Goal: Task Accomplishment & Management: Manage account settings

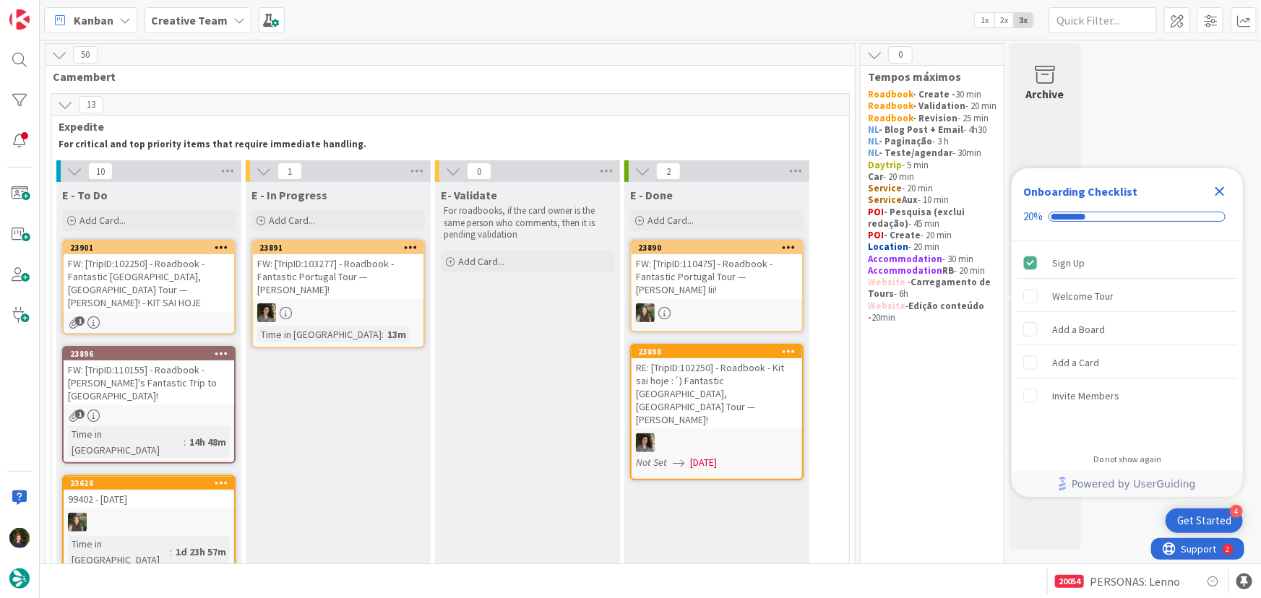
click at [134, 262] on div "FW: [TripID:102250] - Roadbook - Fantastic [GEOGRAPHIC_DATA], [GEOGRAPHIC_DATA]…" at bounding box center [149, 283] width 171 height 58
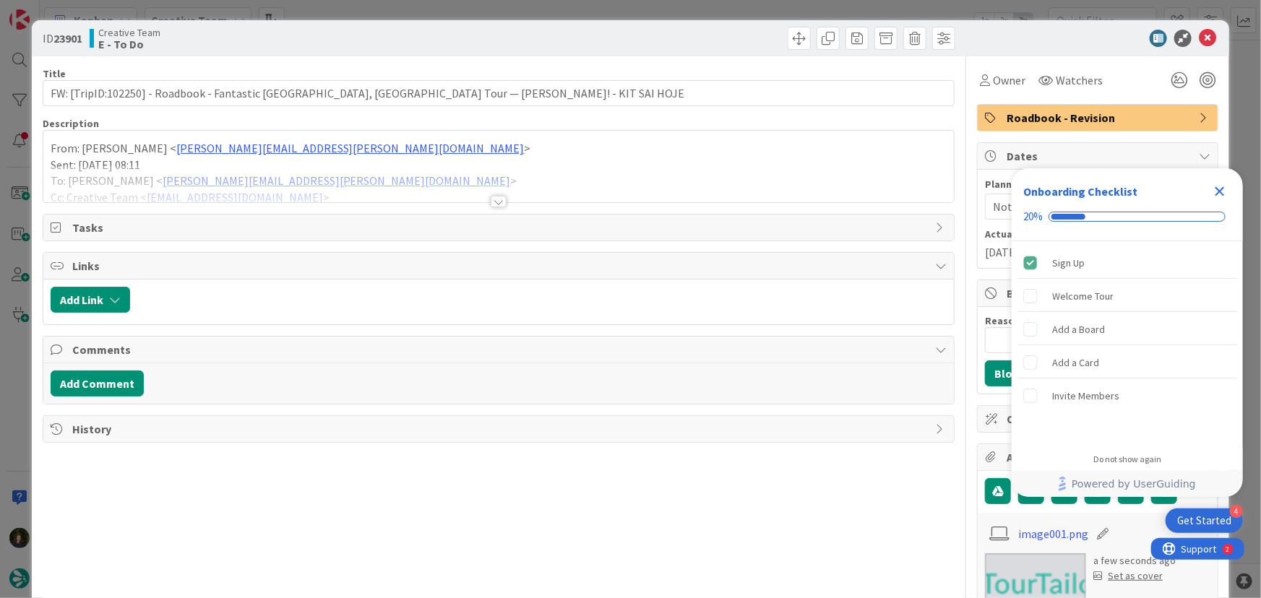
click at [492, 197] on div at bounding box center [499, 202] width 16 height 12
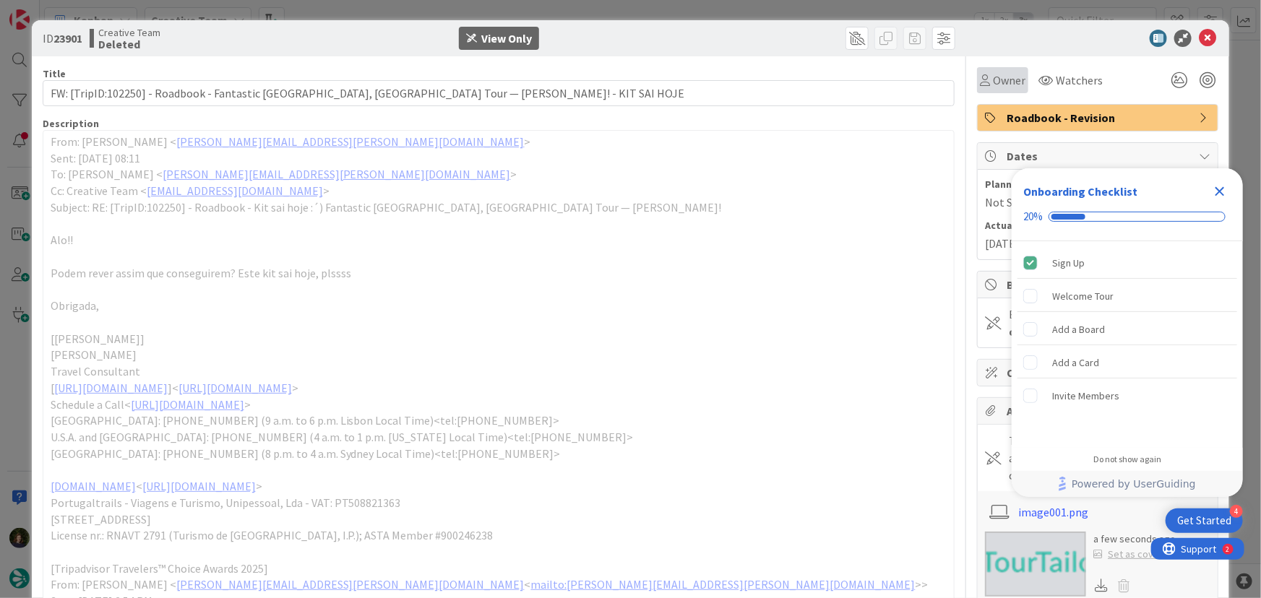
click at [993, 83] on span "Owner" at bounding box center [1009, 80] width 33 height 17
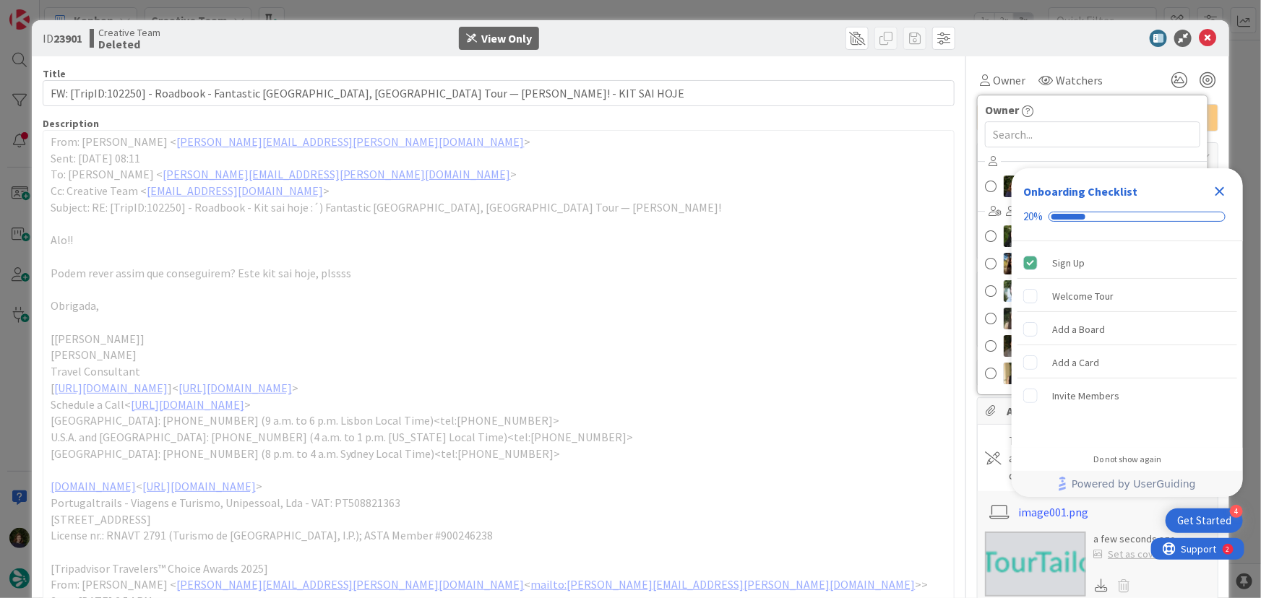
click at [1223, 191] on icon "Close Checklist" at bounding box center [1219, 191] width 17 height 17
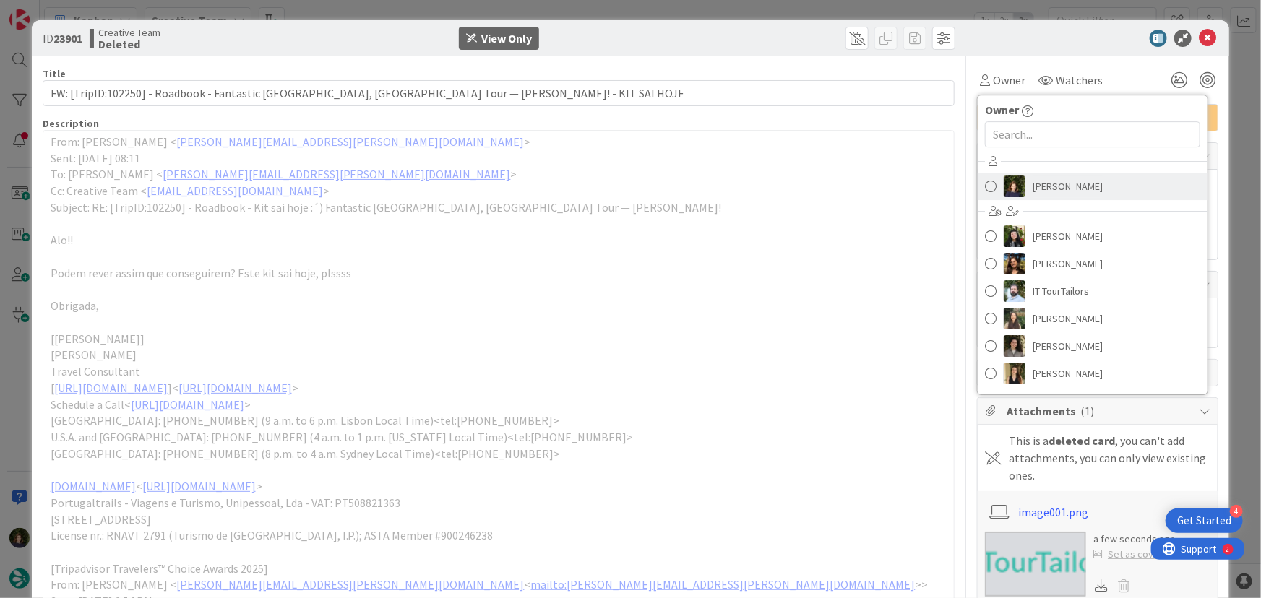
click at [1085, 180] on span "[PERSON_NAME]" at bounding box center [1068, 187] width 70 height 22
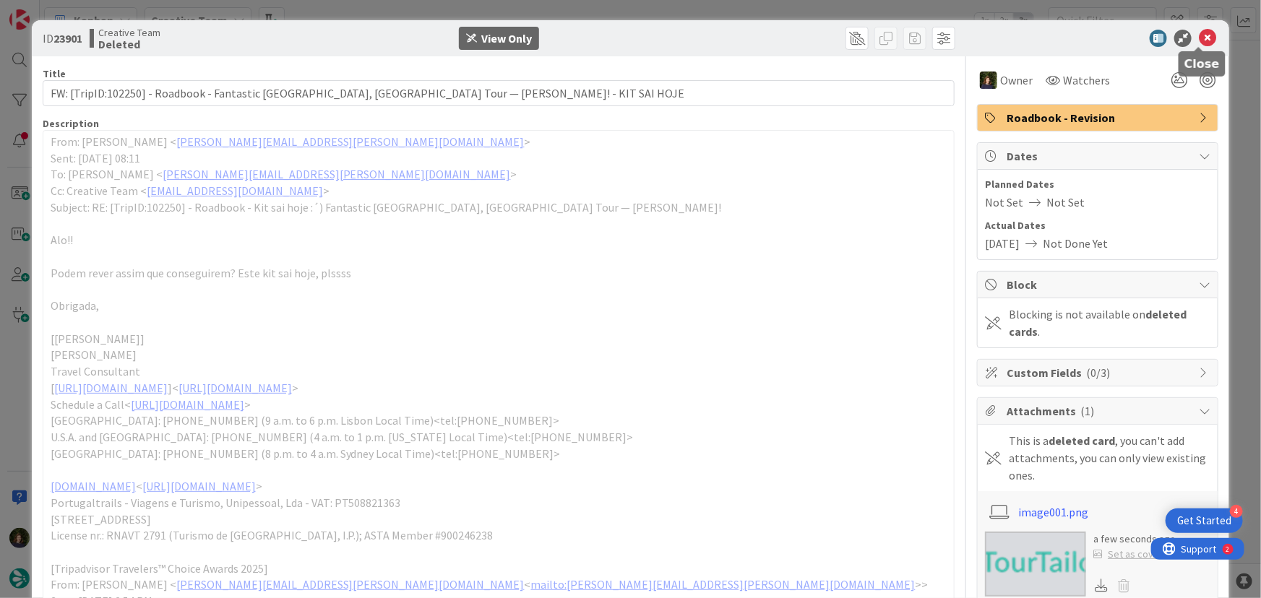
click at [1200, 33] on icon at bounding box center [1207, 38] width 17 height 17
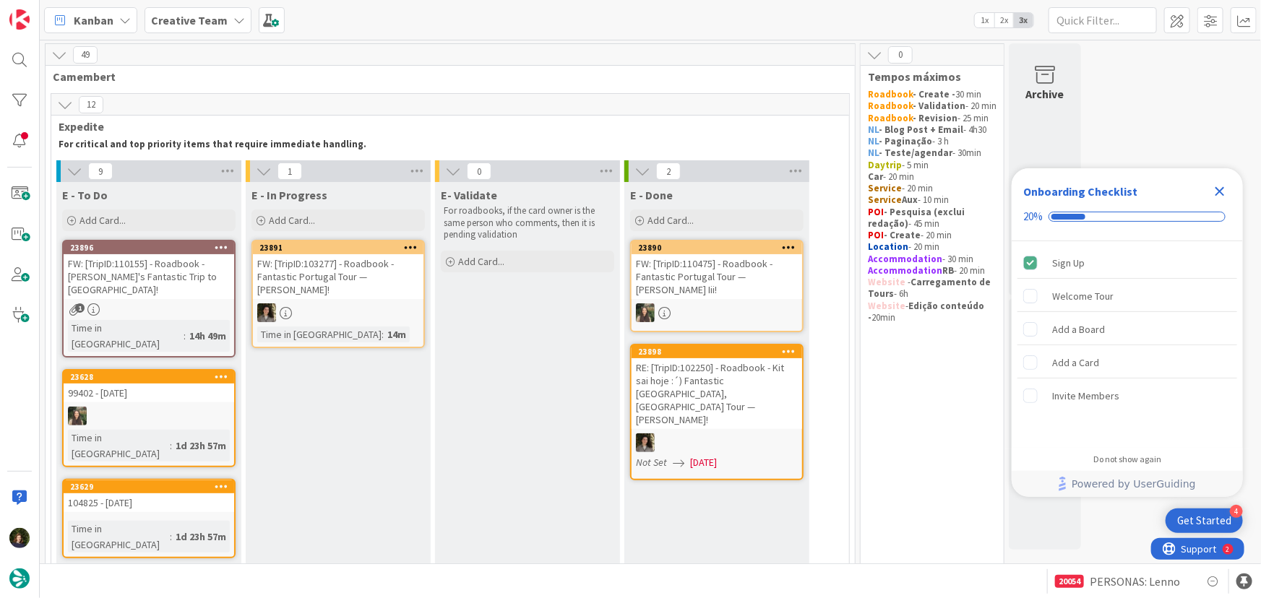
click at [1216, 189] on icon "Close Checklist" at bounding box center [1219, 191] width 17 height 17
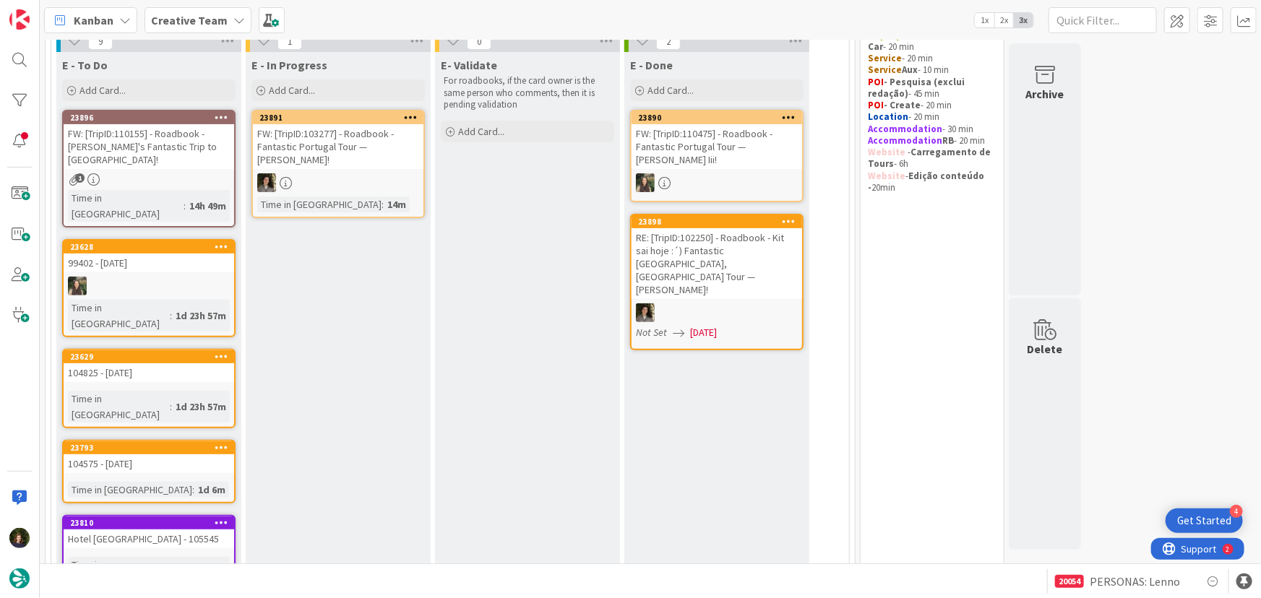
scroll to position [131, 0]
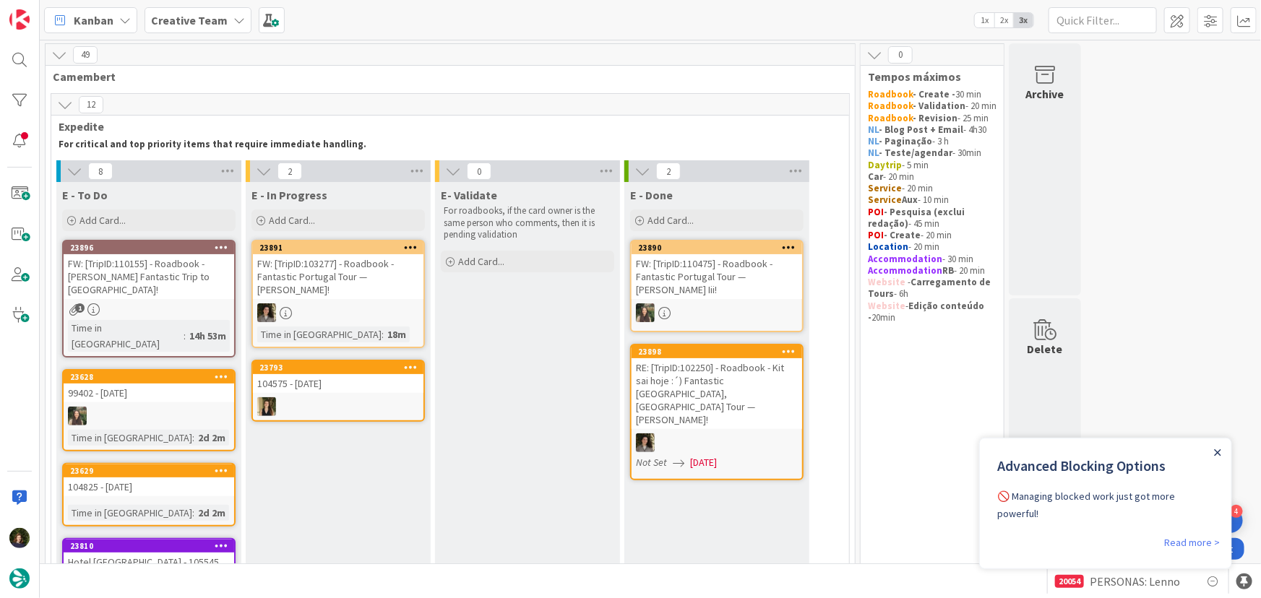
click at [1216, 453] on icon "Close Announcement" at bounding box center [1216, 452] width 7 height 7
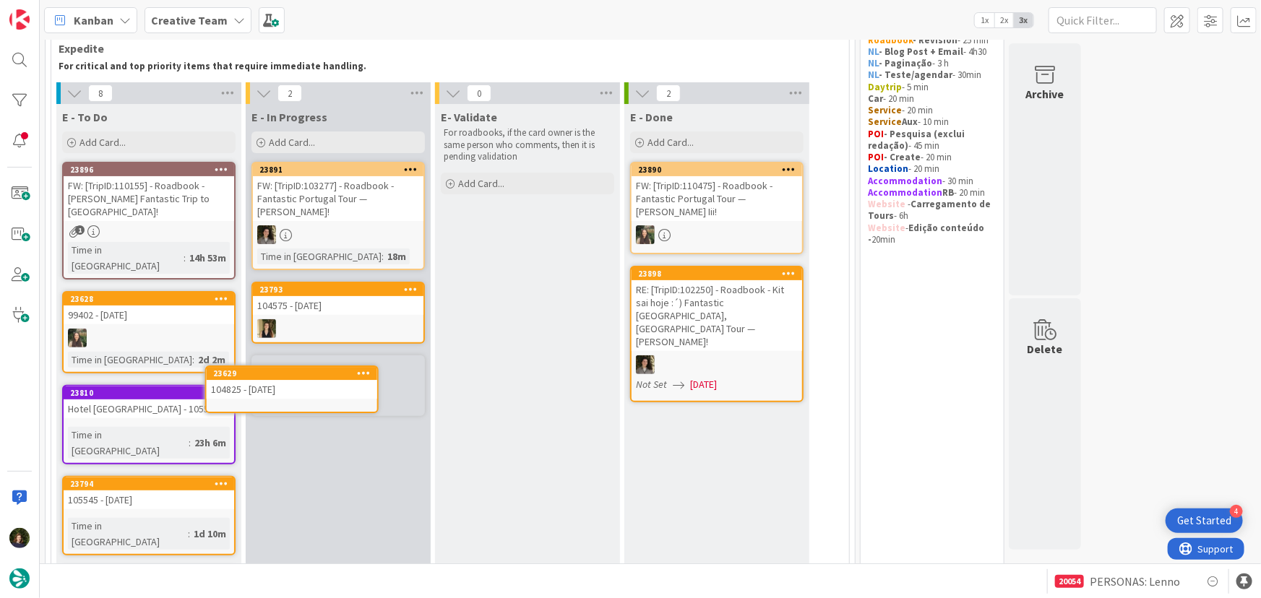
scroll to position [87, 0]
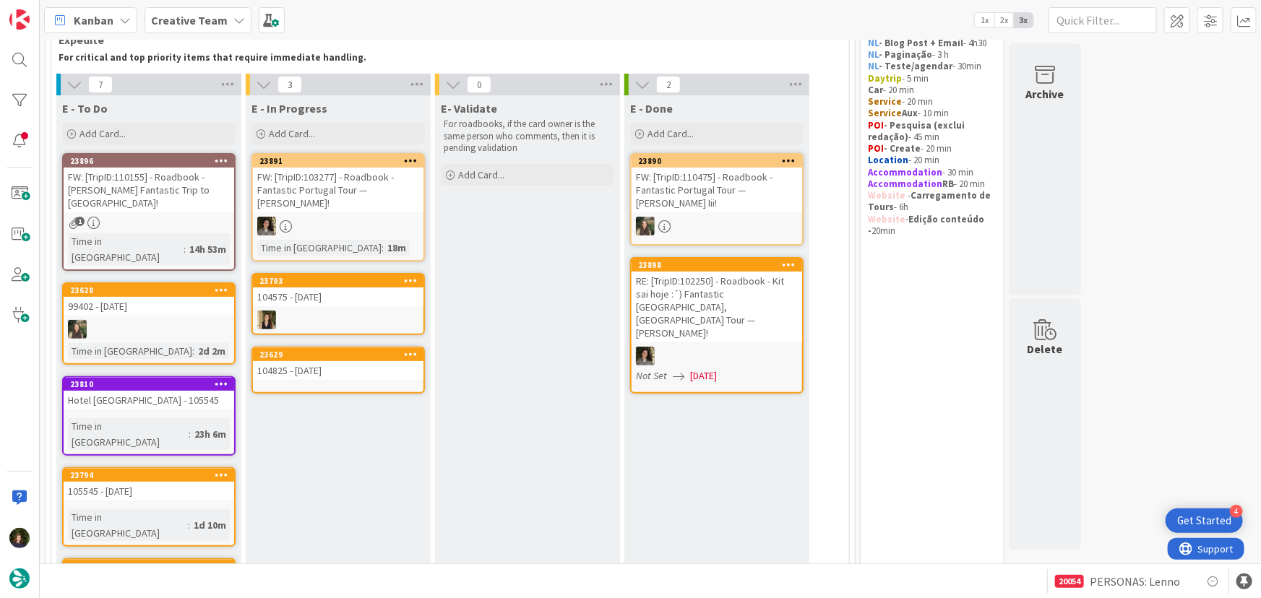
click at [338, 363] on div "104825 - [DATE]" at bounding box center [338, 370] width 171 height 19
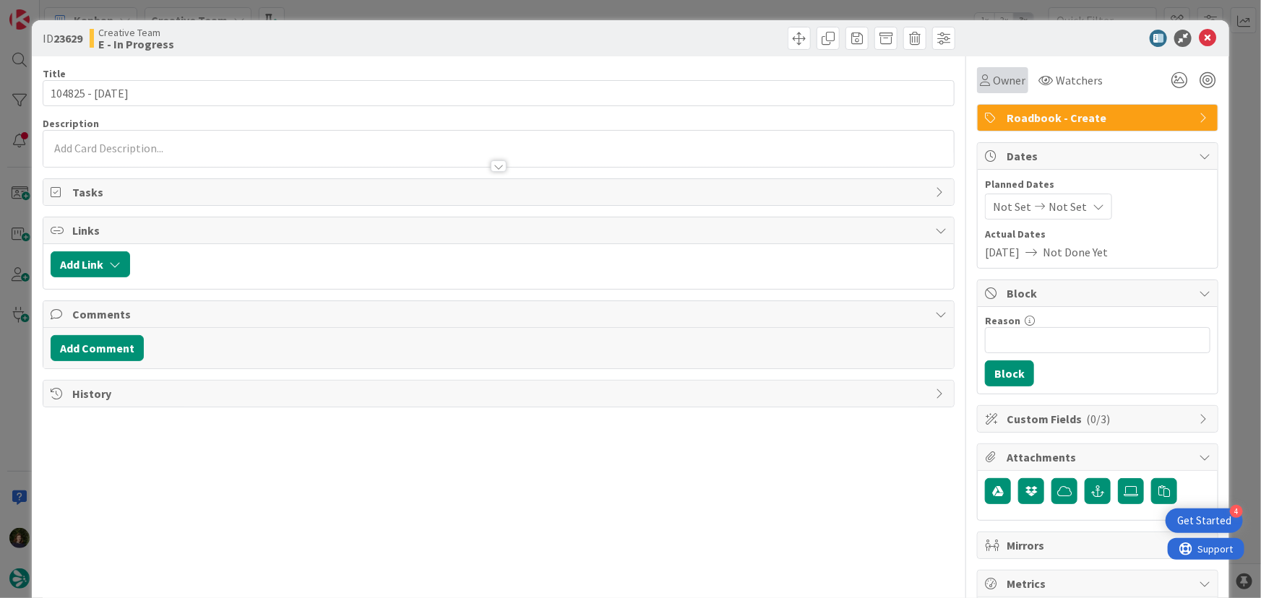
click at [993, 80] on span "Owner" at bounding box center [1009, 80] width 33 height 17
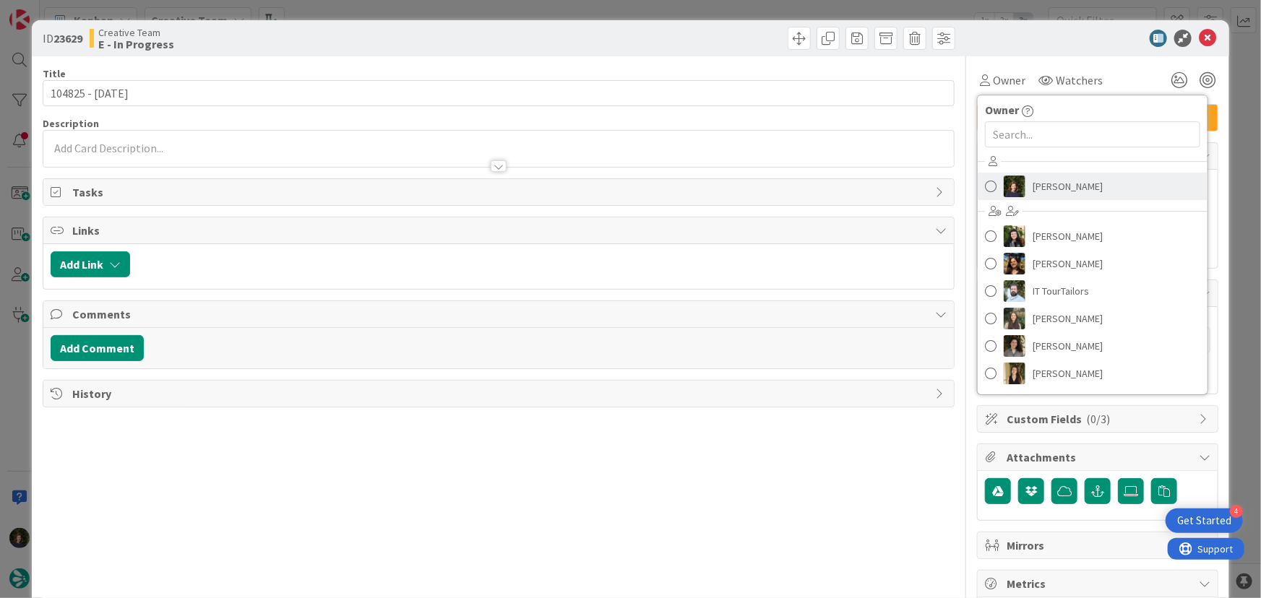
click at [1051, 184] on span "Margarida Carvalho" at bounding box center [1068, 187] width 70 height 22
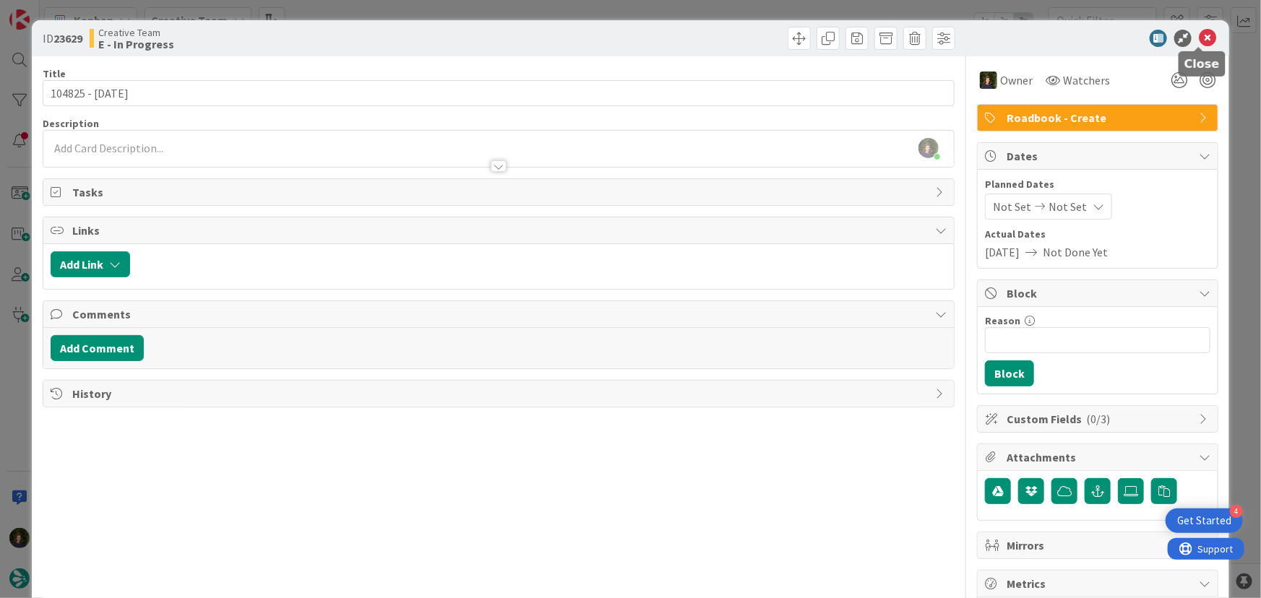
click at [1203, 38] on icon at bounding box center [1207, 38] width 17 height 17
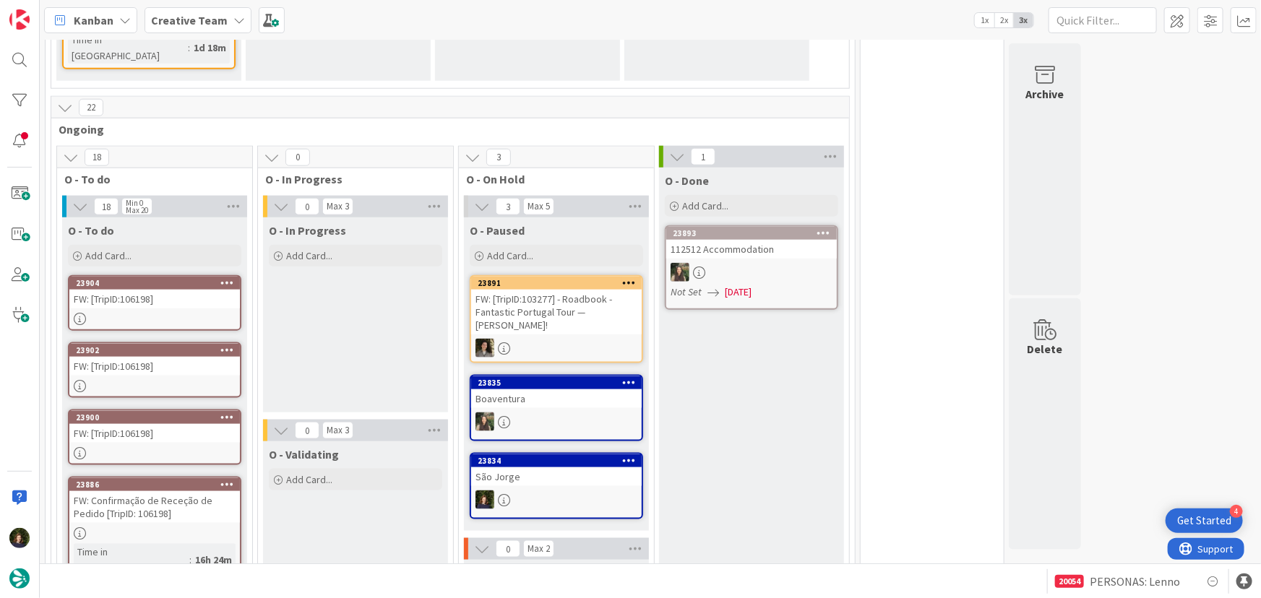
scroll to position [744, 0]
click at [554, 452] on link "23834 São Jorge" at bounding box center [556, 485] width 173 height 66
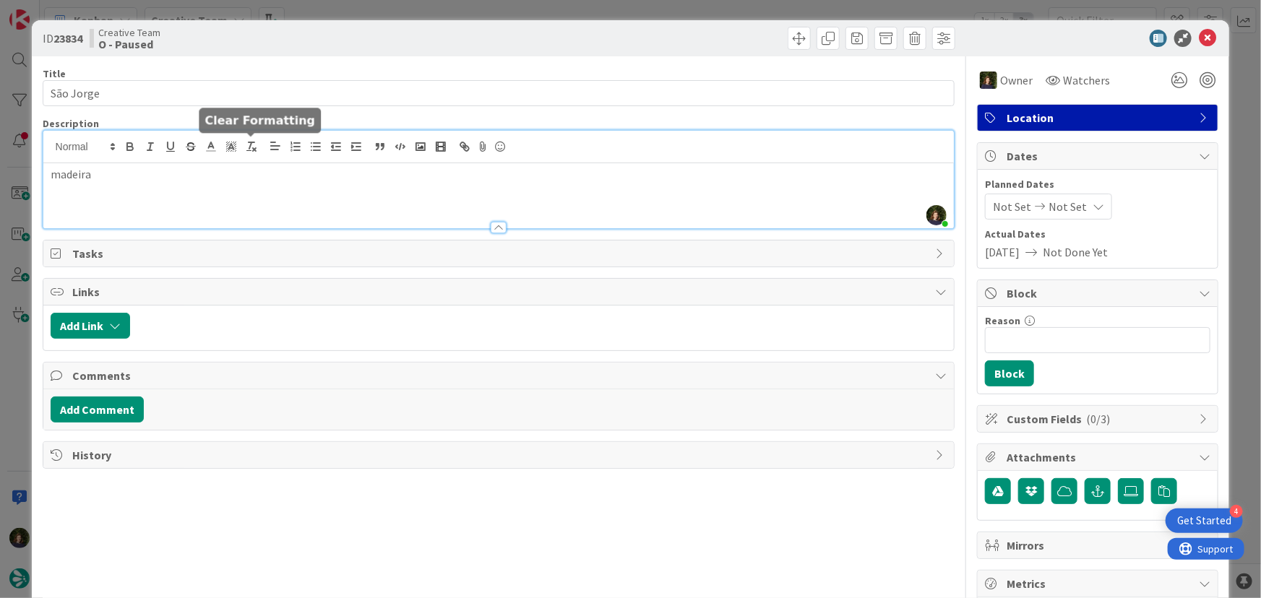
click at [259, 152] on div "Margarida Carvalho just joined madeira" at bounding box center [498, 180] width 911 height 98
drag, startPoint x: 346, startPoint y: 188, endPoint x: 340, endPoint y: 178, distance: 11.0
click at [345, 187] on div "madeira - já comecei a faazer, só faltam as fotos" at bounding box center [498, 195] width 911 height 65
click at [195, 173] on p "madeira - já comecei a faazer, só faltam as fotos" at bounding box center [499, 174] width 897 height 17
click at [408, 171] on p "madeira - já comecei a faazer, acho que só faltam as fotos" at bounding box center [499, 174] width 897 height 17
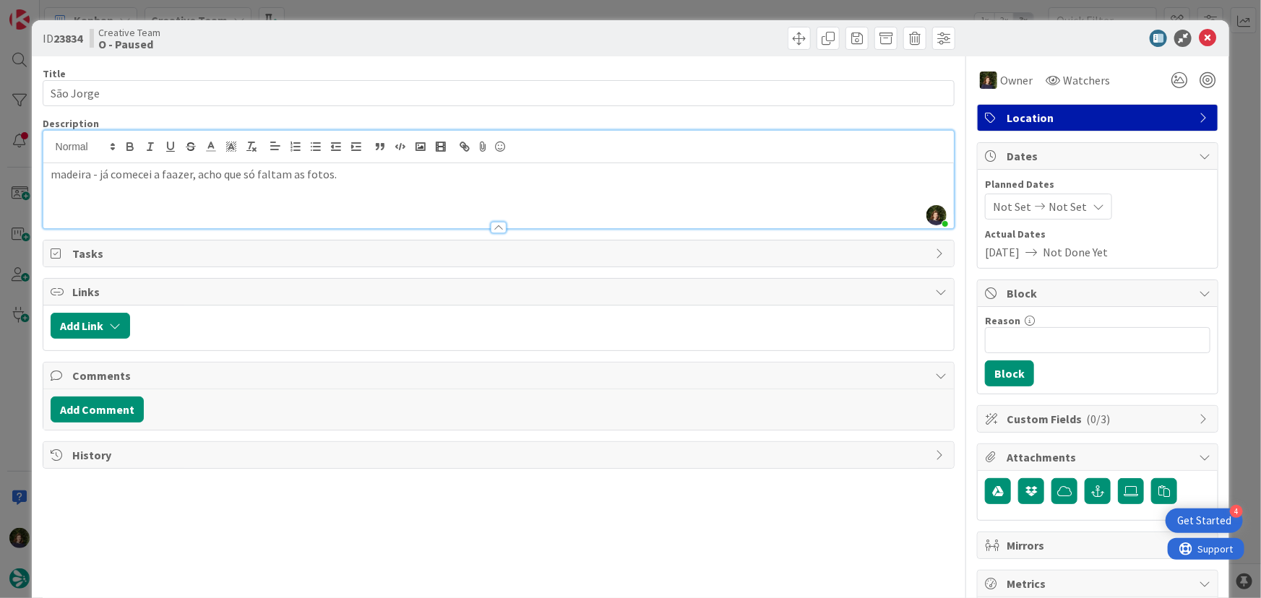
click at [58, 174] on p "madeira - já comecei a faazer, acho que só faltam as fotos." at bounding box center [499, 174] width 897 height 17
click at [1001, 79] on span "Owner" at bounding box center [1016, 80] width 33 height 17
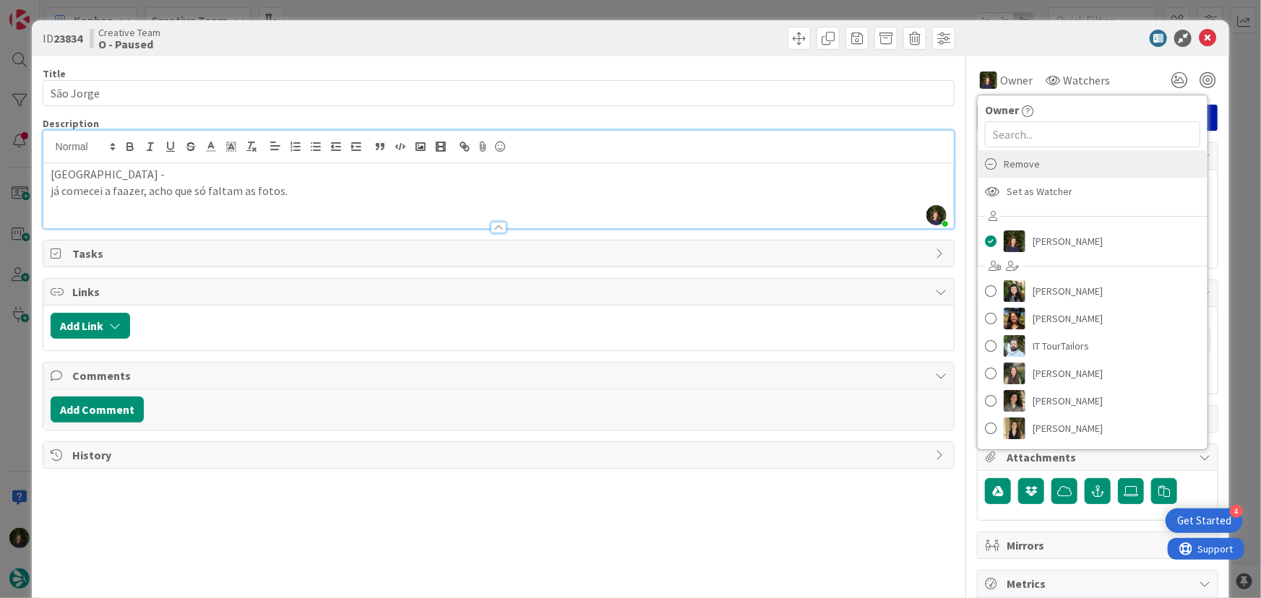
click at [1017, 162] on span "Remove" at bounding box center [1022, 164] width 36 height 22
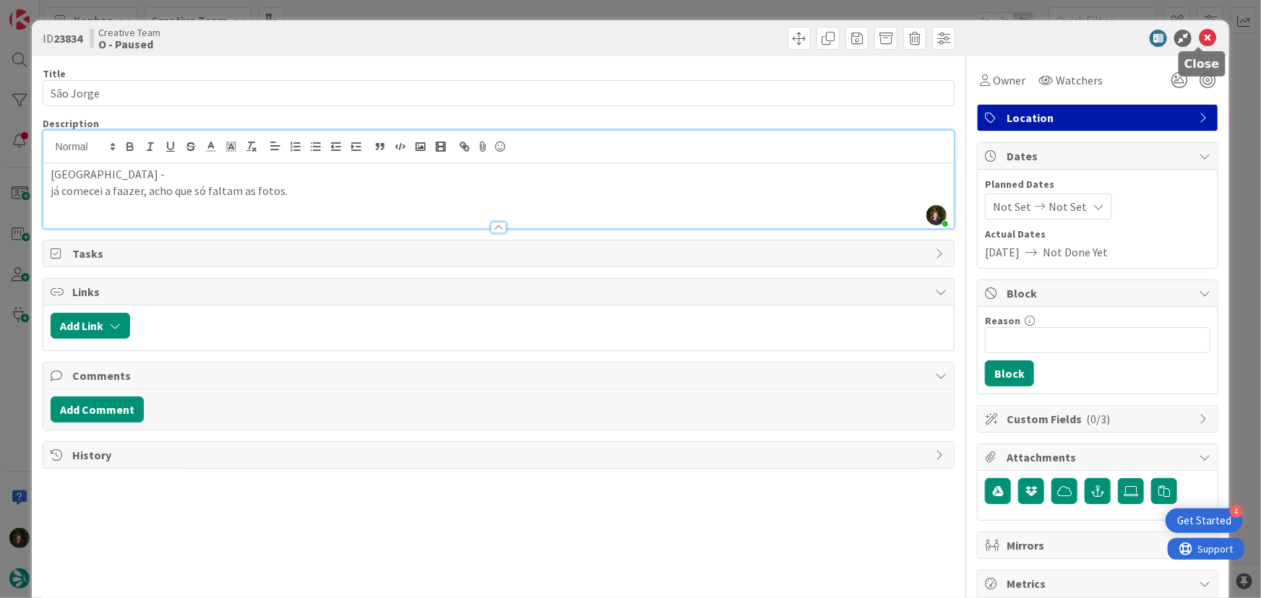
click at [1204, 36] on icon at bounding box center [1207, 38] width 17 height 17
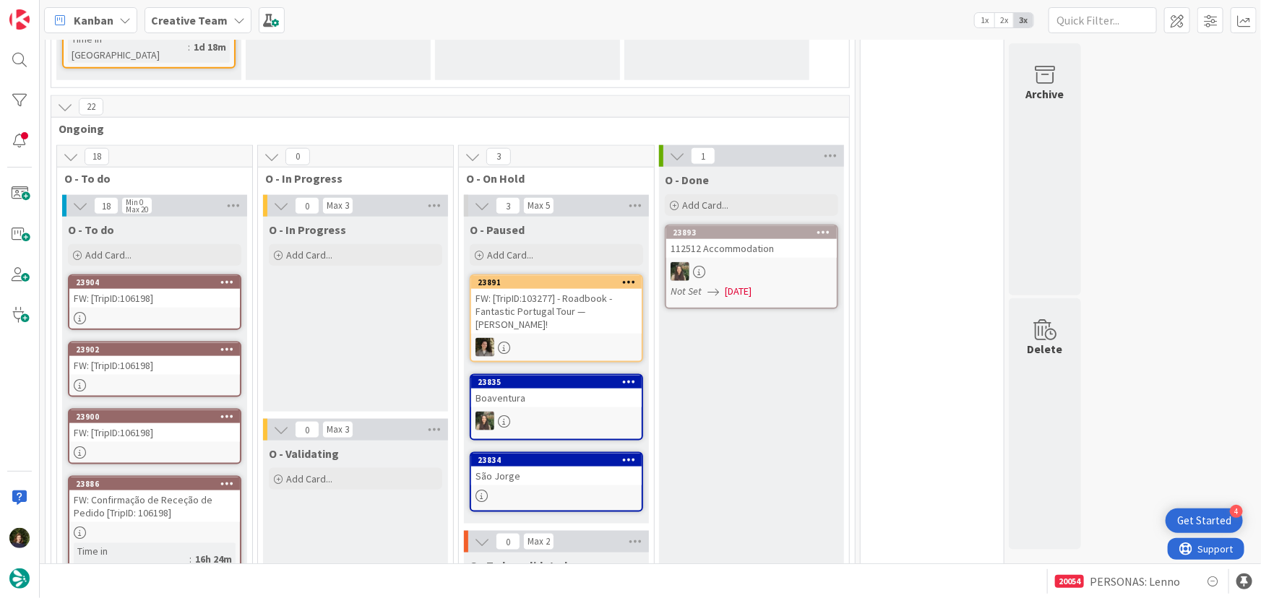
click at [549, 452] on link "23834 São Jorge" at bounding box center [556, 482] width 173 height 60
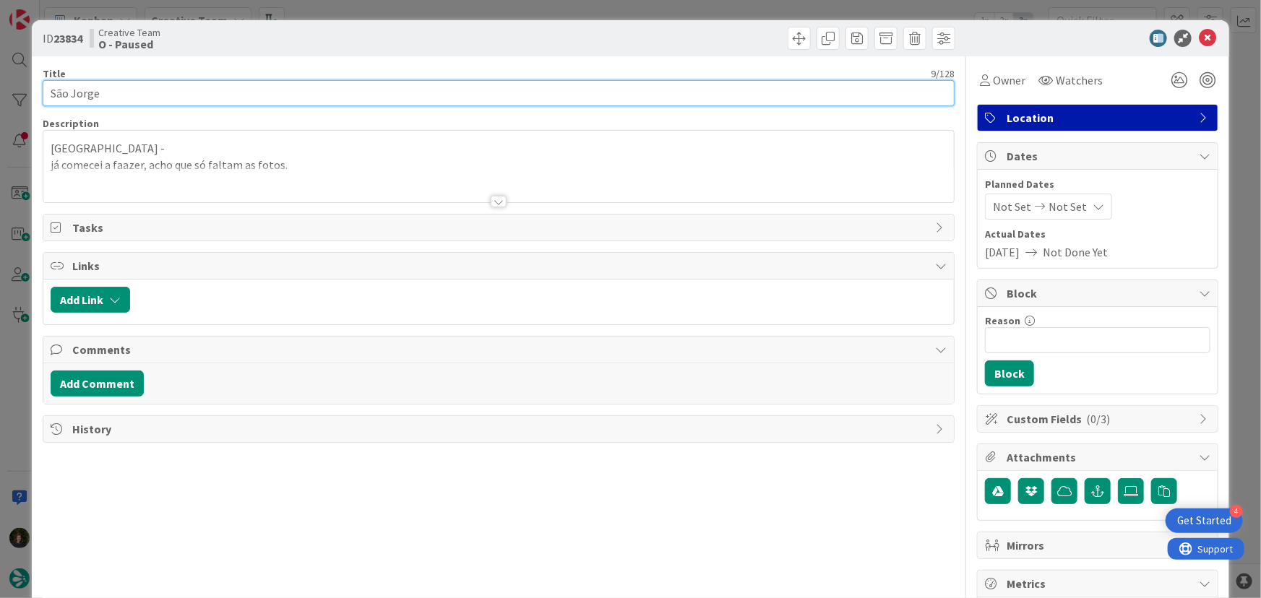
click at [119, 93] on input "São Jorge" at bounding box center [499, 93] width 913 height 26
type input "São Jorge - confirmar o que já está feito / acho que só faltam fotos"
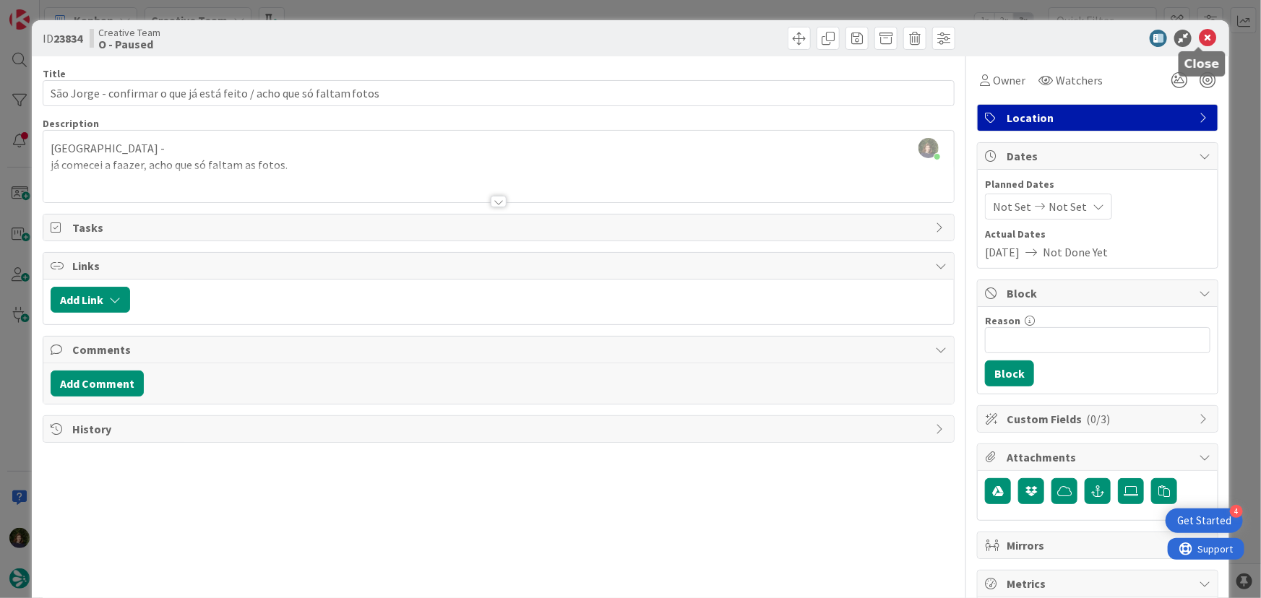
click at [1199, 38] on icon at bounding box center [1207, 38] width 17 height 17
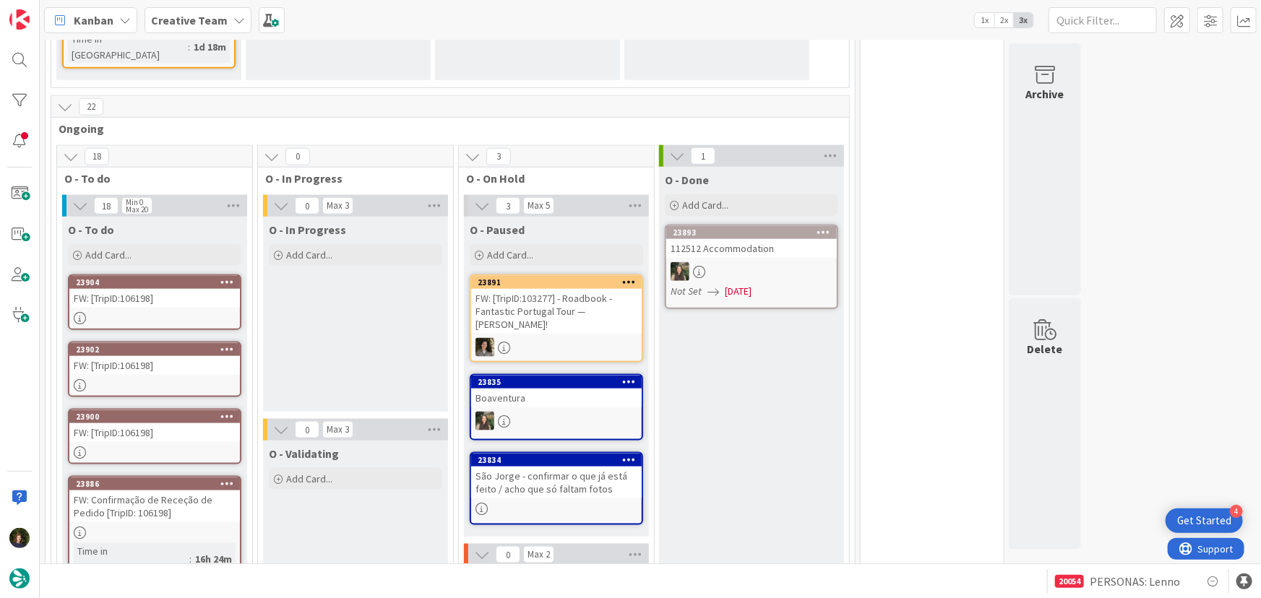
click at [629, 455] on icon at bounding box center [629, 460] width 14 height 10
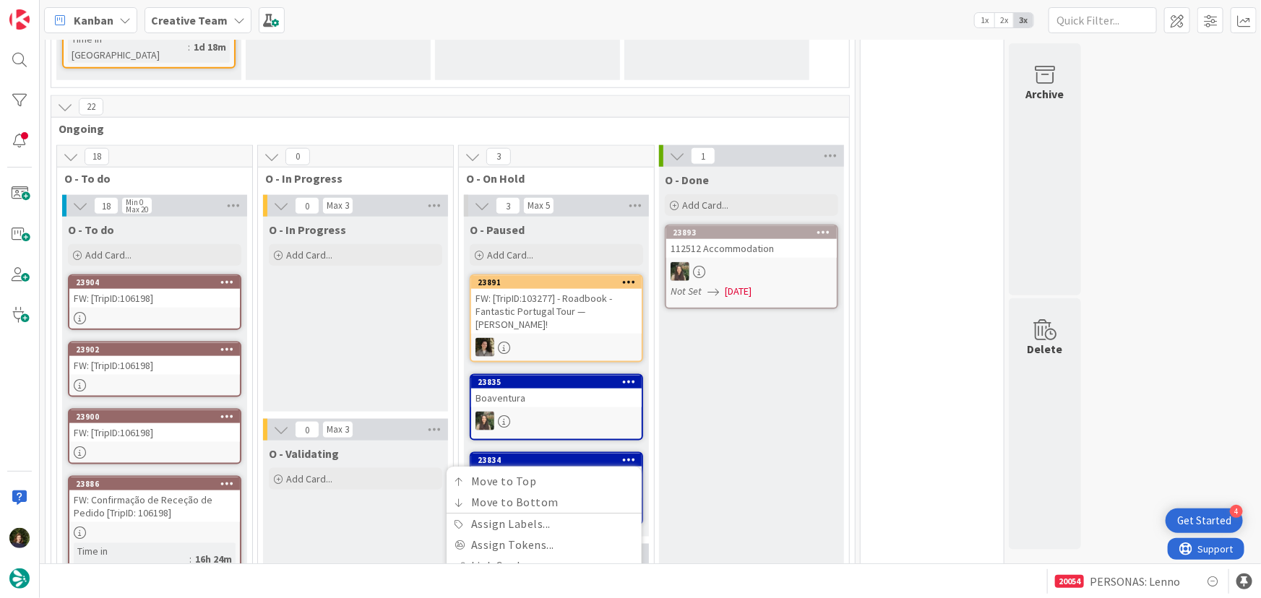
click at [540, 598] on link "Copy Card..." at bounding box center [544, 608] width 195 height 21
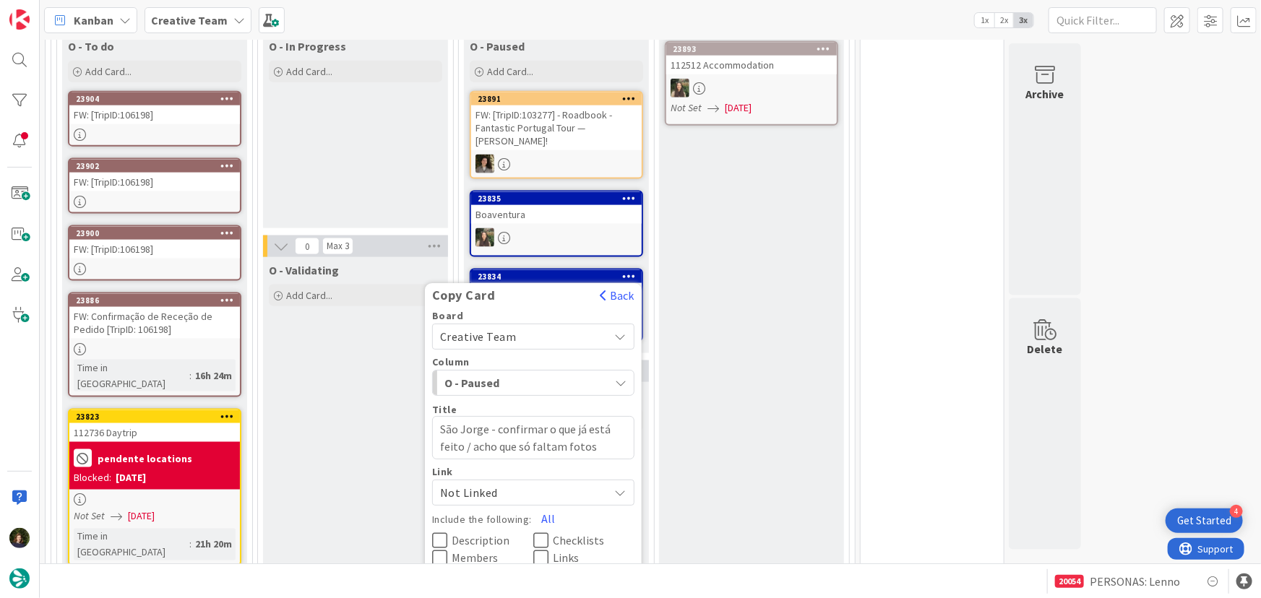
scroll to position [941, 0]
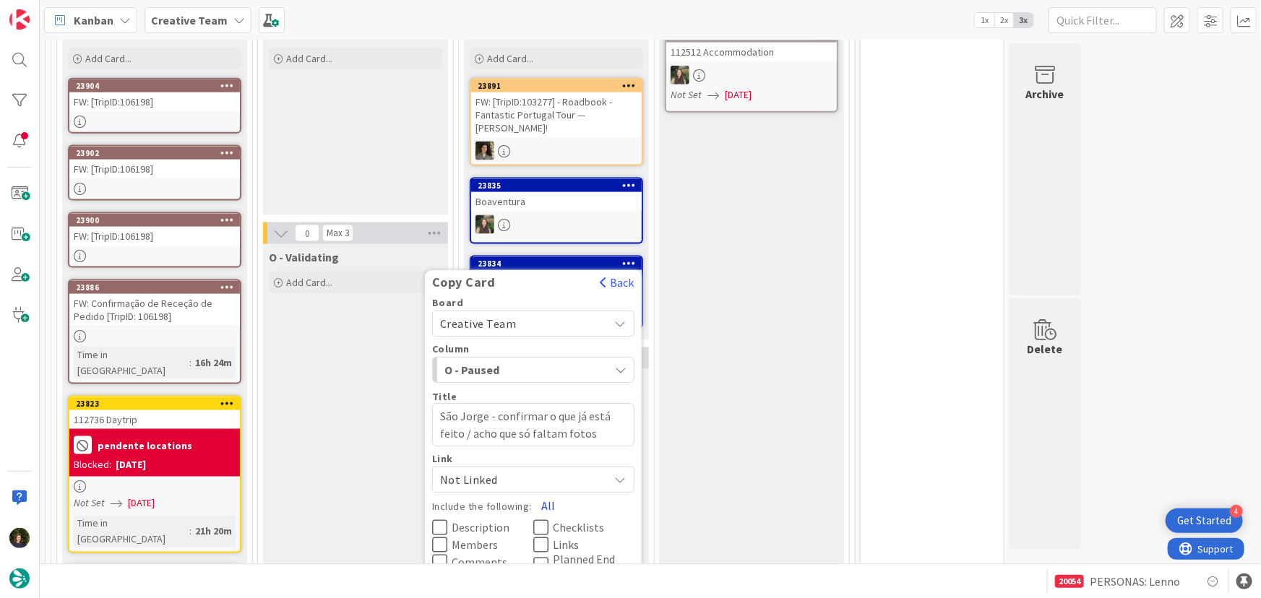
click at [546, 493] on button "All" at bounding box center [548, 506] width 33 height 26
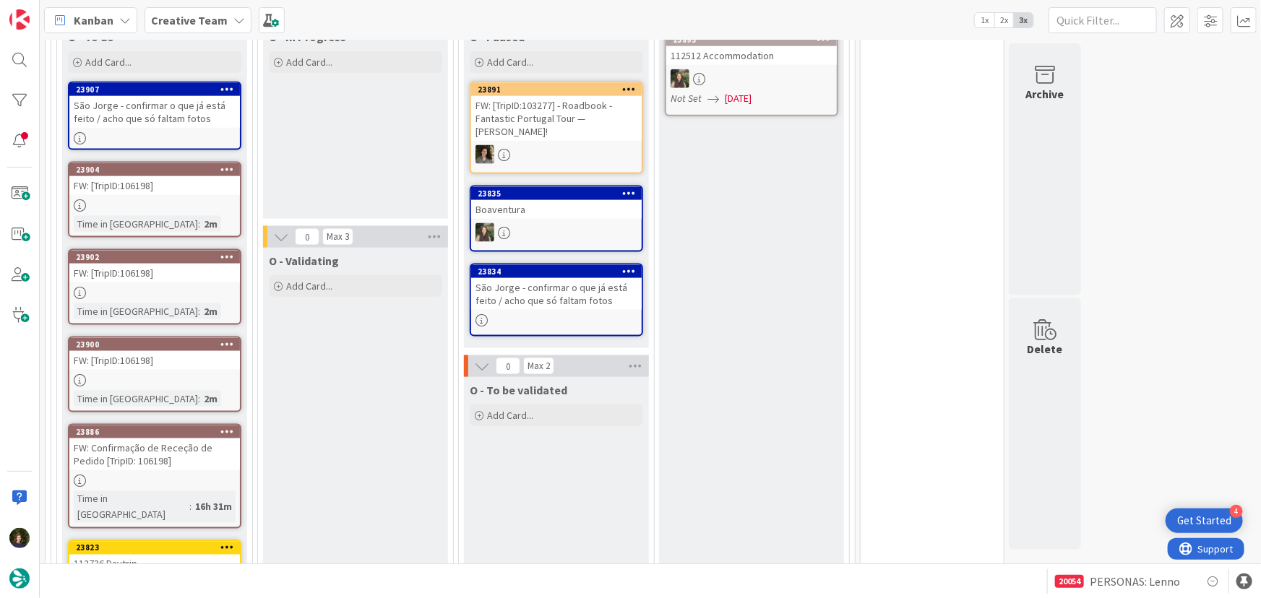
scroll to position [1069, 0]
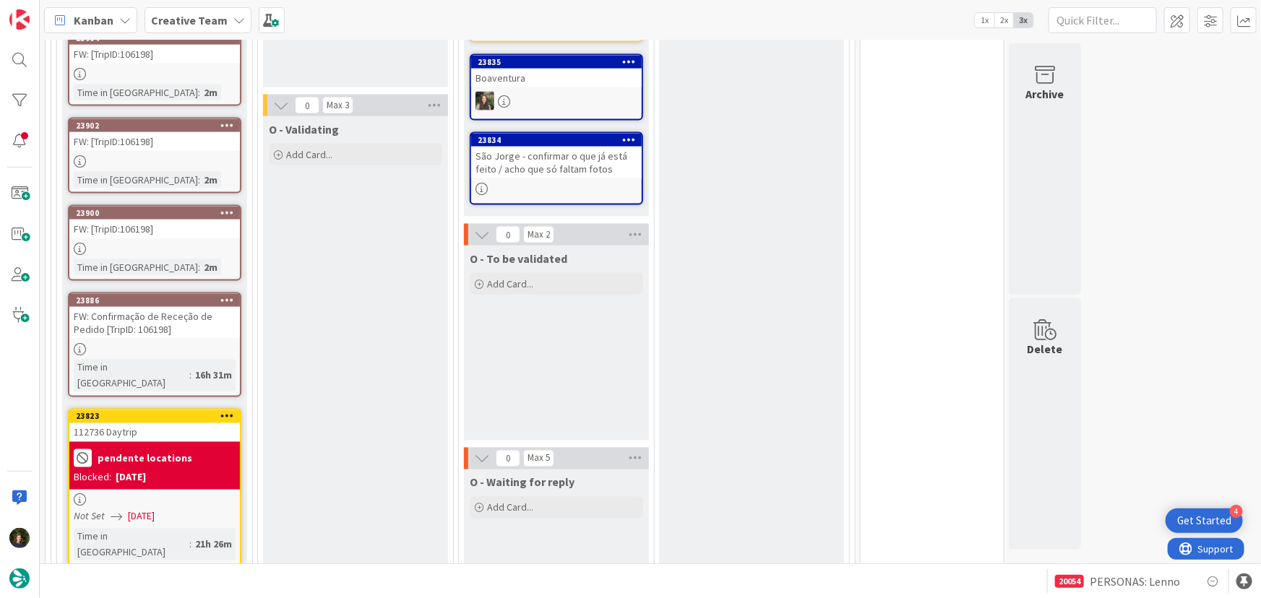
click at [137, 494] on div at bounding box center [154, 500] width 171 height 12
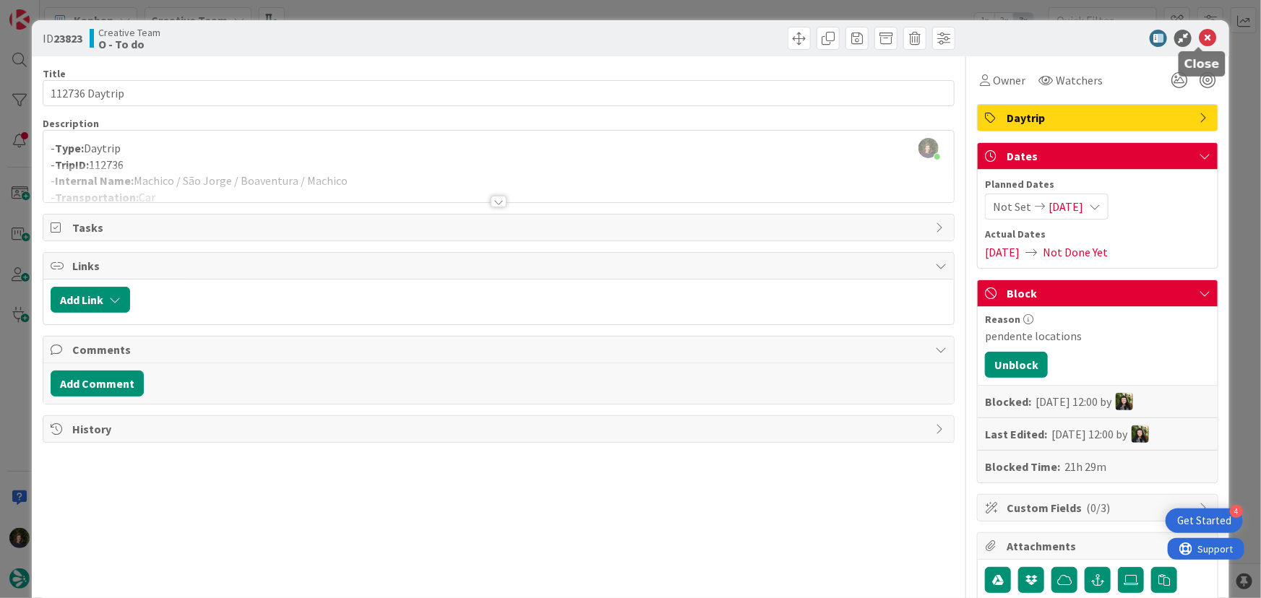
click at [1199, 38] on icon at bounding box center [1207, 38] width 17 height 17
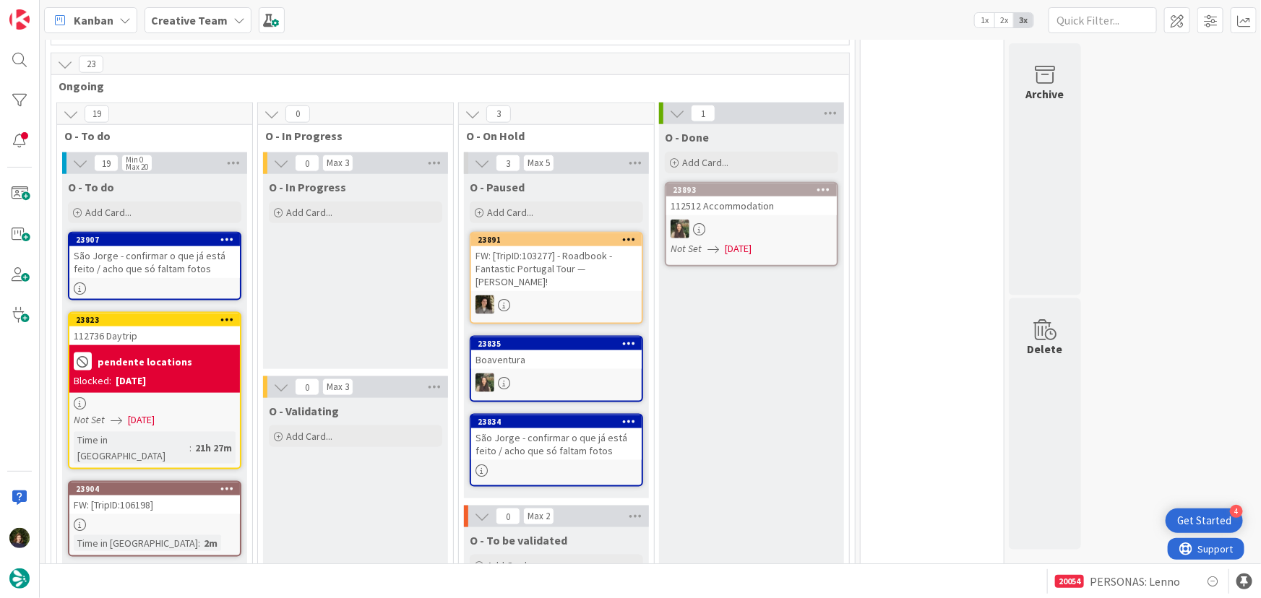
scroll to position [786, 0]
click at [152, 247] on div "São Jorge - confirmar o que já está feito / acho que só faltam fotos" at bounding box center [154, 263] width 171 height 32
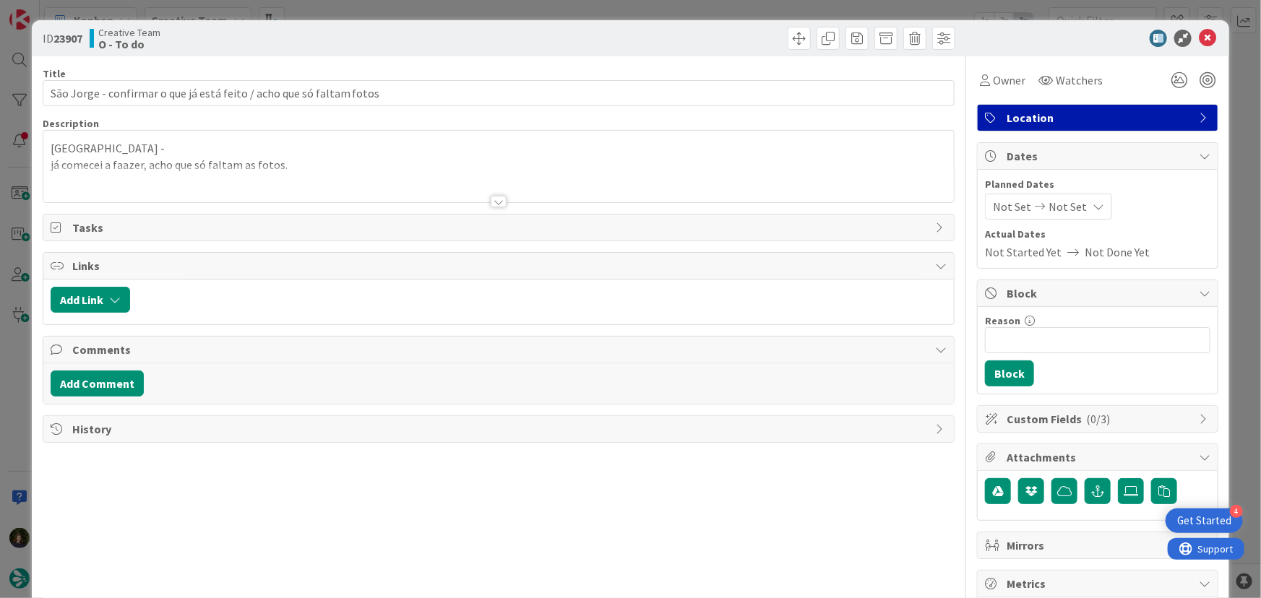
type textarea "x"
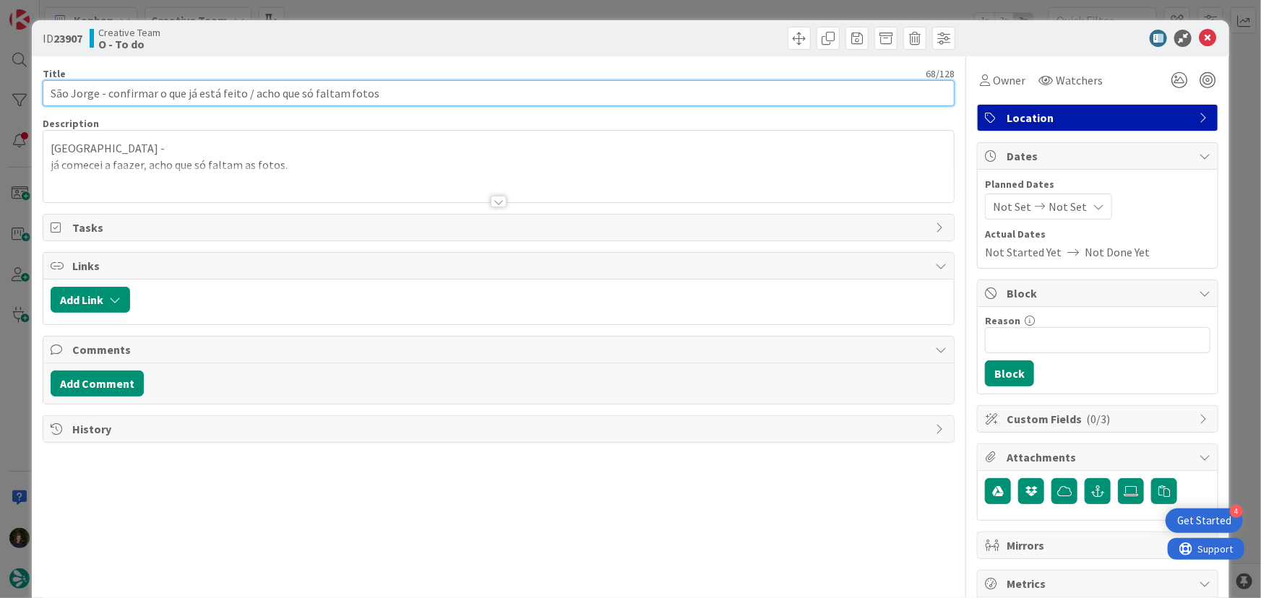
click at [51, 91] on input "São Jorge - confirmar o que já está feito / acho que só faltam fotos" at bounding box center [499, 93] width 913 height 26
type input "1127São Jorge - confirmar o que já está feito / acho que só faltam fotos"
type textarea "x"
type input "112736São Jorge - confirmar o que já está feito / acho que só faltam fotos"
type textarea "x"
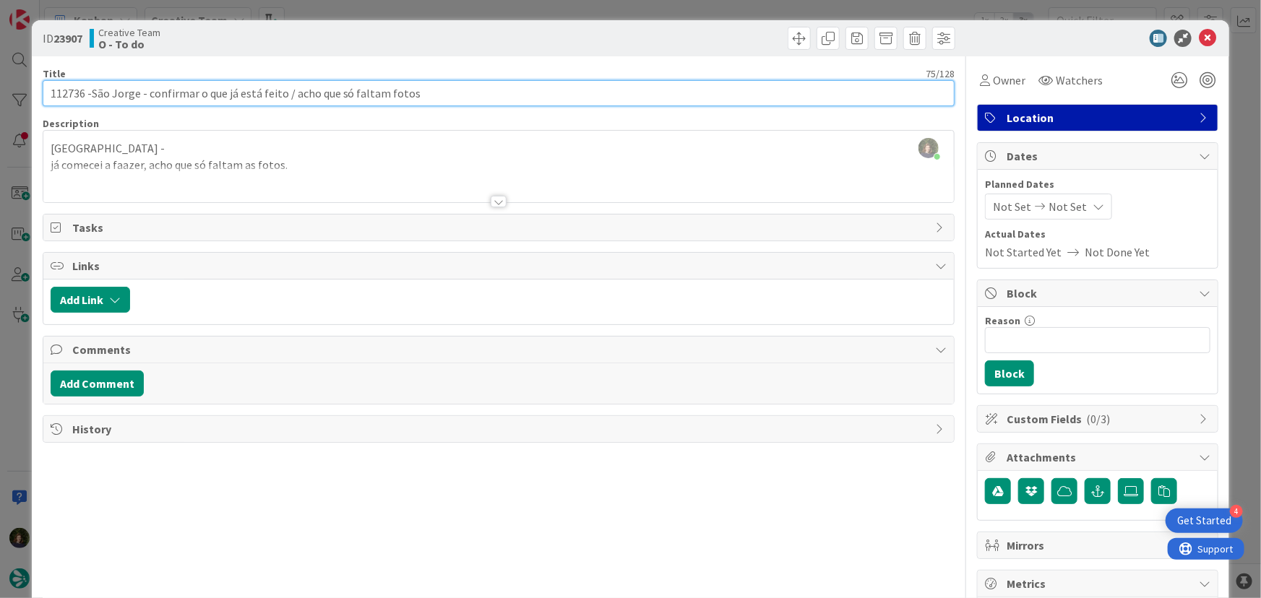
type input "112736 - São Jorge - confirmar o que já está feito / acho que só faltam fotos"
type textarea "x"
type input "112736 - São Jorge - confirmar o que já está feito / acho que só faltam fotos"
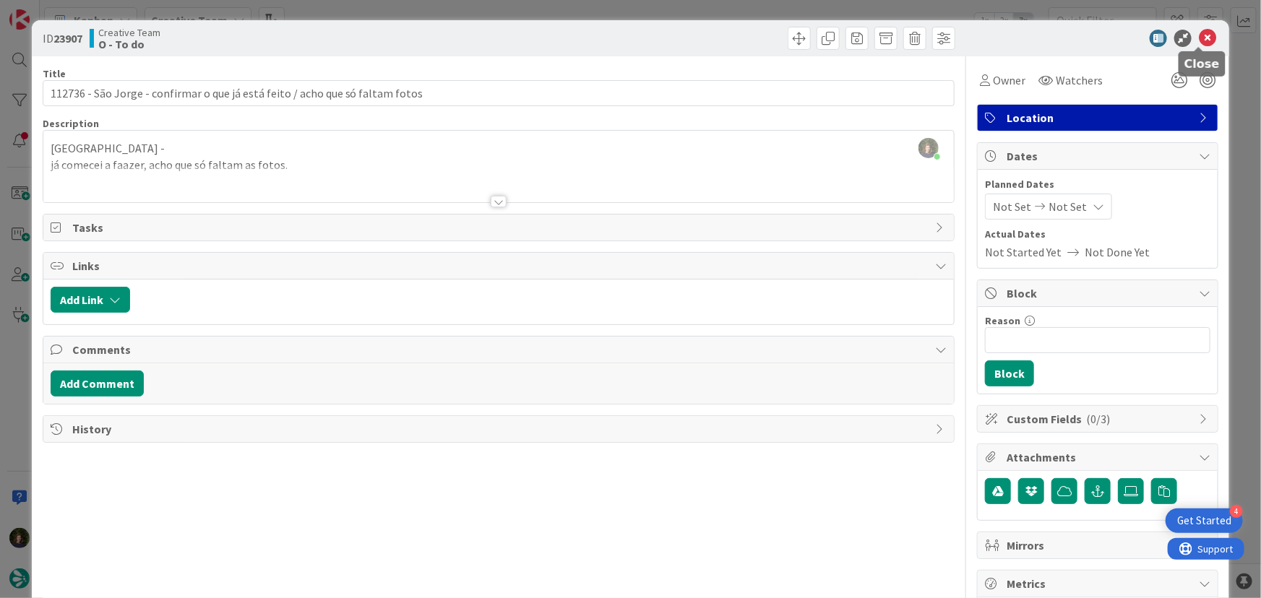
click at [1199, 36] on icon at bounding box center [1207, 38] width 17 height 17
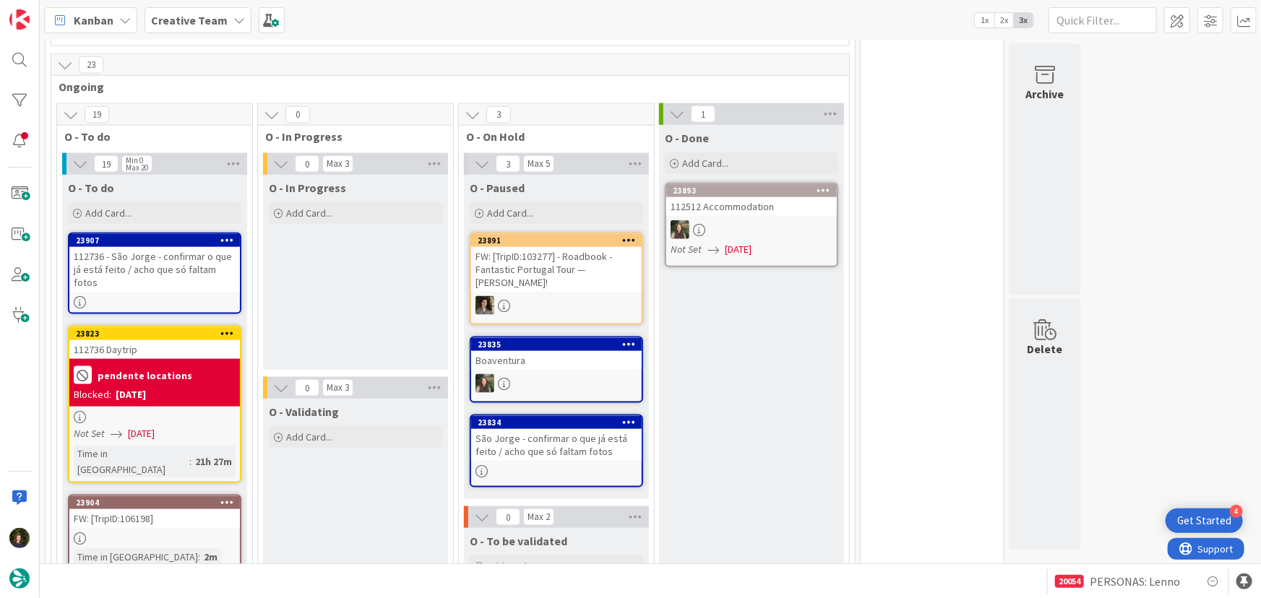
click at [525, 415] on link "23834 Copy Card Back Board Creative Team Column O - Paused Title 68 / 128 São J…" at bounding box center [556, 451] width 173 height 73
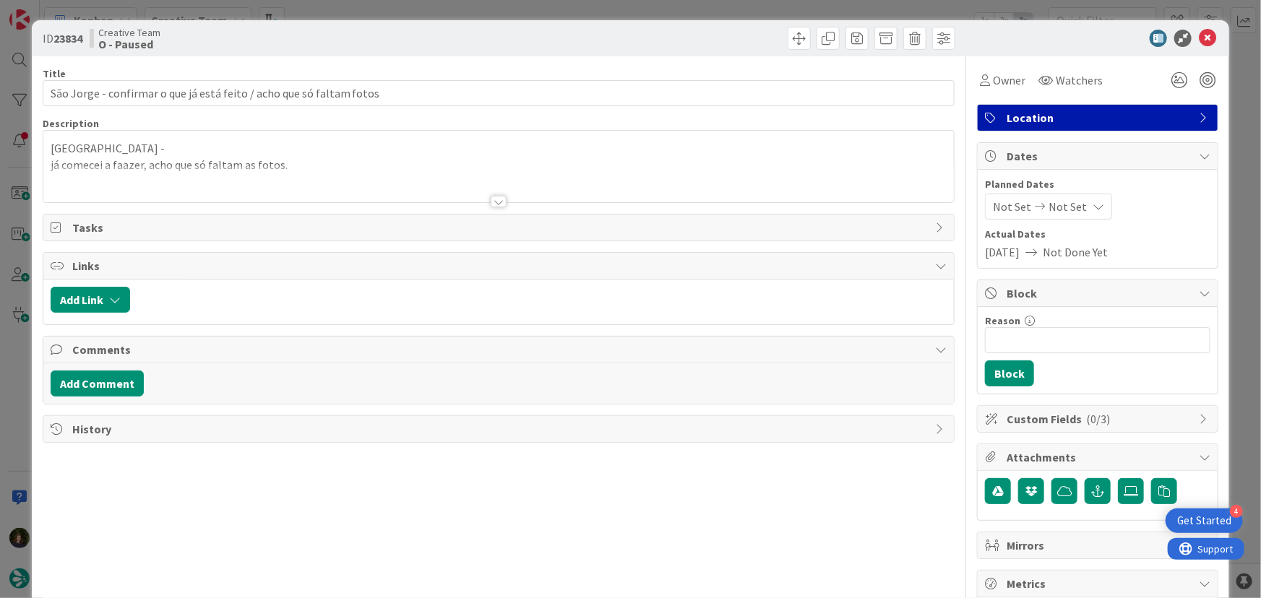
click at [1047, 114] on span "Location" at bounding box center [1099, 117] width 185 height 17
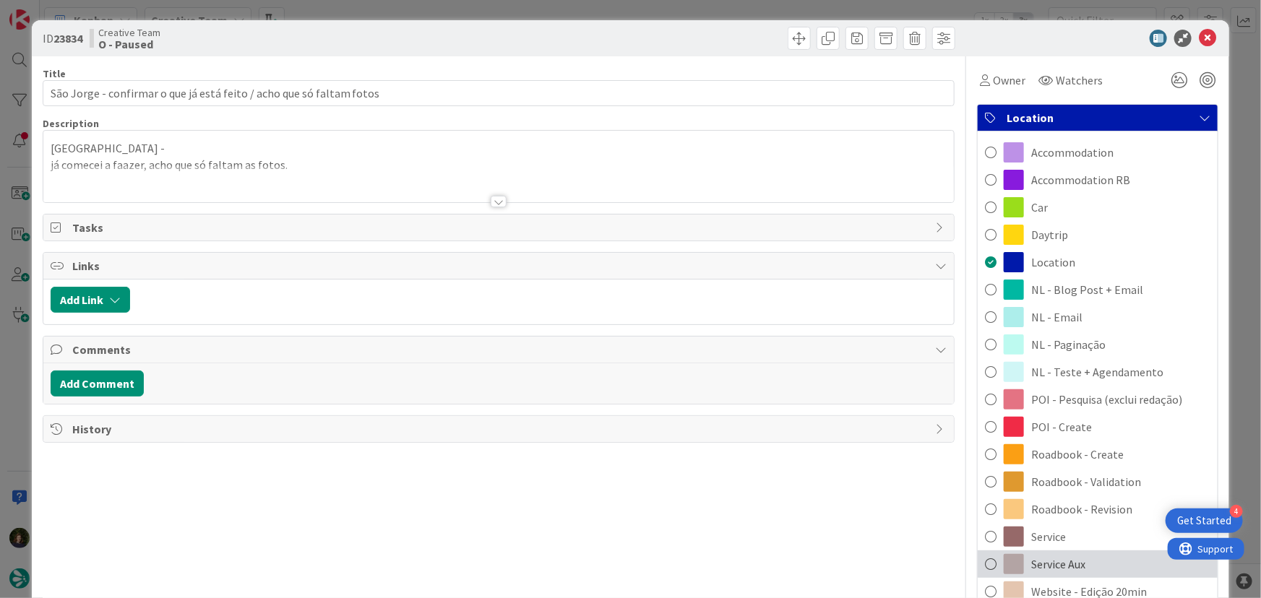
click at [1053, 562] on span "Service Aux" at bounding box center [1058, 564] width 54 height 17
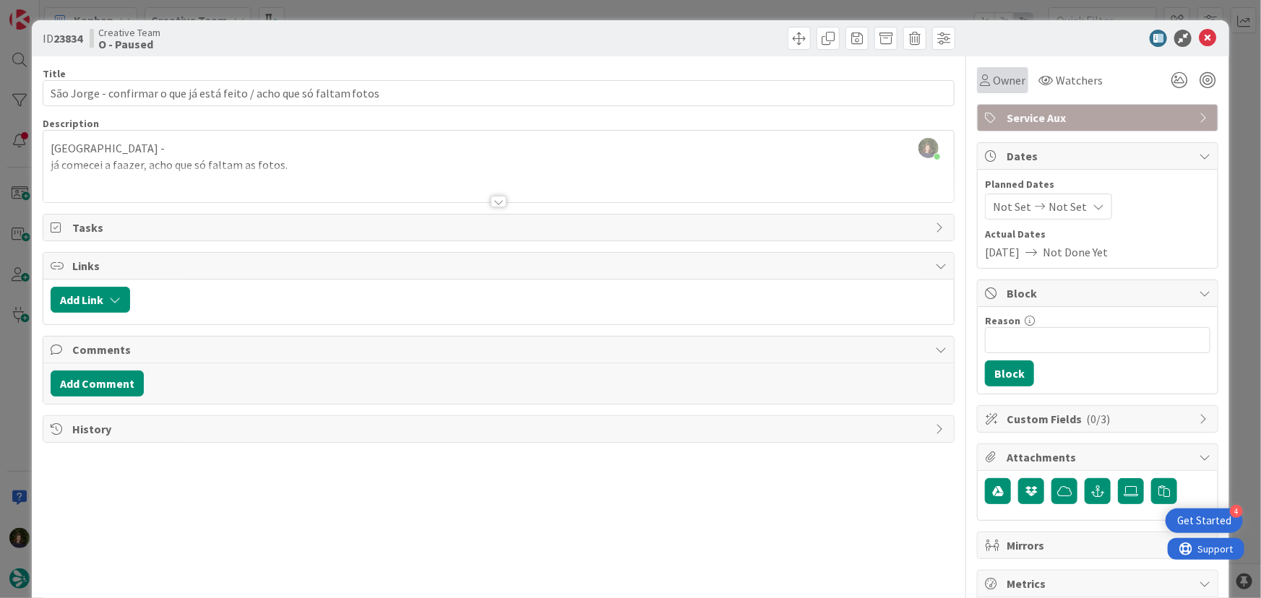
click at [1000, 80] on span "Owner" at bounding box center [1009, 80] width 33 height 17
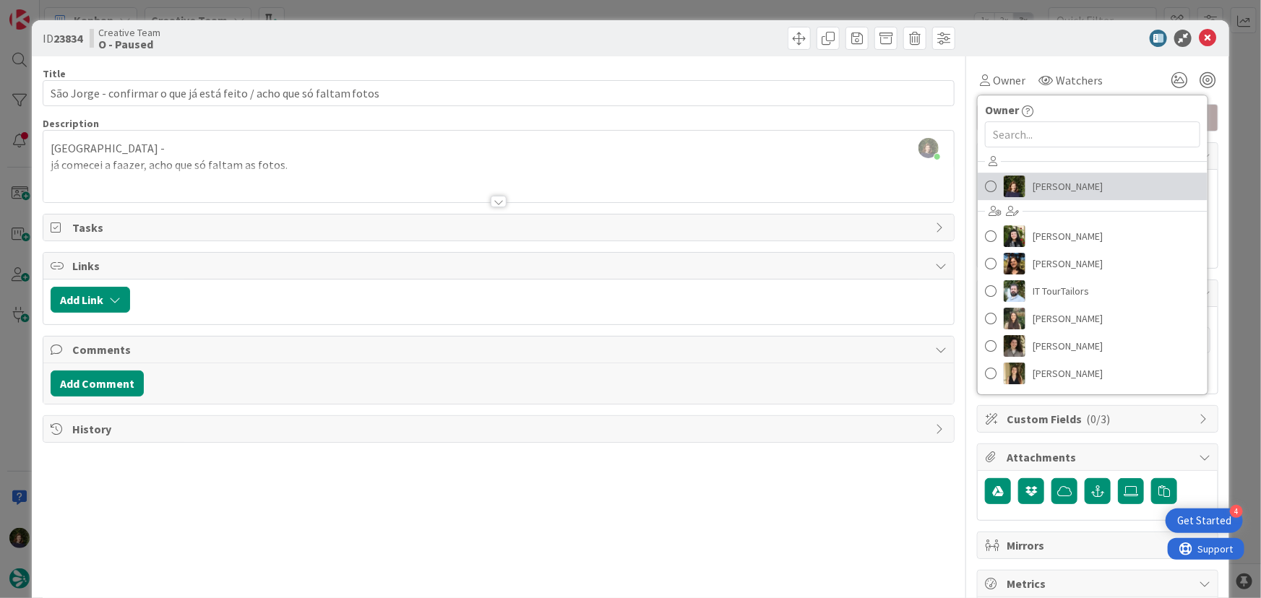
click at [1041, 182] on span "Margarida Carvalho" at bounding box center [1068, 187] width 70 height 22
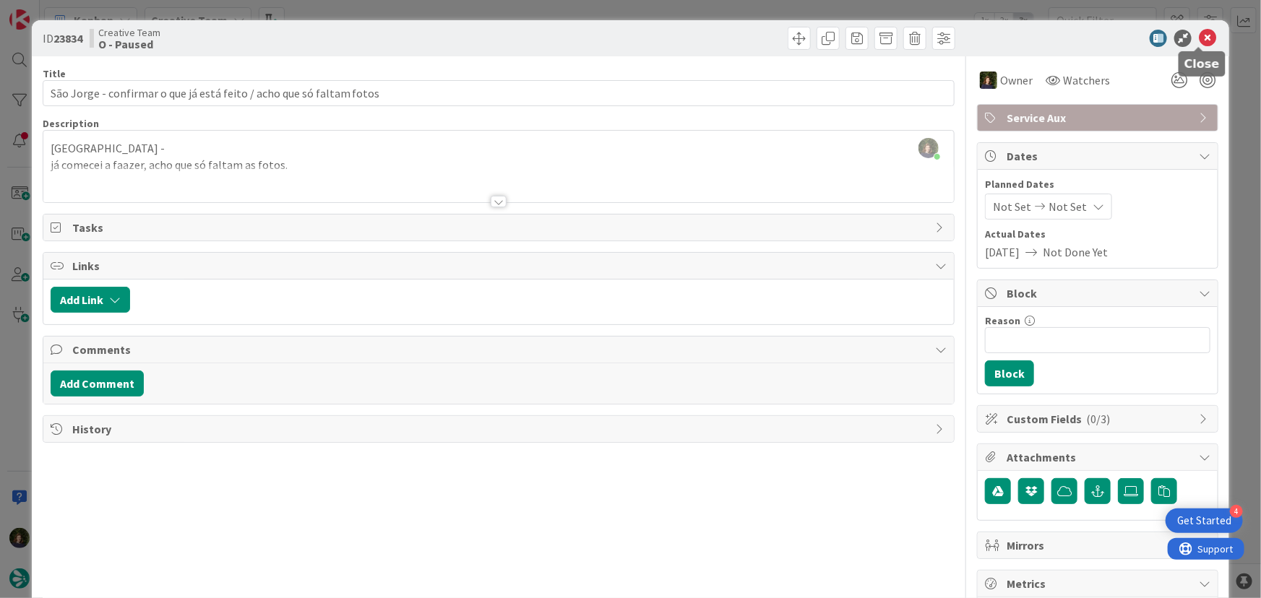
click at [1199, 37] on icon at bounding box center [1207, 38] width 17 height 17
type textarea "x"
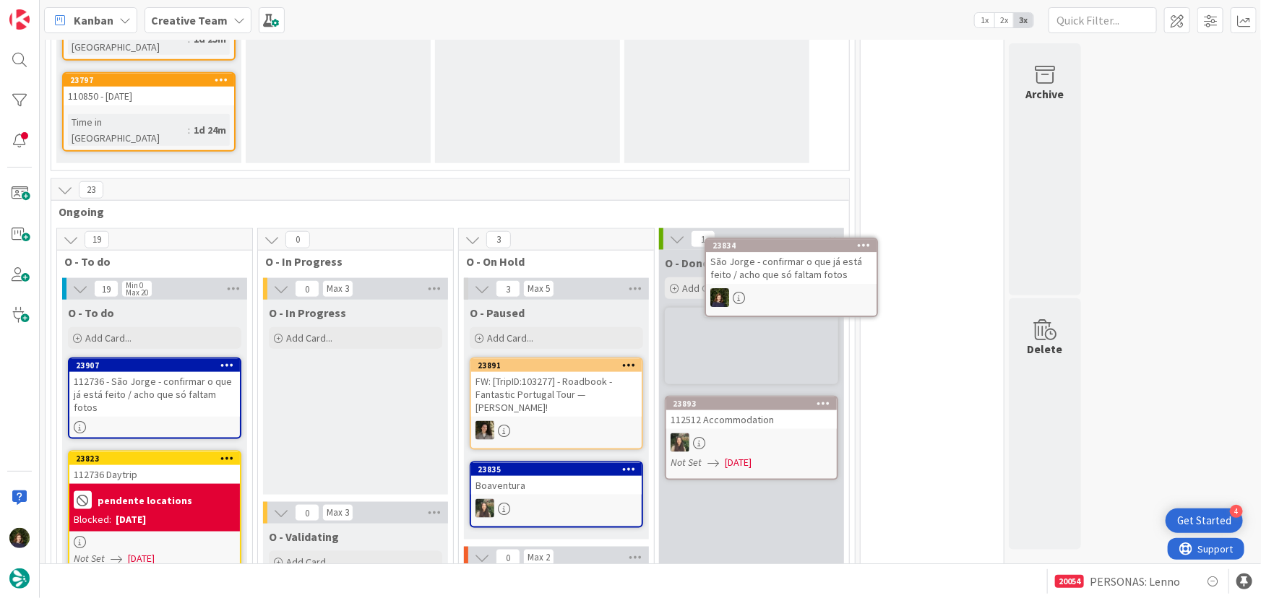
scroll to position [642, 0]
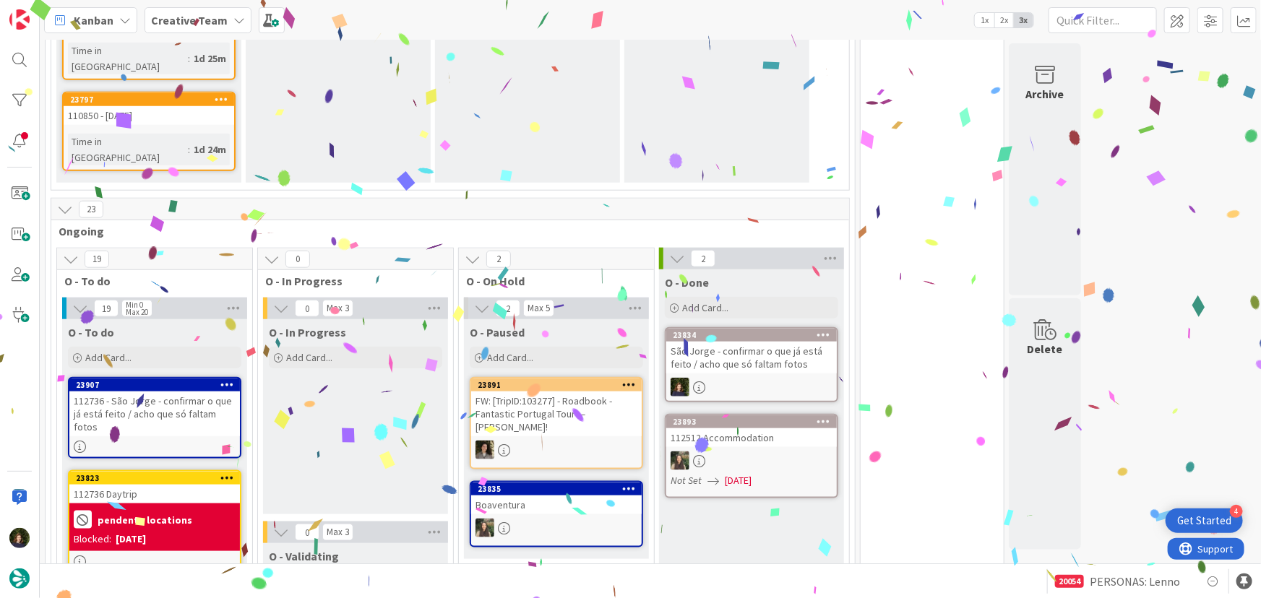
click at [747, 342] on div "São Jorge - confirmar o que já está feito / acho que só faltam fotos" at bounding box center [751, 358] width 171 height 32
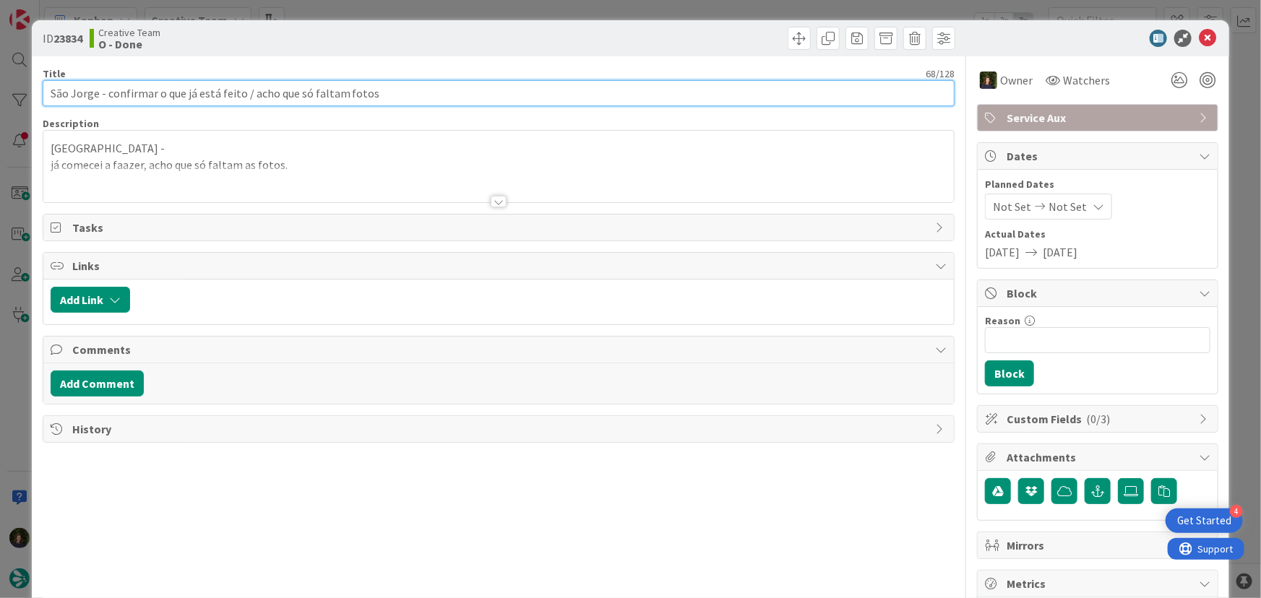
drag, startPoint x: 107, startPoint y: 93, endPoint x: 405, endPoint y: 101, distance: 297.8
click at [405, 101] on input "São Jorge - confirmar o que já está feito / acho que só faltam fotos" at bounding box center [499, 93] width 913 height 26
type input "São Jorge - comecei; faltam fotos"
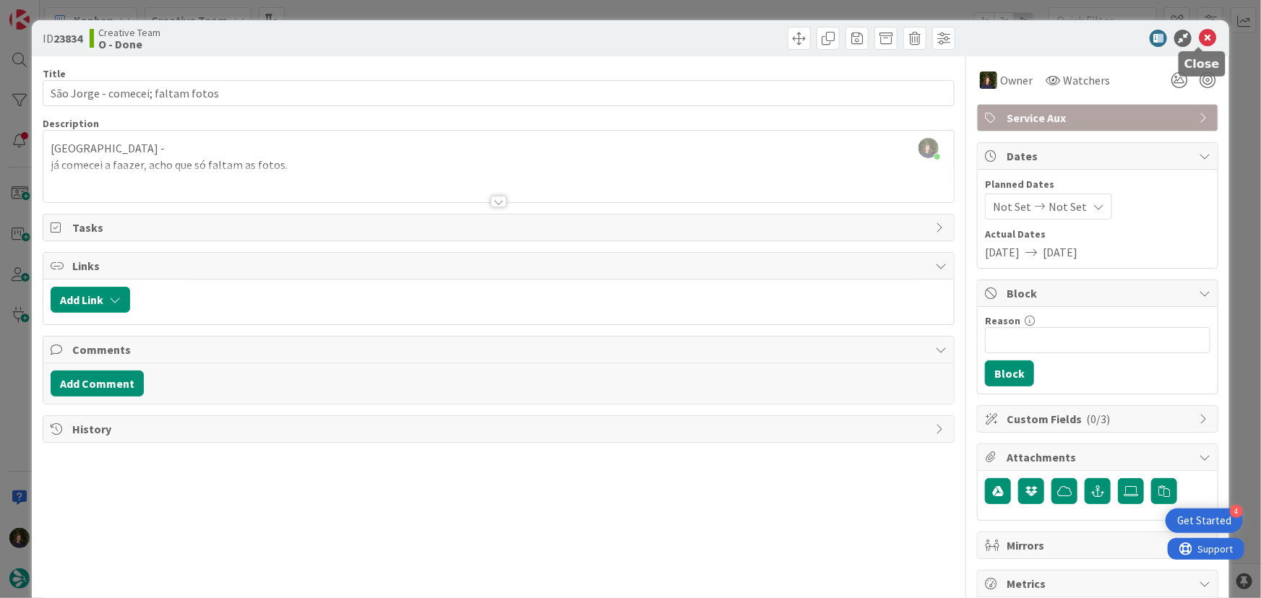
click at [1199, 35] on icon at bounding box center [1207, 38] width 17 height 17
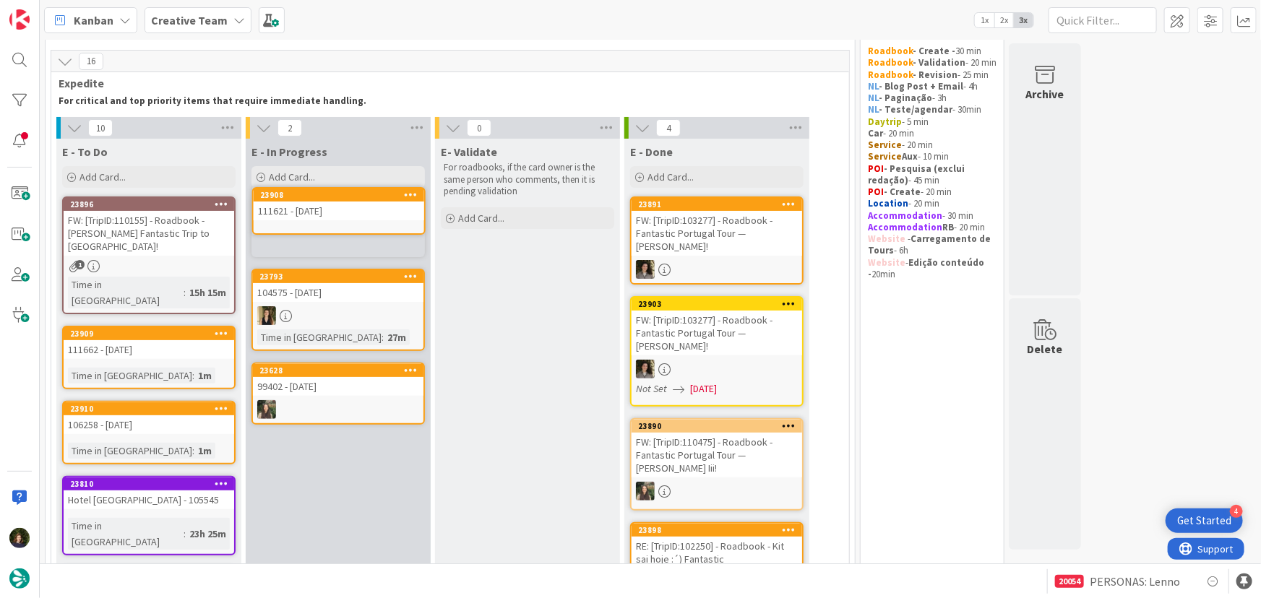
scroll to position [41, 0]
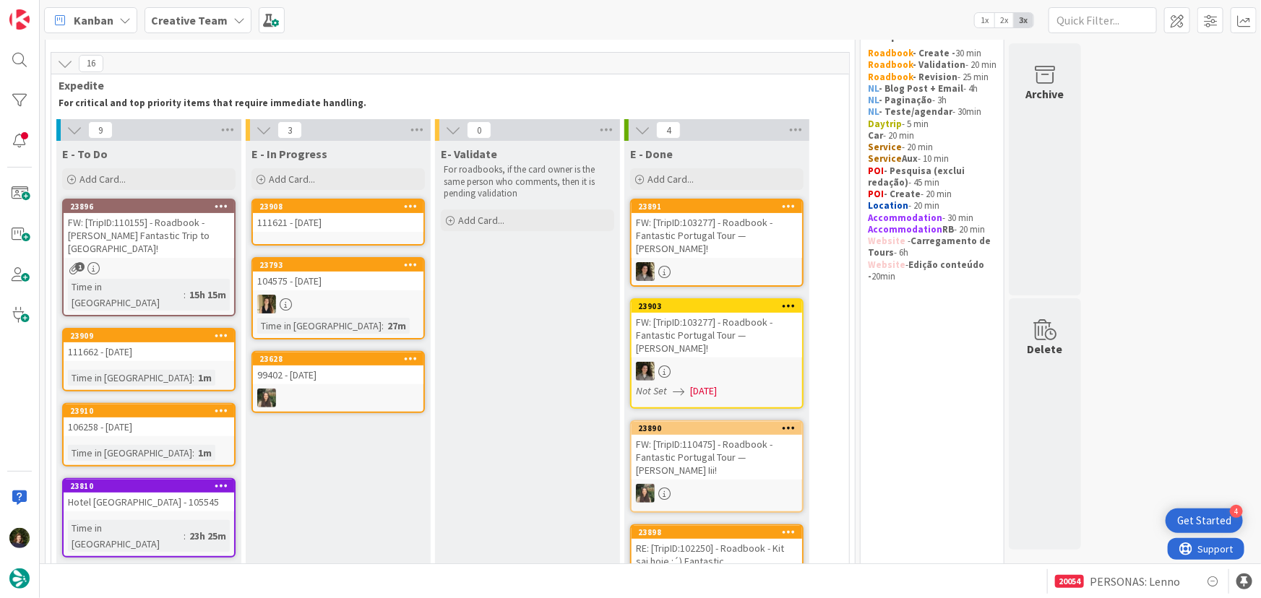
click at [327, 232] on link "23908 111621 - 9 oct" at bounding box center [337, 222] width 173 height 47
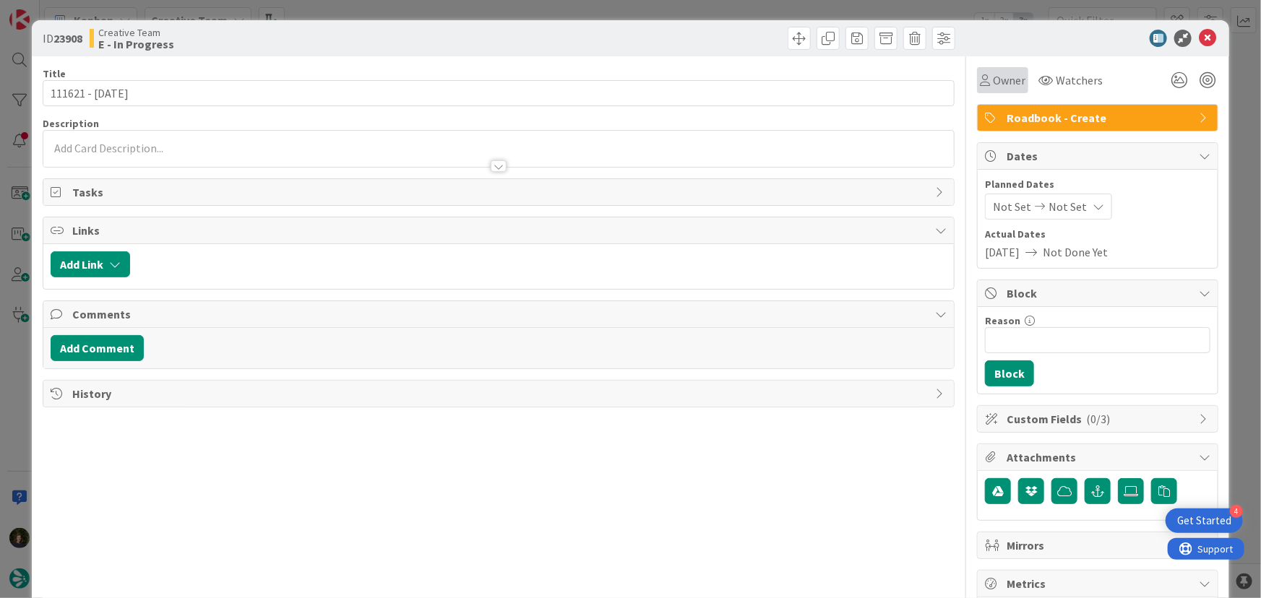
click at [994, 81] on span "Owner" at bounding box center [1009, 80] width 33 height 17
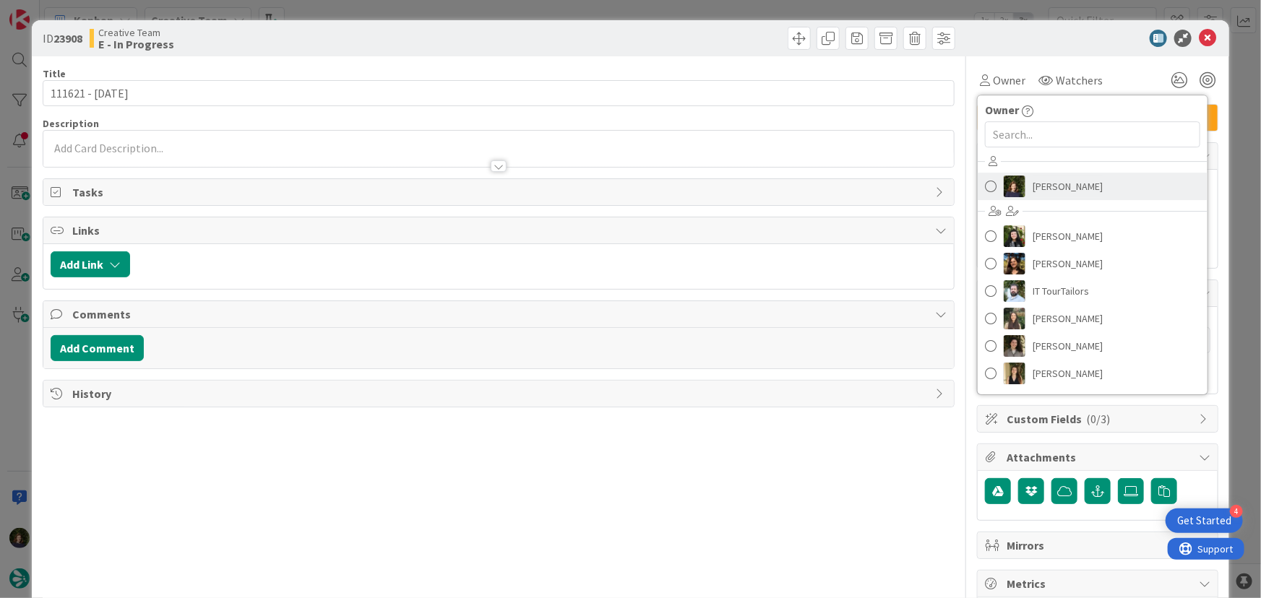
click at [1038, 183] on span "Margarida Carvalho" at bounding box center [1068, 187] width 70 height 22
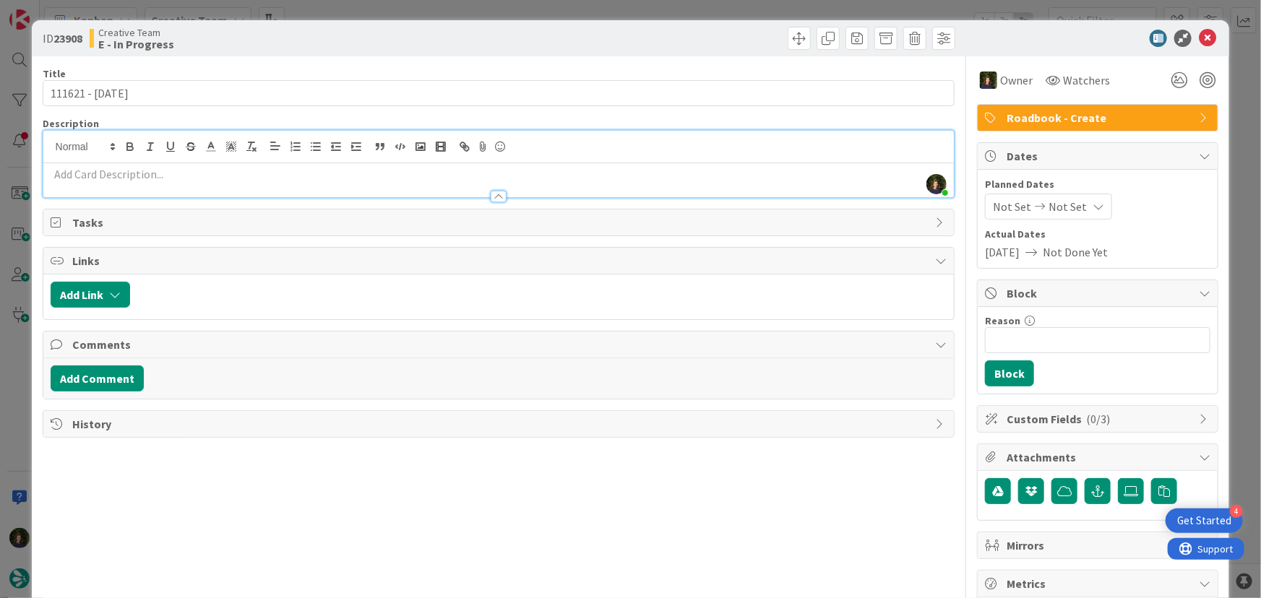
click at [137, 150] on div "Margarida Carvalho joined 6 m ago" at bounding box center [498, 164] width 911 height 66
paste div
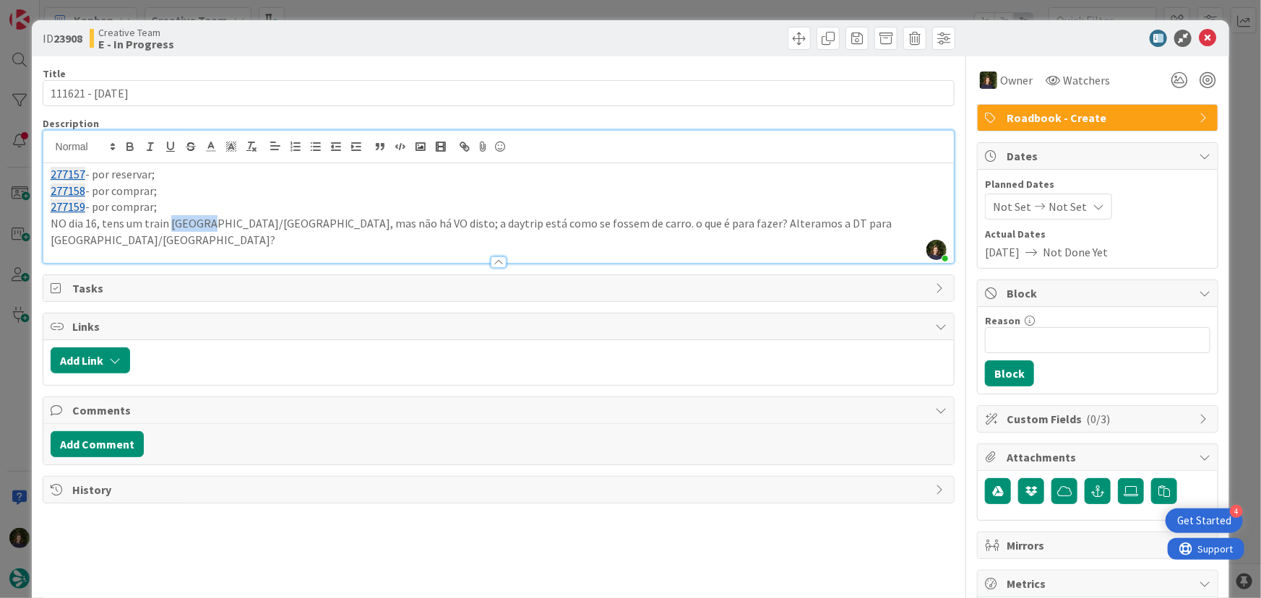
drag, startPoint x: 166, startPoint y: 220, endPoint x: 203, endPoint y: 223, distance: 37.0
click at [203, 223] on p "NO dia 16, tens um train Lisboa/Porto, mas não há VO disto; a daytrip está como…" at bounding box center [499, 231] width 897 height 33
click at [563, 227] on p "NO dia 16, tens um train Porto/Lisbon no RB, mas não há VO disto; a daytrip est…" at bounding box center [499, 231] width 897 height 33
click at [840, 223] on p "NO dia 16, tens um train Porto/Lisbon no RB, mas não há VO disto; a daytrip est…" at bounding box center [499, 231] width 897 height 33
click at [848, 220] on p "NO dia 16, tens um train Porto/Lisbon no RB, mas não há VO disto; a daytrip est…" at bounding box center [499, 231] width 897 height 33
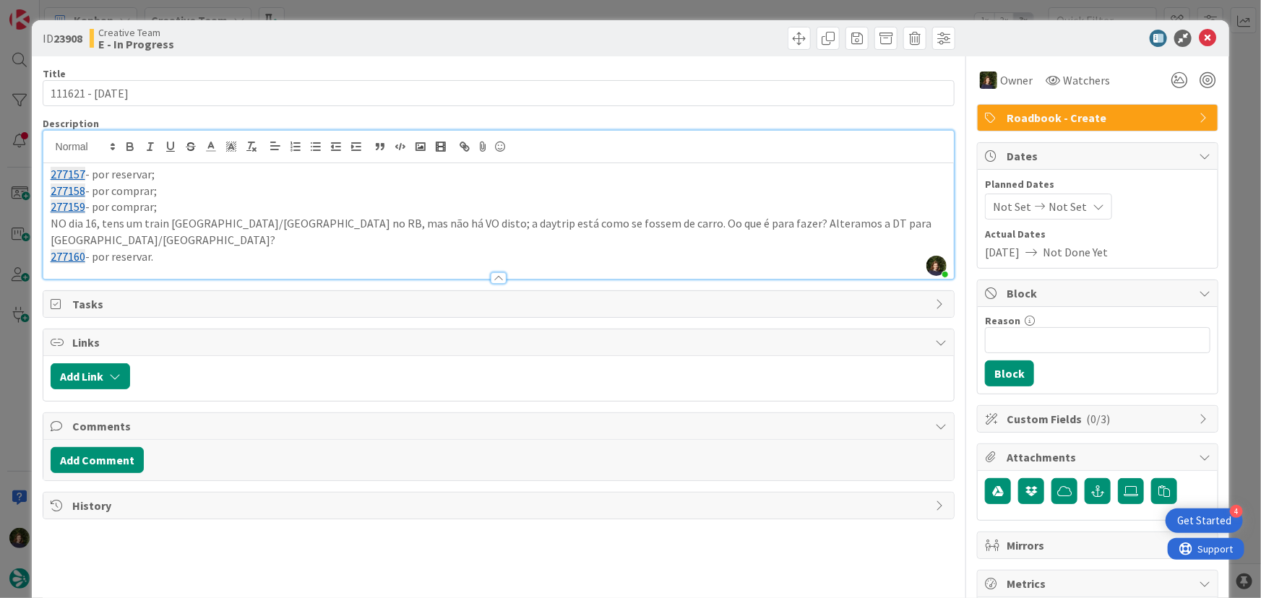
drag, startPoint x: 175, startPoint y: 242, endPoint x: 40, endPoint y: 179, distance: 148.4
click at [43, 178] on div "277157 - por reservar; 277158 - por comprar; 277159 - por comprar; NO dia 16, t…" at bounding box center [498, 221] width 911 height 116
copy div "277157 - por reservar; 277158 - por comprar; 277159 - por comprar; NO dia 16, t…"
drag, startPoint x: 1199, startPoint y: 38, endPoint x: 1103, endPoint y: 100, distance: 114.1
click at [1199, 38] on icon at bounding box center [1207, 38] width 17 height 17
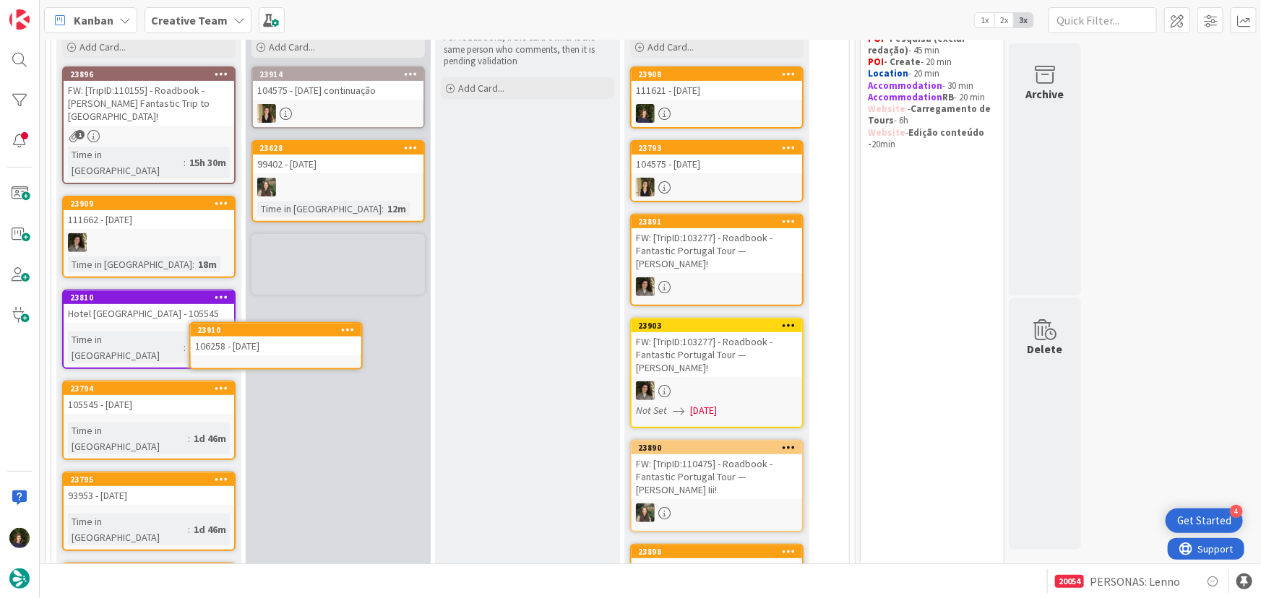
scroll to position [179, 0]
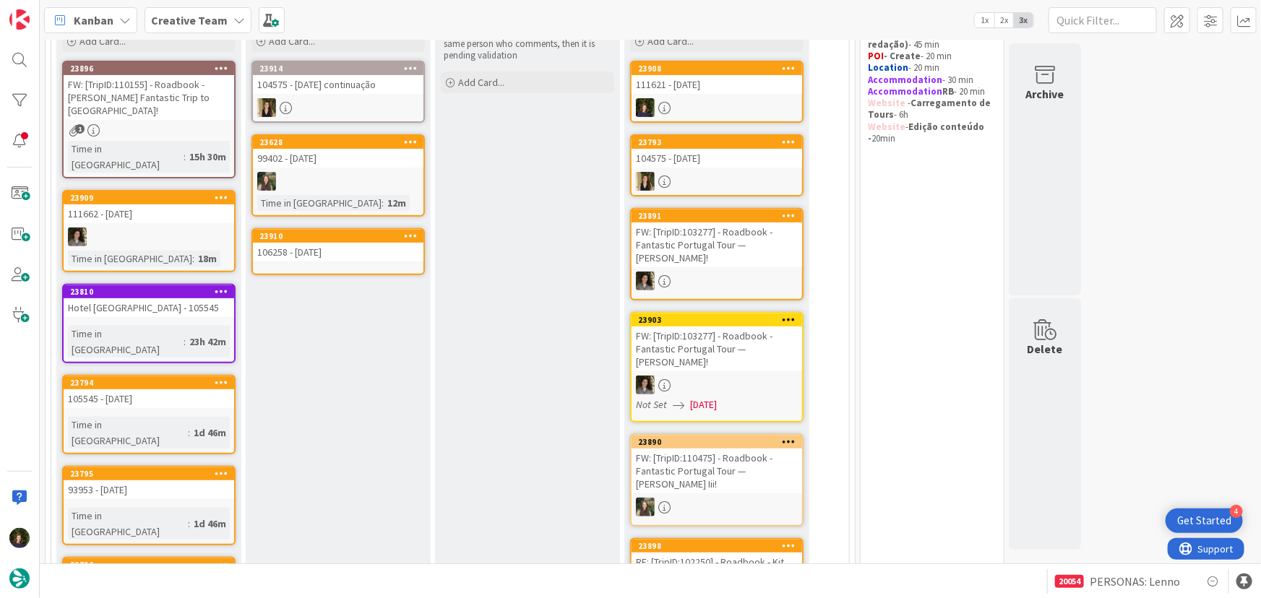
click at [332, 249] on div "106258 - [DATE]" at bounding box center [338, 252] width 171 height 19
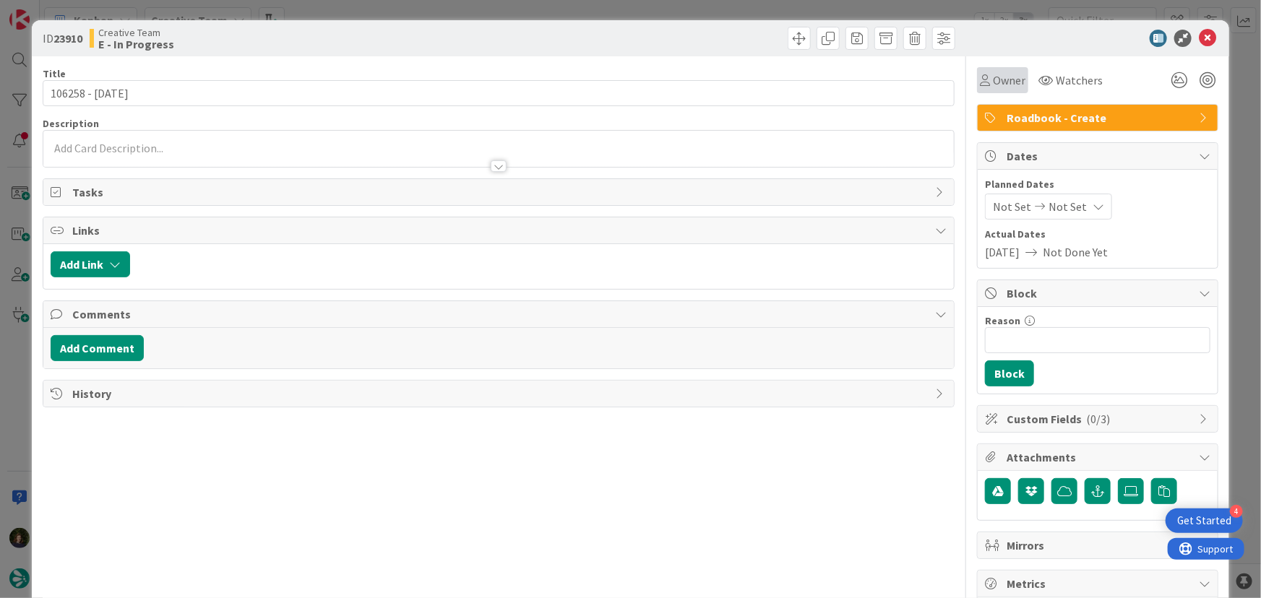
click at [993, 81] on span "Owner" at bounding box center [1009, 80] width 33 height 17
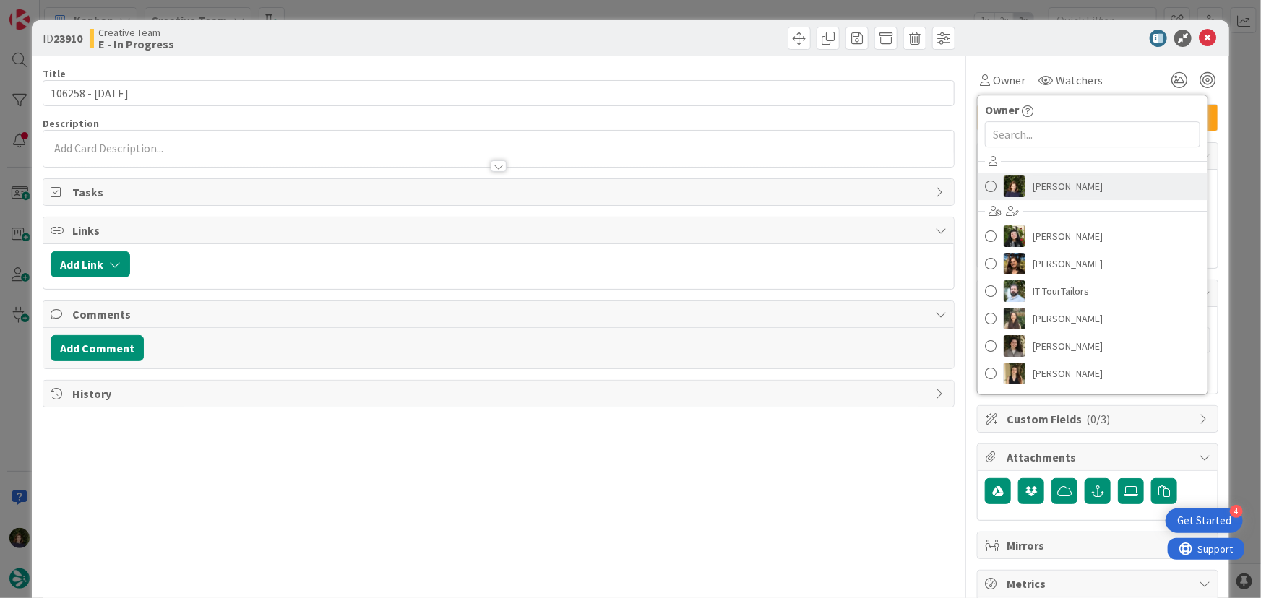
click at [1058, 192] on span "Margarida Carvalho" at bounding box center [1068, 187] width 70 height 22
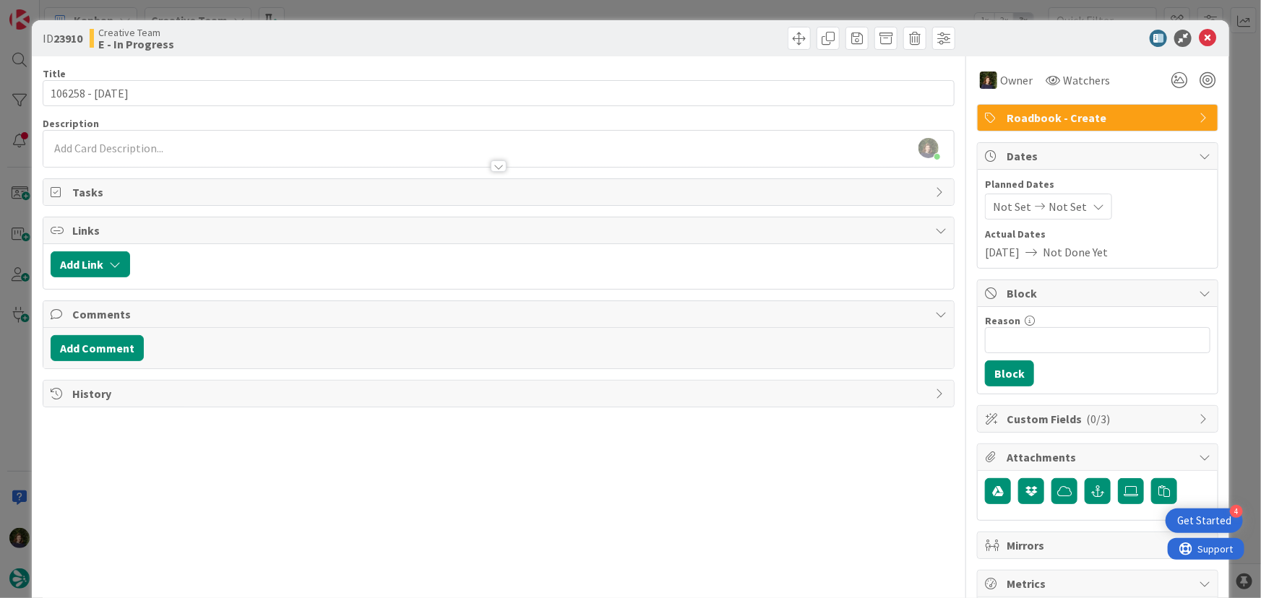
click at [142, 152] on div at bounding box center [498, 159] width 911 height 15
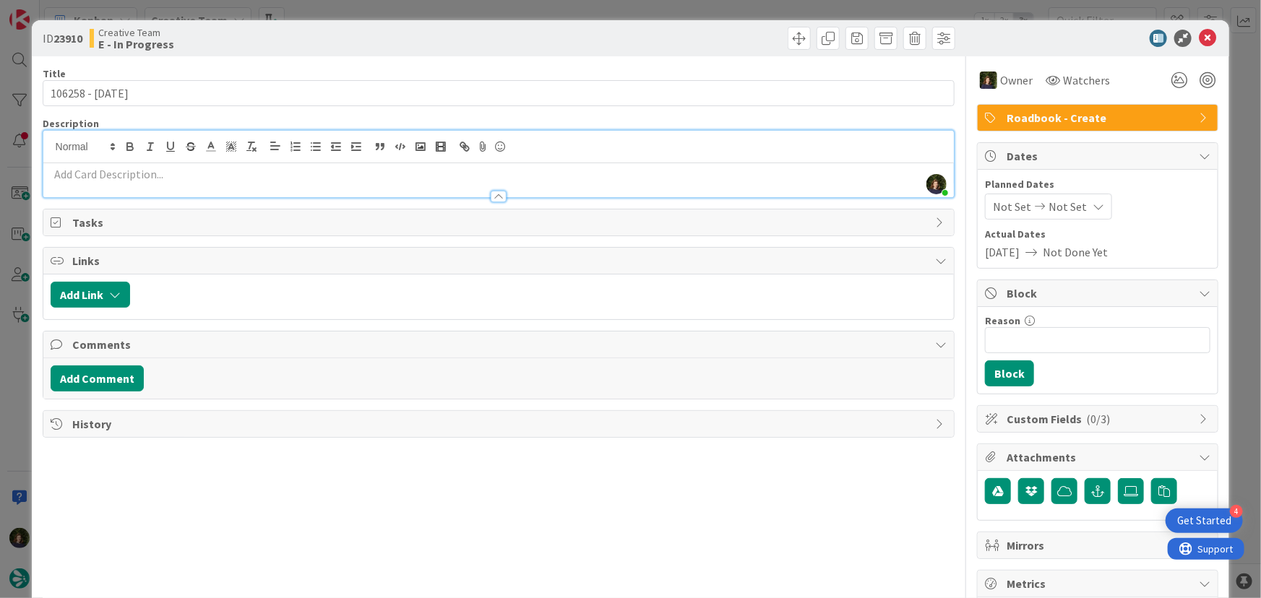
click at [179, 172] on p at bounding box center [499, 174] width 897 height 17
paste div
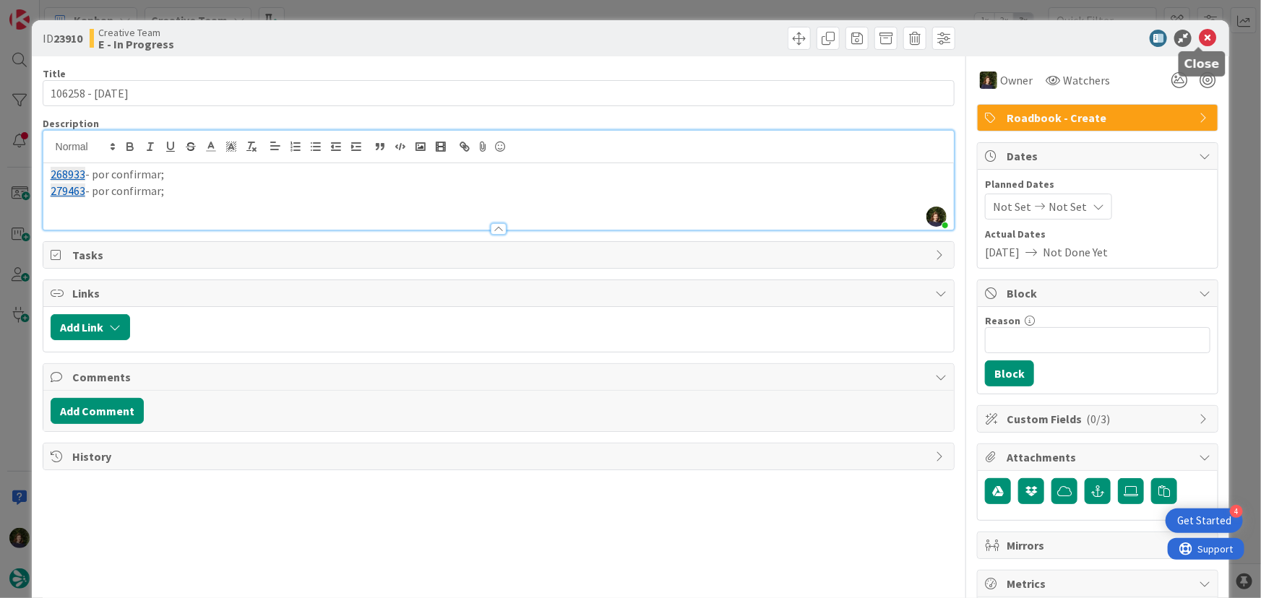
click at [1201, 41] on icon at bounding box center [1207, 38] width 17 height 17
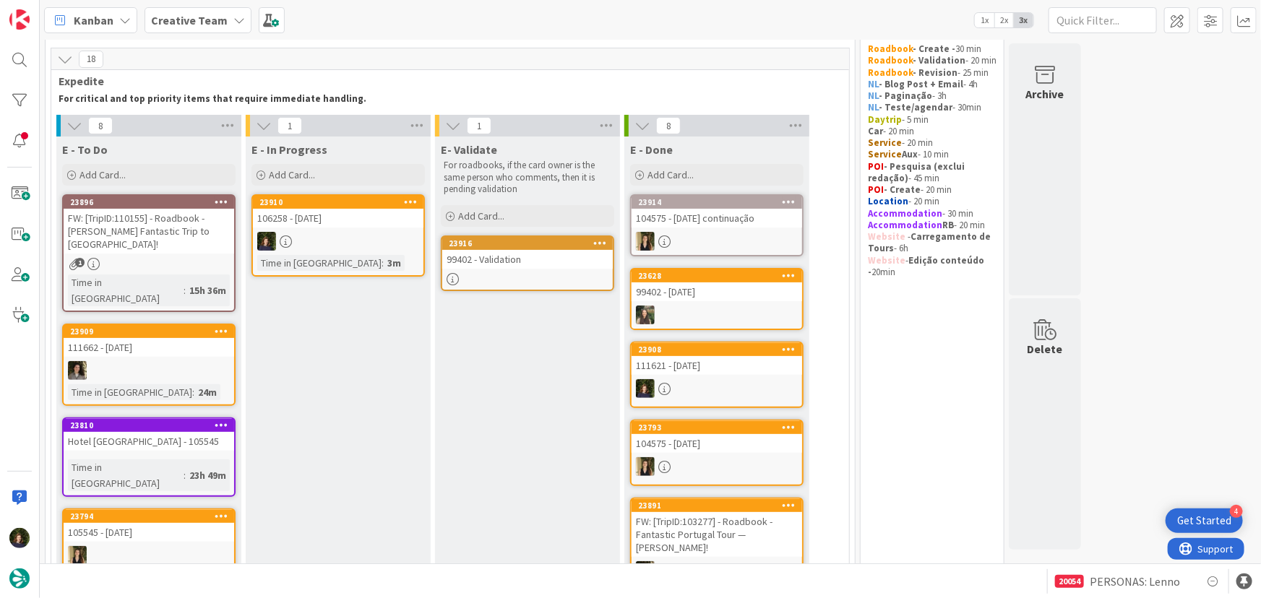
scroll to position [65, 0]
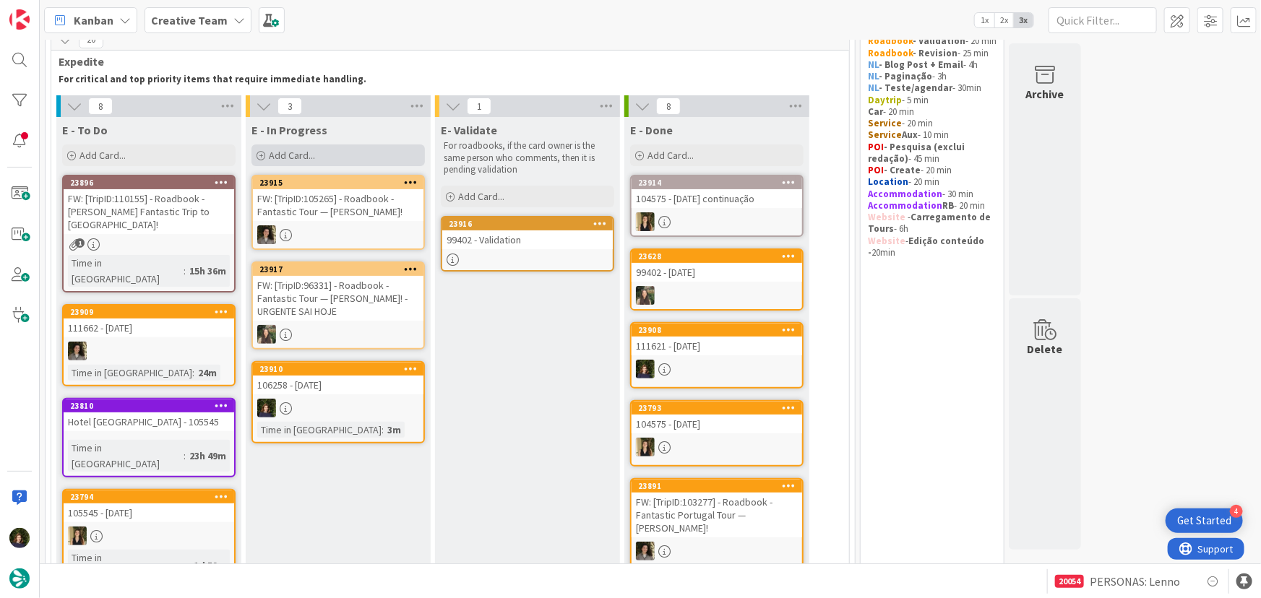
click at [296, 157] on span "Add Card..." at bounding box center [292, 155] width 46 height 13
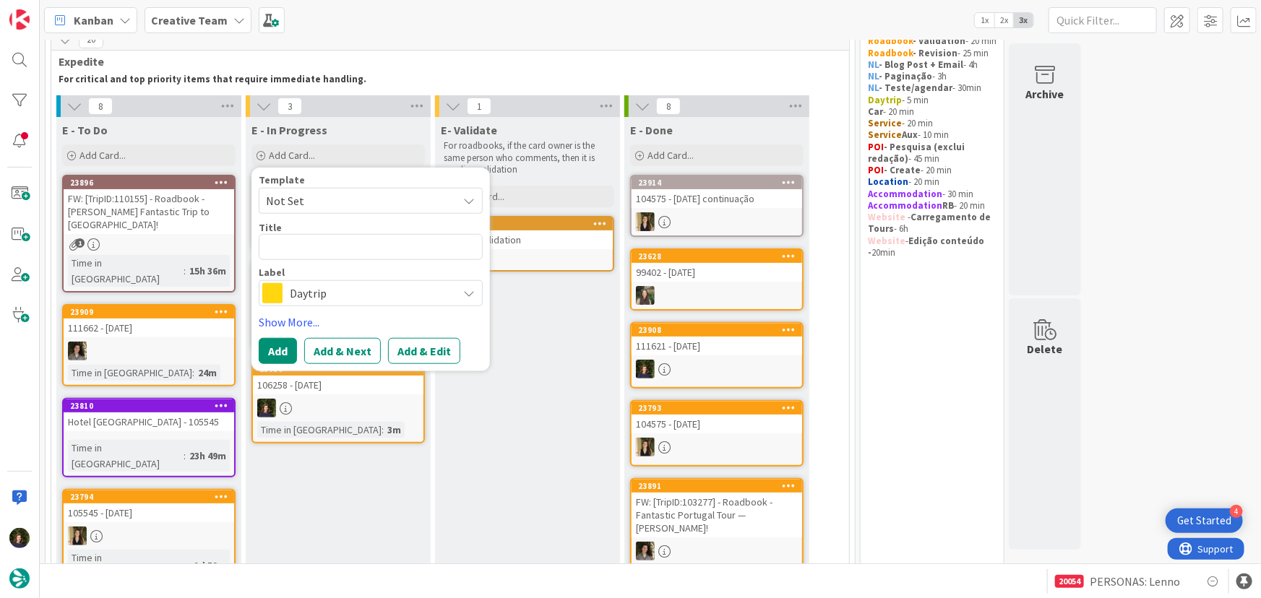
type textarea "x"
type textarea "1"
type textarea "x"
type textarea "10"
type textarea "x"
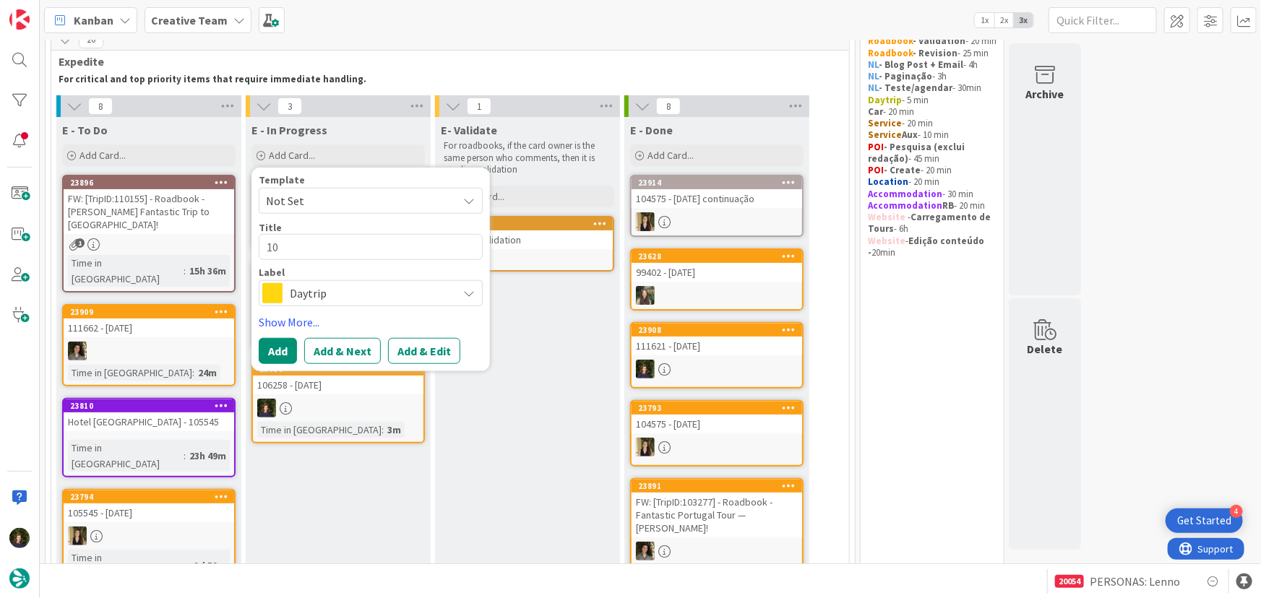
type textarea "106"
type textarea "x"
type textarea "1062"
type textarea "x"
type textarea "10625"
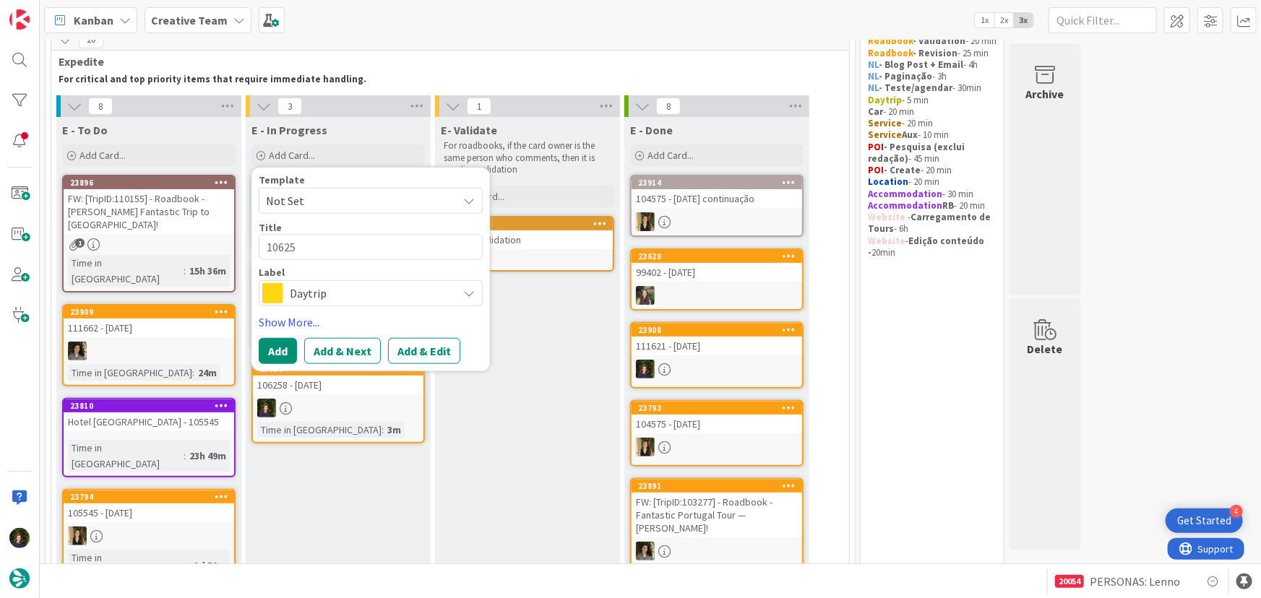
type textarea "x"
type textarea "106258"
type textarea "x"
type textarea "106258"
type textarea "x"
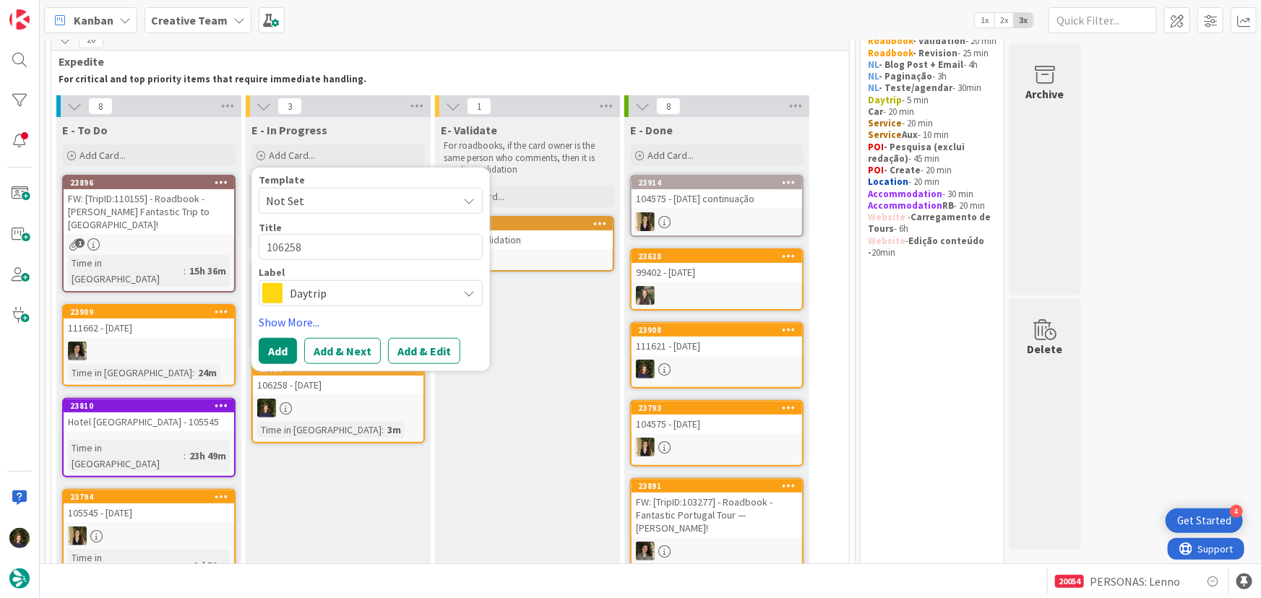
type textarea "106258 -"
type textarea "x"
type textarea "106258 -"
type textarea "x"
type textarea "106258 - D"
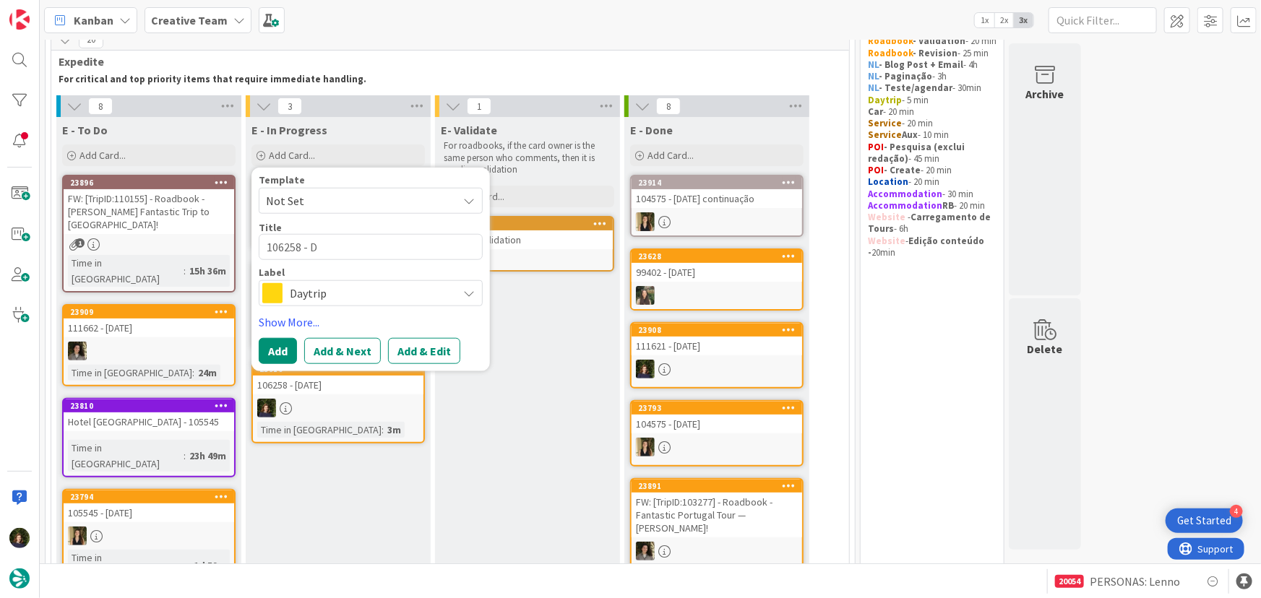
type textarea "x"
type textarea "106258 - DT"
type textarea "x"
type textarea "106258 - DT"
type textarea "x"
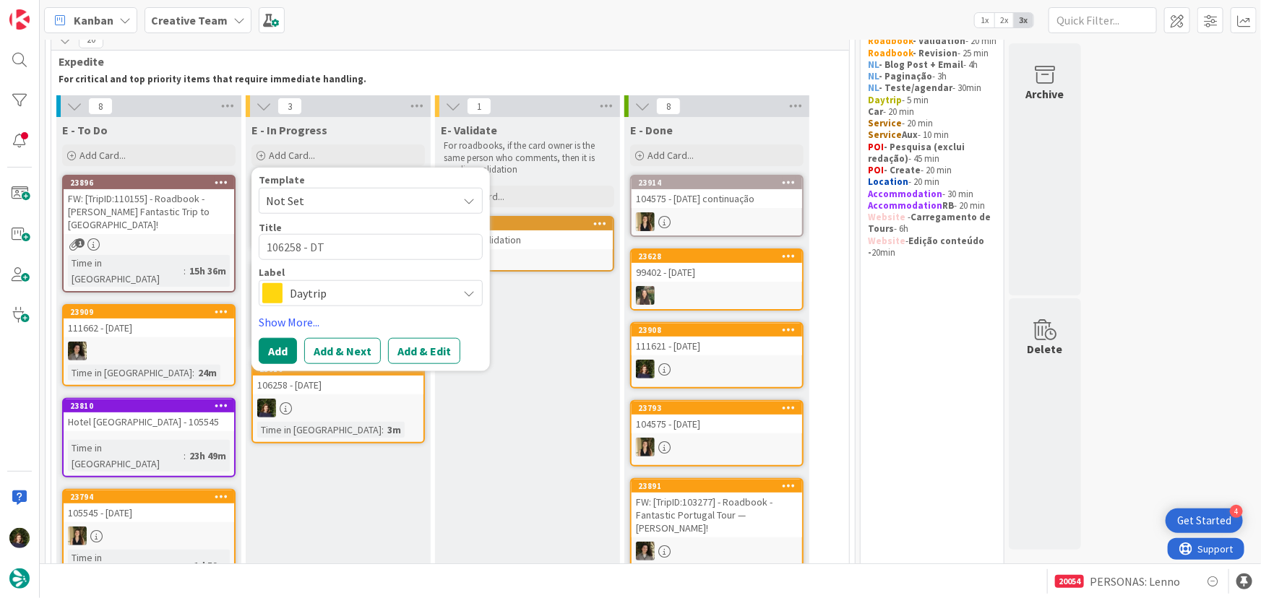
type textarea "106258 - DT «"
type textarea "x"
type textarea "106258 - DT"
type textarea "x"
type textarea "106258 - DT"
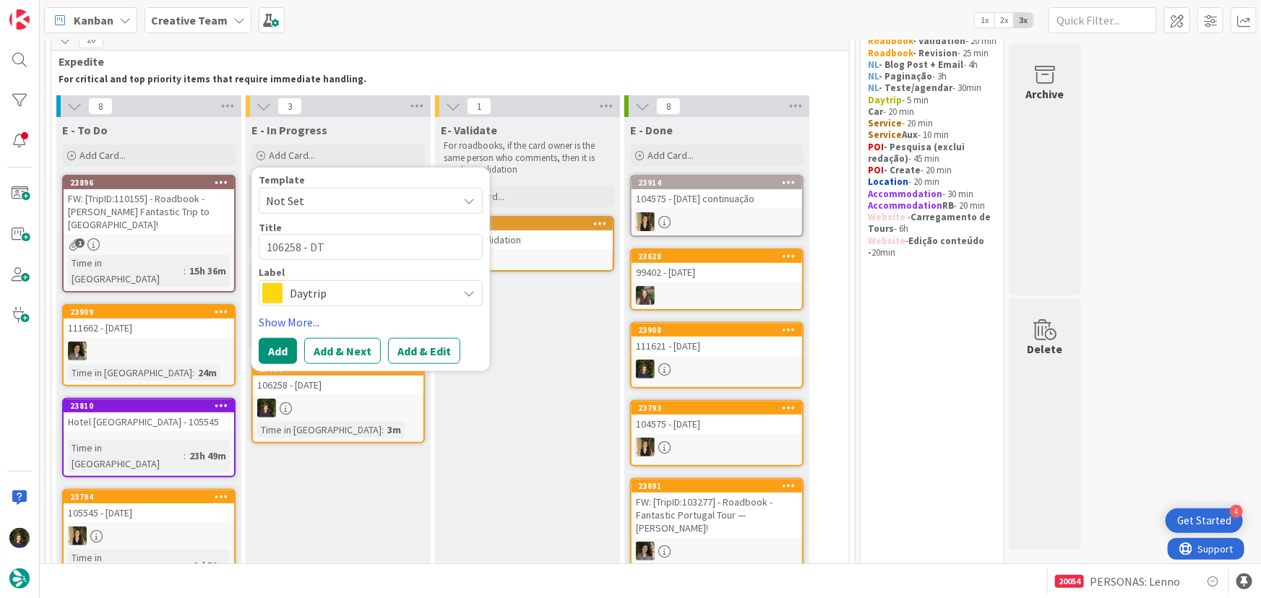
type textarea "x"
type textarea "106258 - D"
type textarea "x"
type textarea "106258 -"
click at [275, 345] on button "Add" at bounding box center [278, 351] width 38 height 26
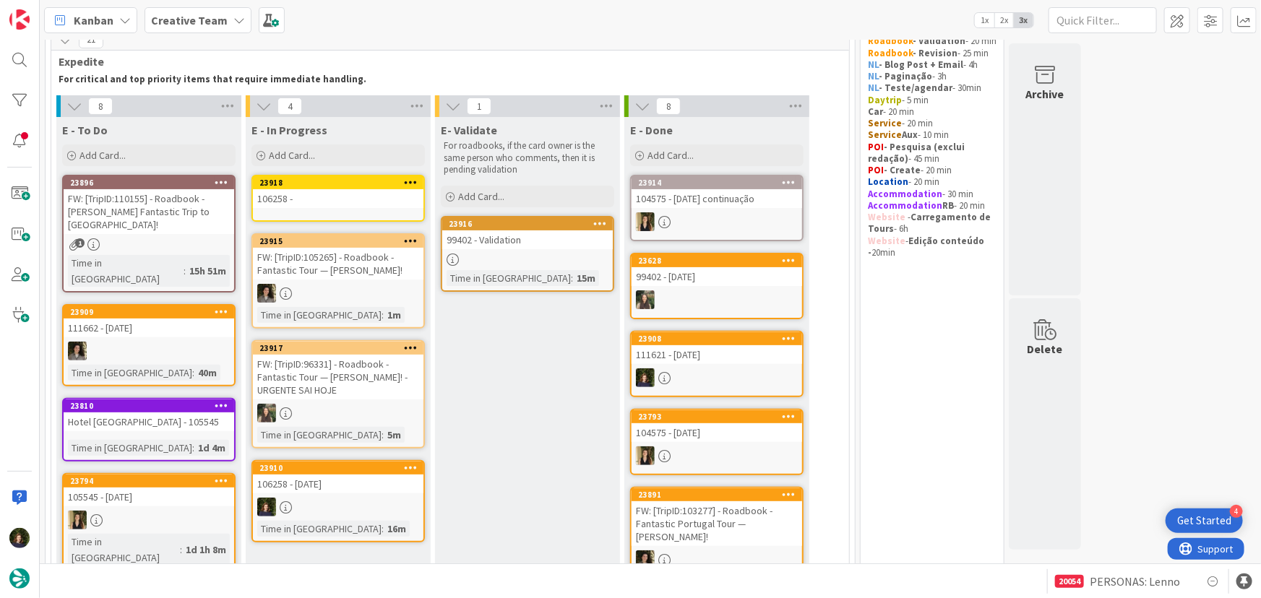
click at [323, 198] on div "106258 -" at bounding box center [338, 198] width 171 height 19
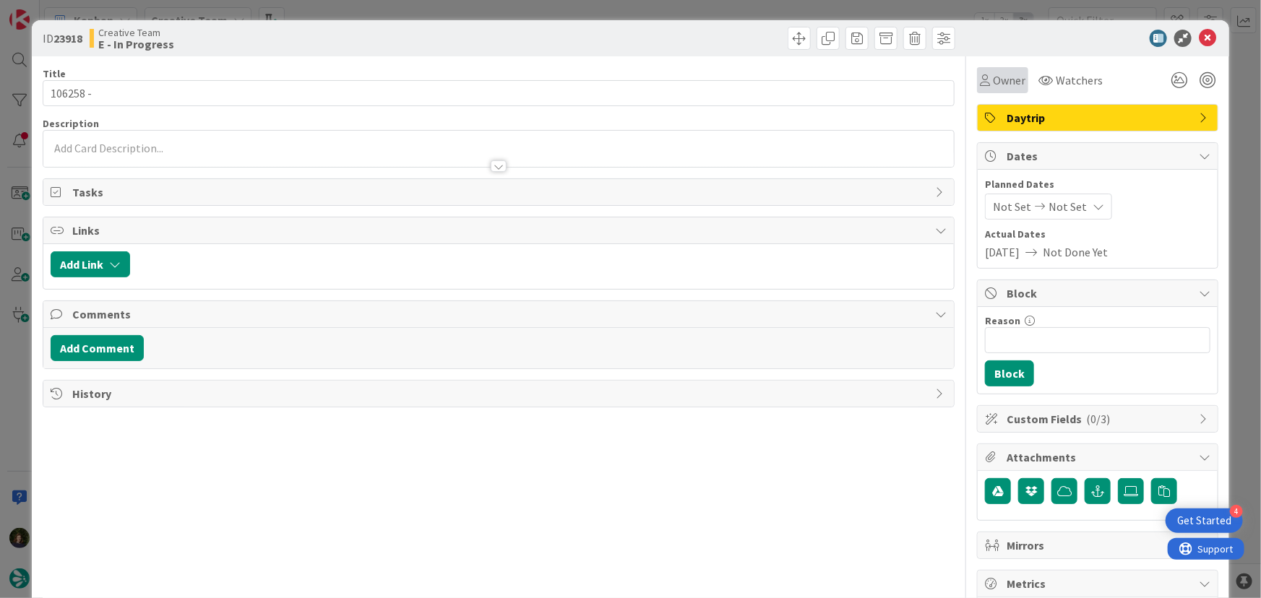
click at [993, 87] on span "Owner" at bounding box center [1009, 80] width 33 height 17
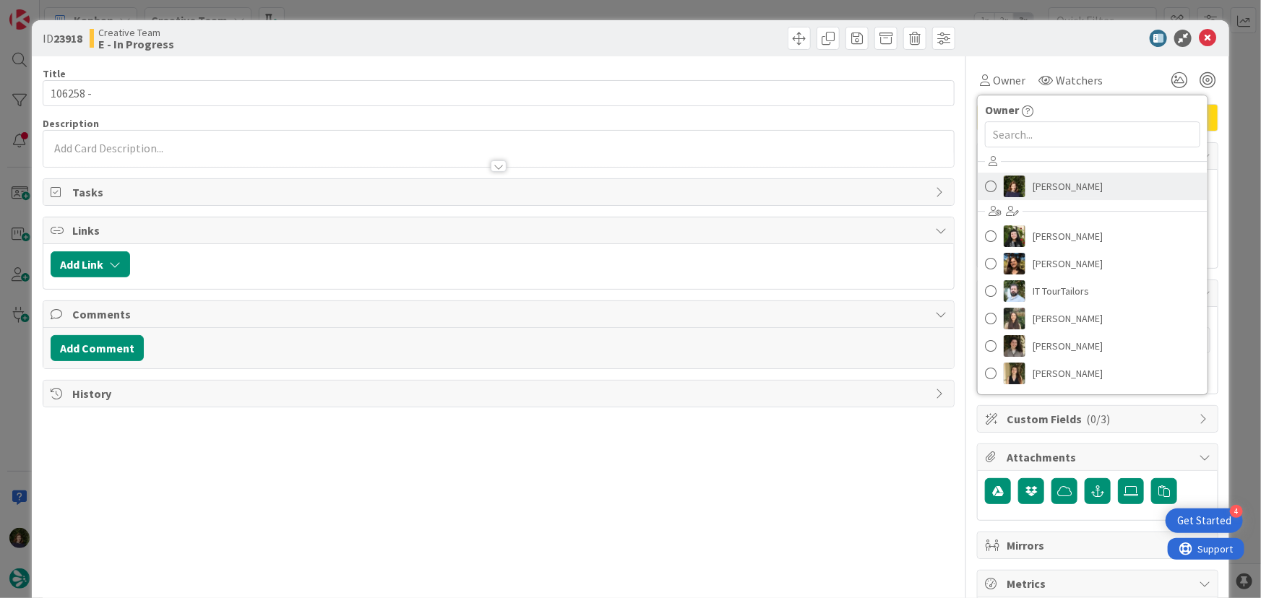
click at [1048, 180] on span "Margarida Carvalho" at bounding box center [1068, 187] width 70 height 22
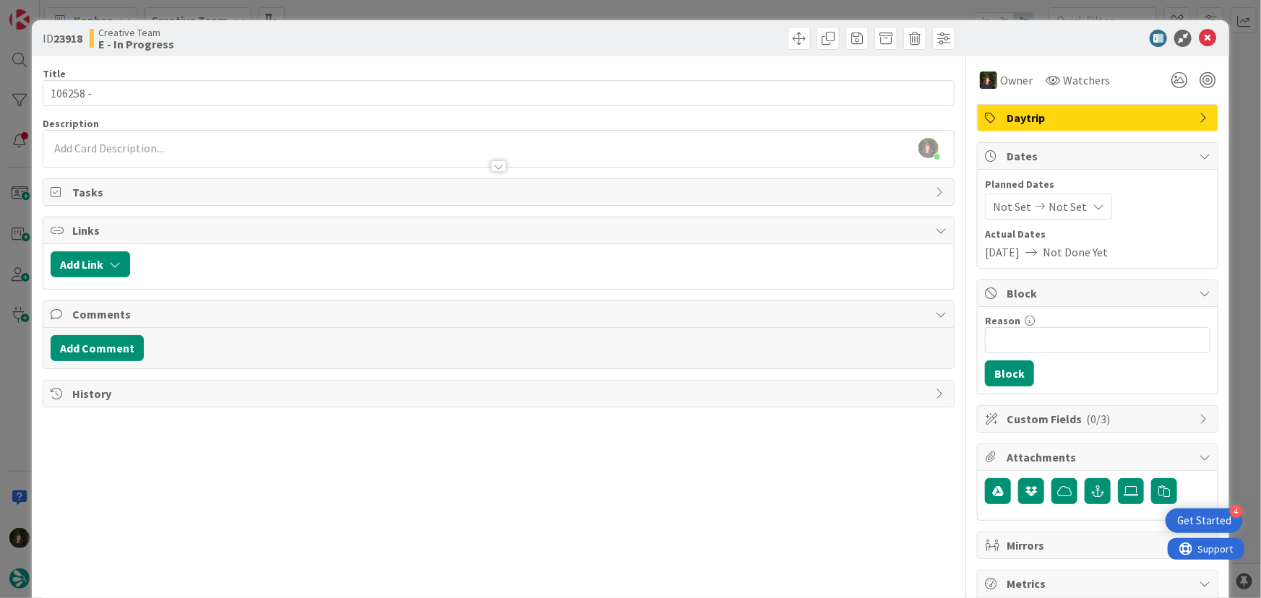
click at [204, 145] on div "Margarida Carvalho just joined" at bounding box center [498, 149] width 911 height 36
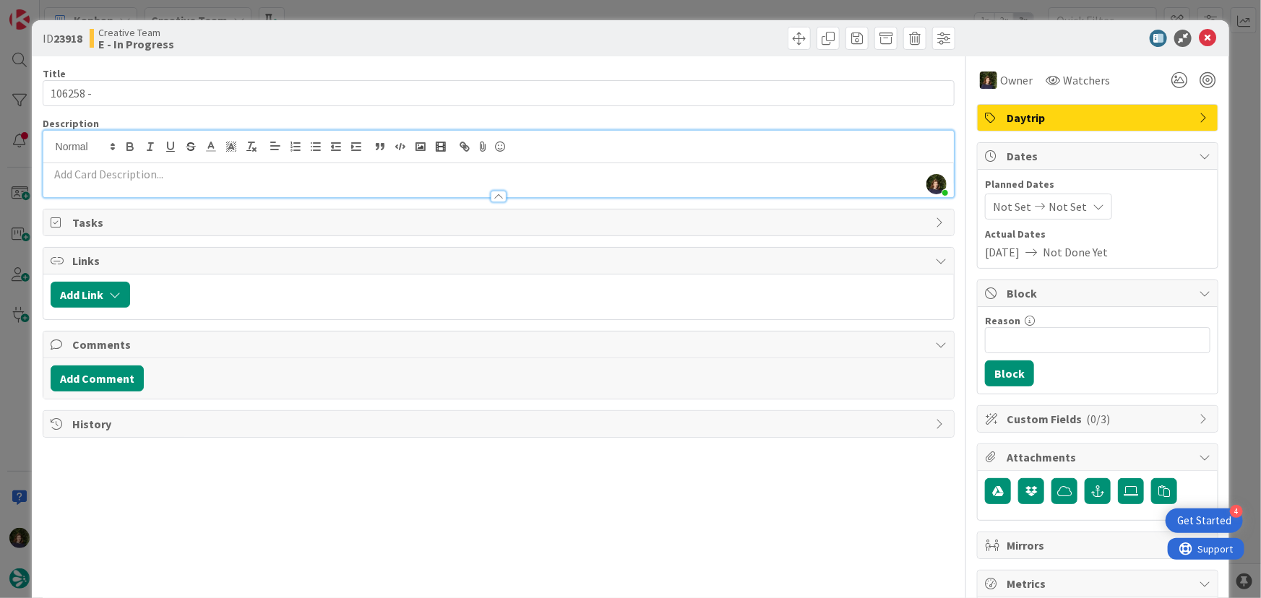
click at [200, 178] on p at bounding box center [499, 174] width 897 height 17
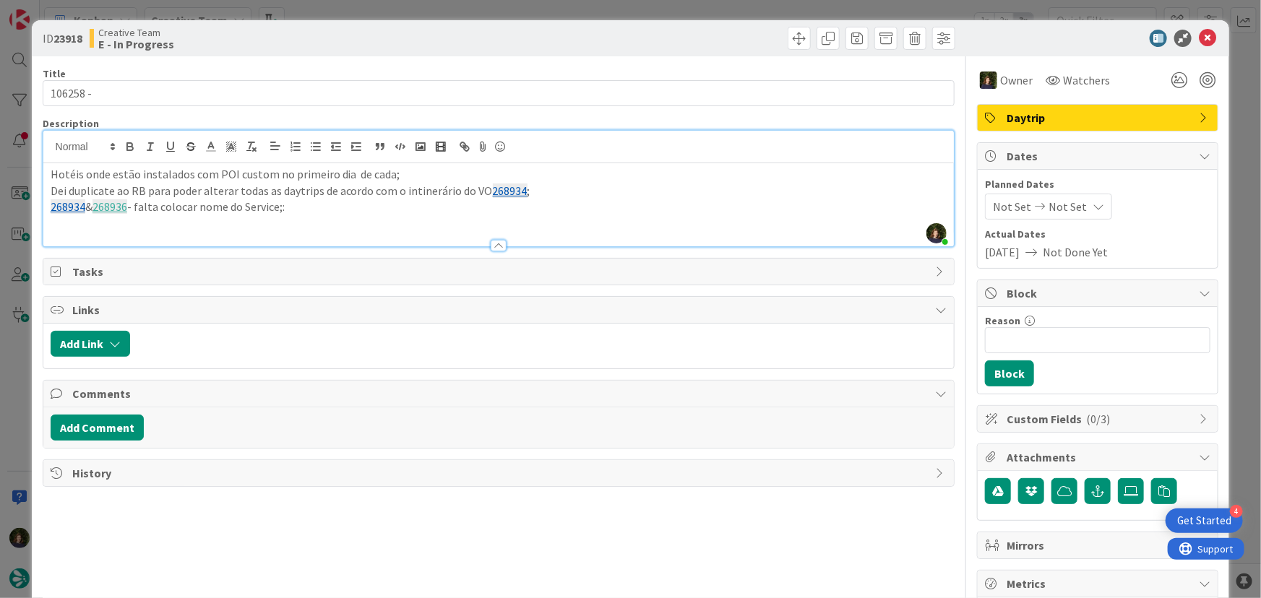
click at [322, 208] on p "268934 & 268936 - falta colocar nome do Service;:" at bounding box center [499, 207] width 897 height 17
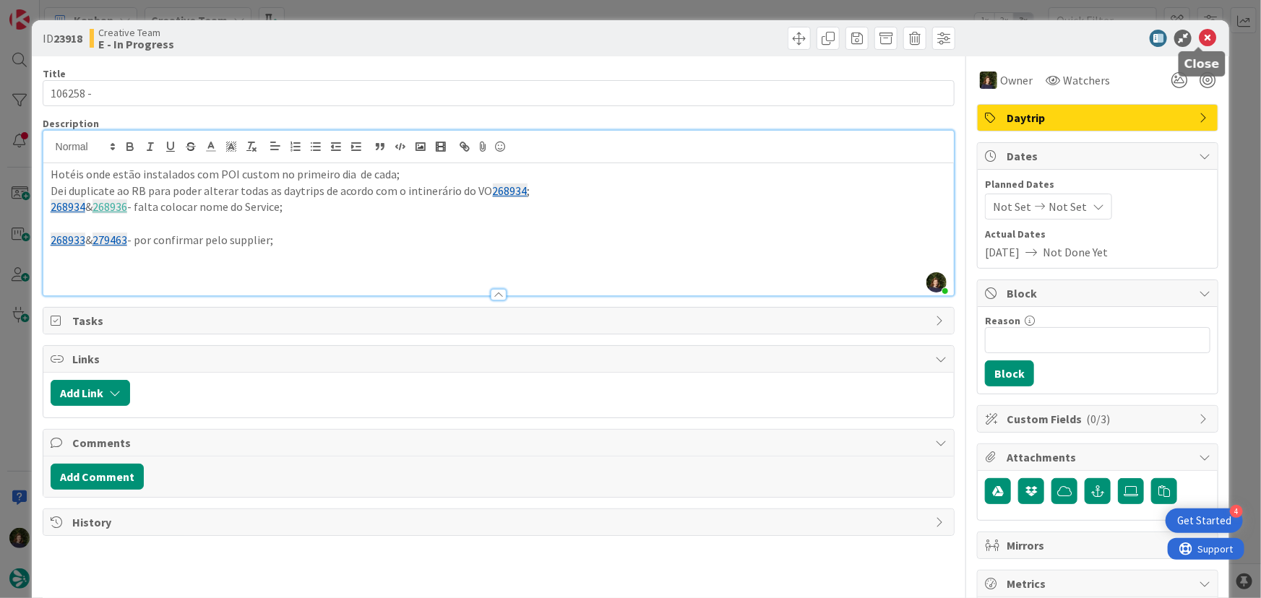
click at [1201, 37] on icon at bounding box center [1207, 38] width 17 height 17
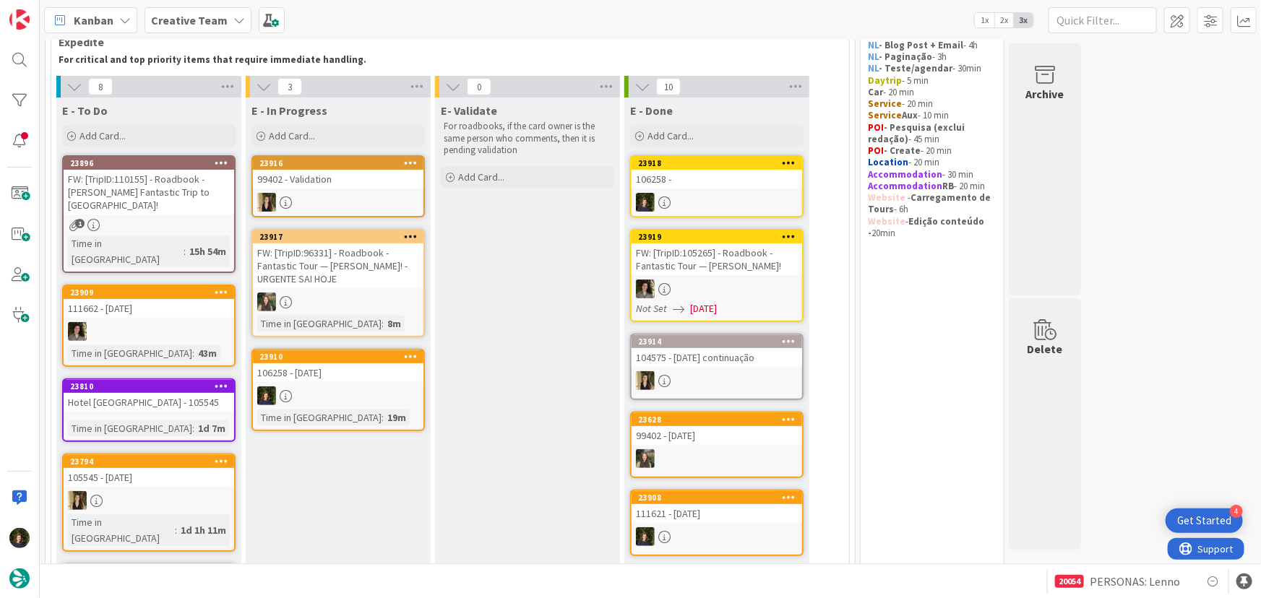
scroll to position [108, 0]
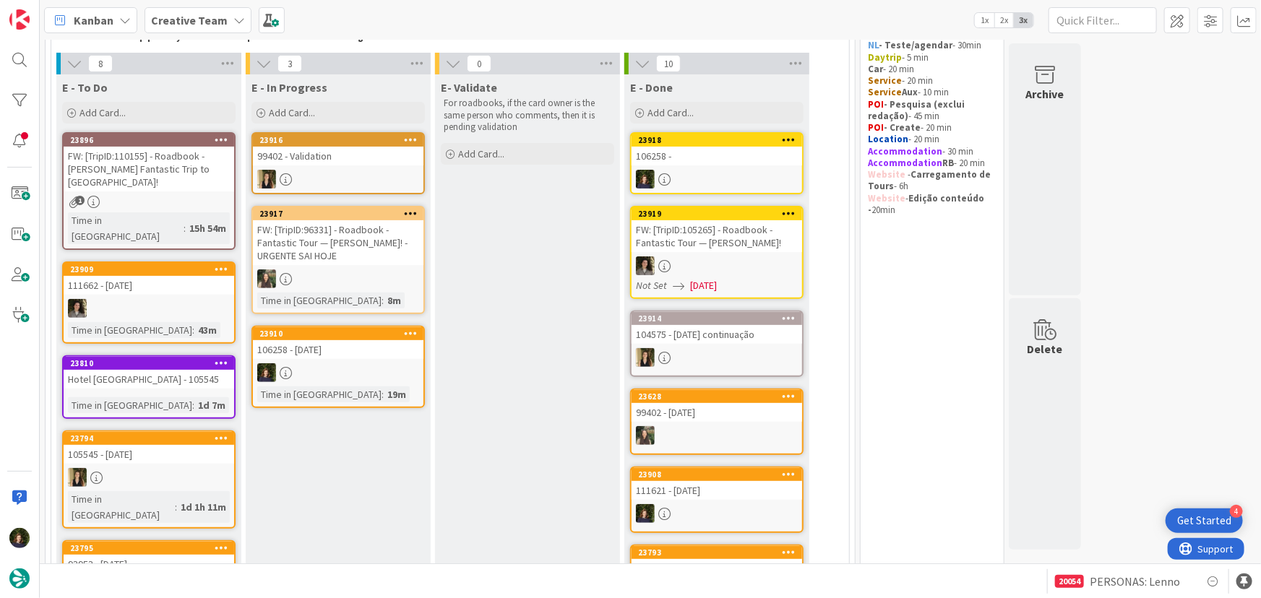
click at [331, 369] on div at bounding box center [338, 373] width 171 height 19
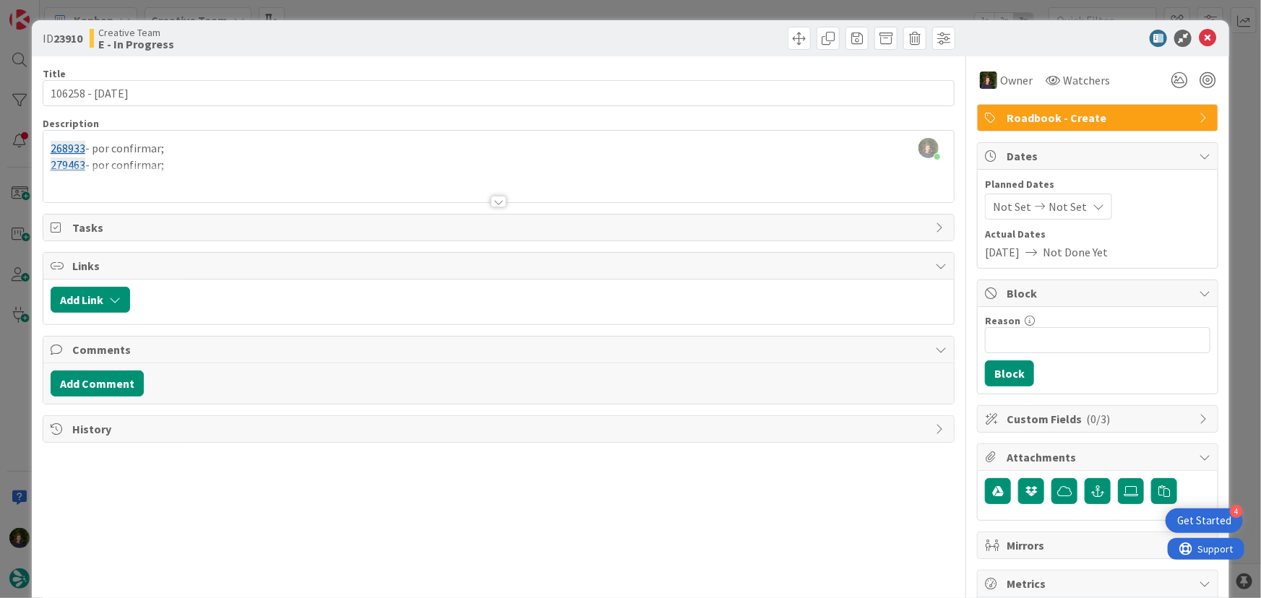
click at [499, 205] on div at bounding box center [499, 202] width 16 height 12
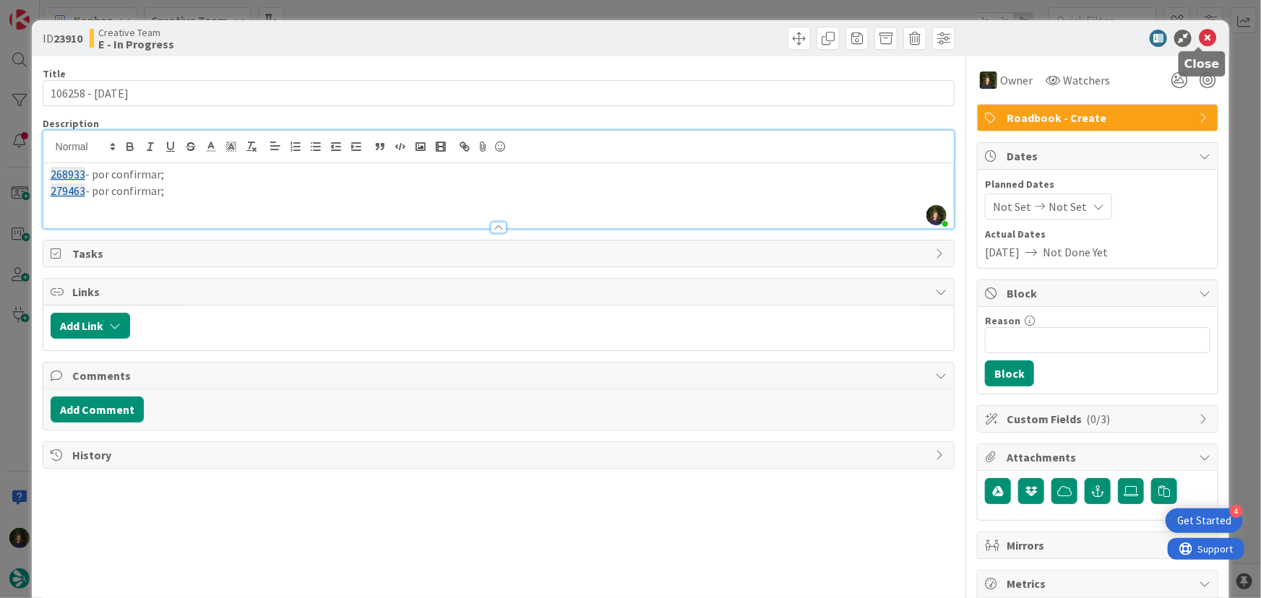
click at [1199, 38] on icon at bounding box center [1207, 38] width 17 height 17
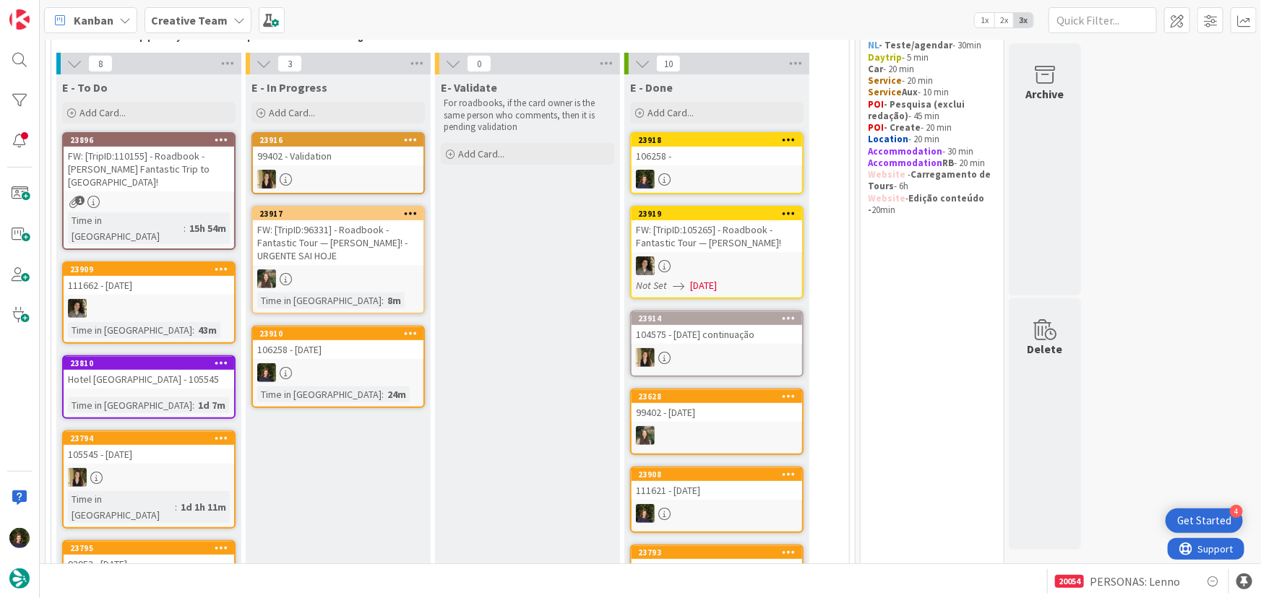
click at [705, 170] on div at bounding box center [717, 179] width 171 height 19
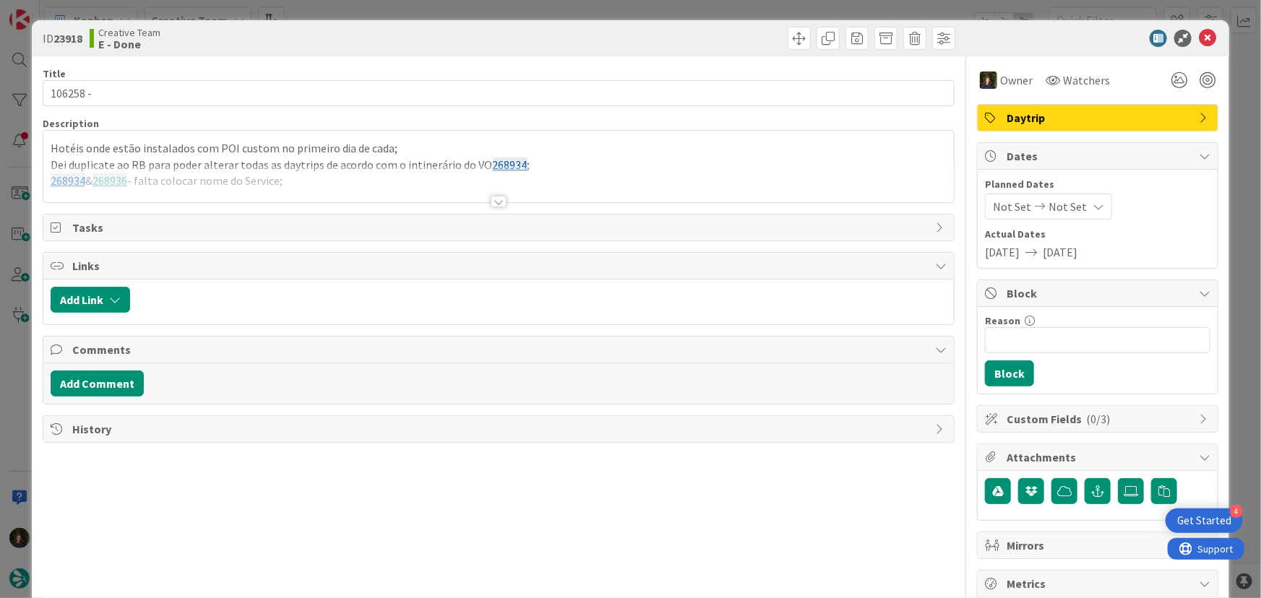
drag, startPoint x: 492, startPoint y: 205, endPoint x: 433, endPoint y: 220, distance: 61.0
click at [493, 204] on div at bounding box center [499, 202] width 16 height 12
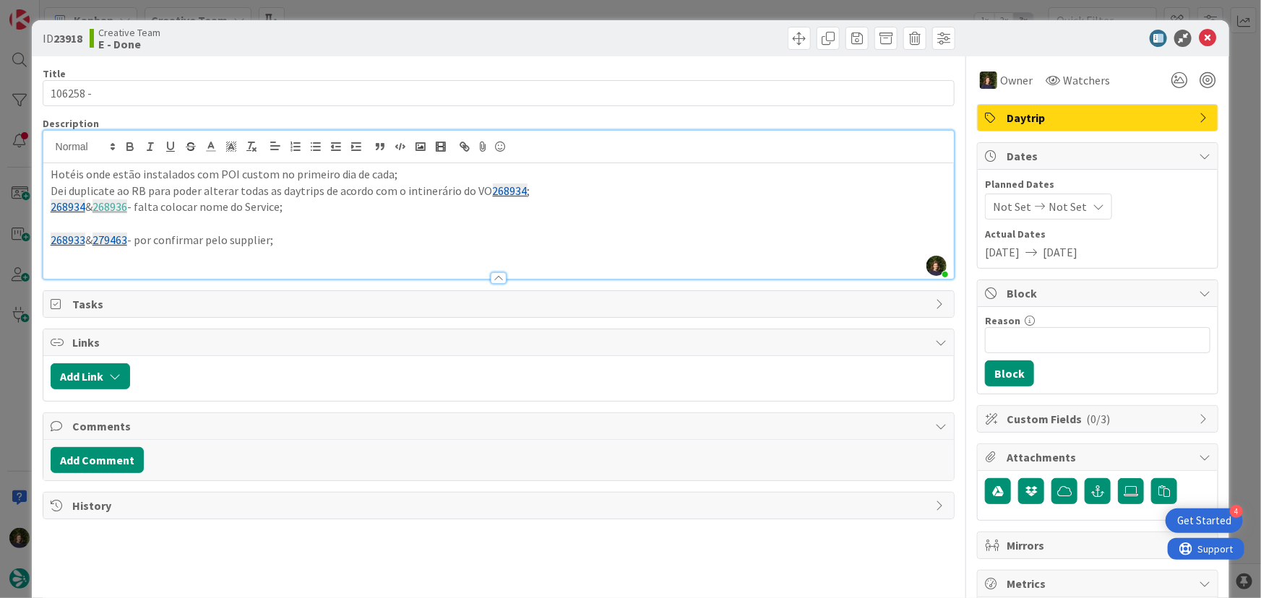
drag, startPoint x: 254, startPoint y: 232, endPoint x: 36, endPoint y: 178, distance: 224.7
click at [36, 178] on div "ID 23918 Creative Team E - Done Title 9 / 128 106258 - Description Margarida Ca…" at bounding box center [631, 437] width 1198 height 835
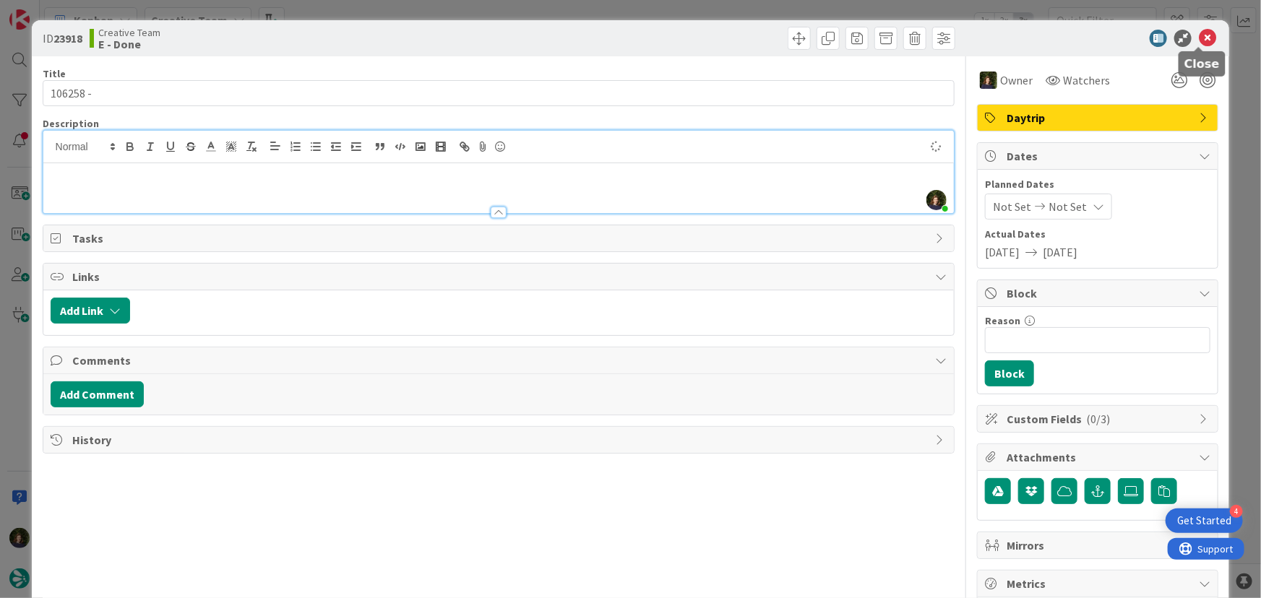
click at [1199, 40] on icon at bounding box center [1207, 38] width 17 height 17
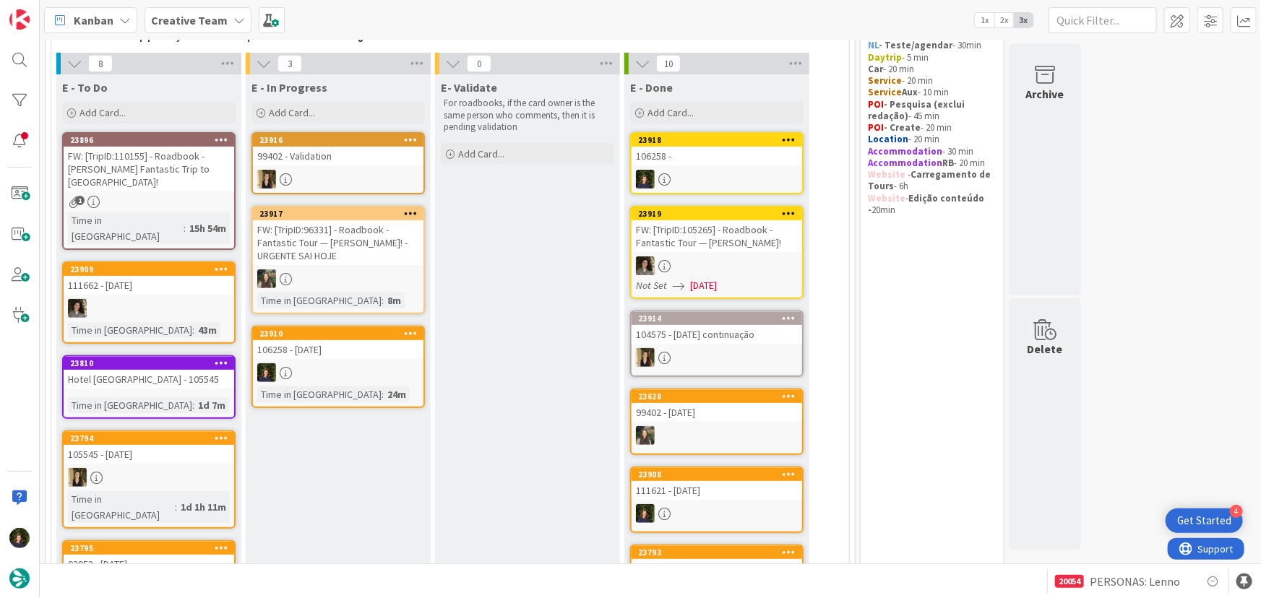
click at [317, 346] on div "106258 - [DATE]" at bounding box center [338, 349] width 171 height 19
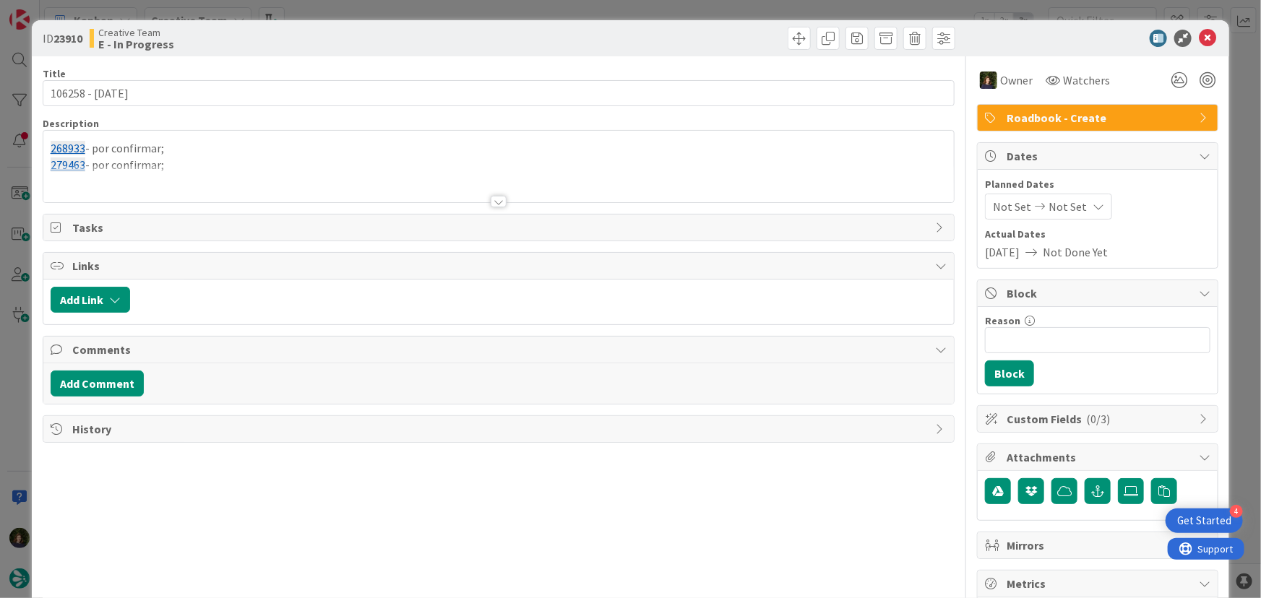
click at [221, 167] on div at bounding box center [498, 183] width 911 height 37
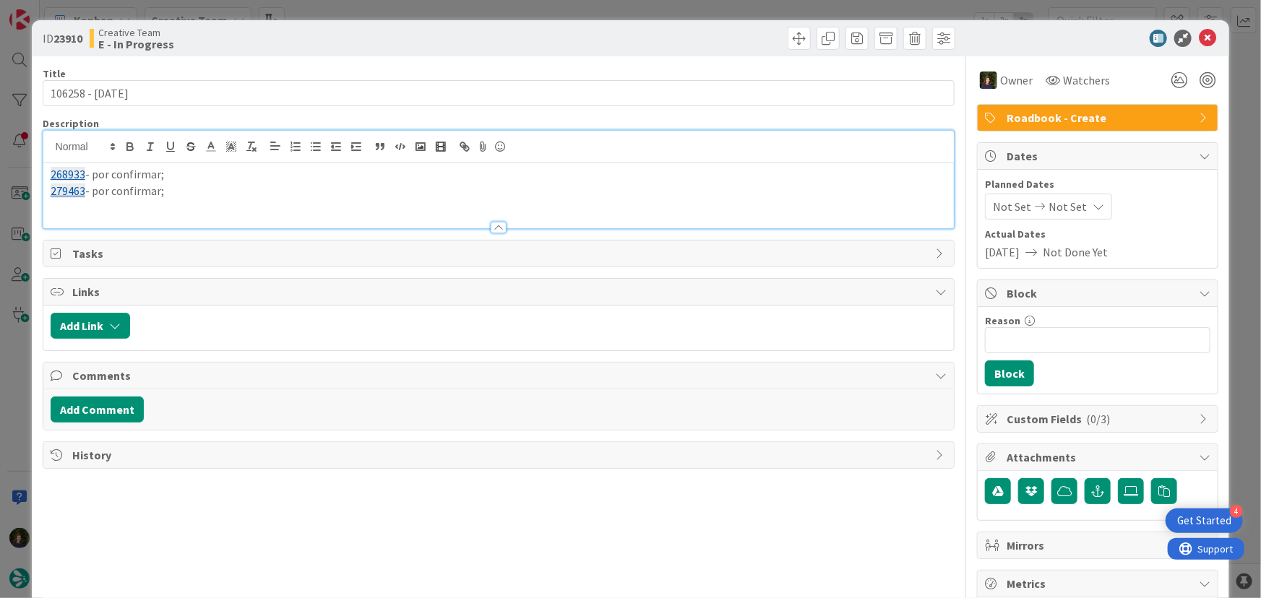
drag, startPoint x: 189, startPoint y: 196, endPoint x: 29, endPoint y: 171, distance: 162.4
click at [29, 171] on div "ID 23910 Creative Team E - In Progress Title 15 / 128 106258 - 16 oct Descripti…" at bounding box center [630, 299] width 1261 height 598
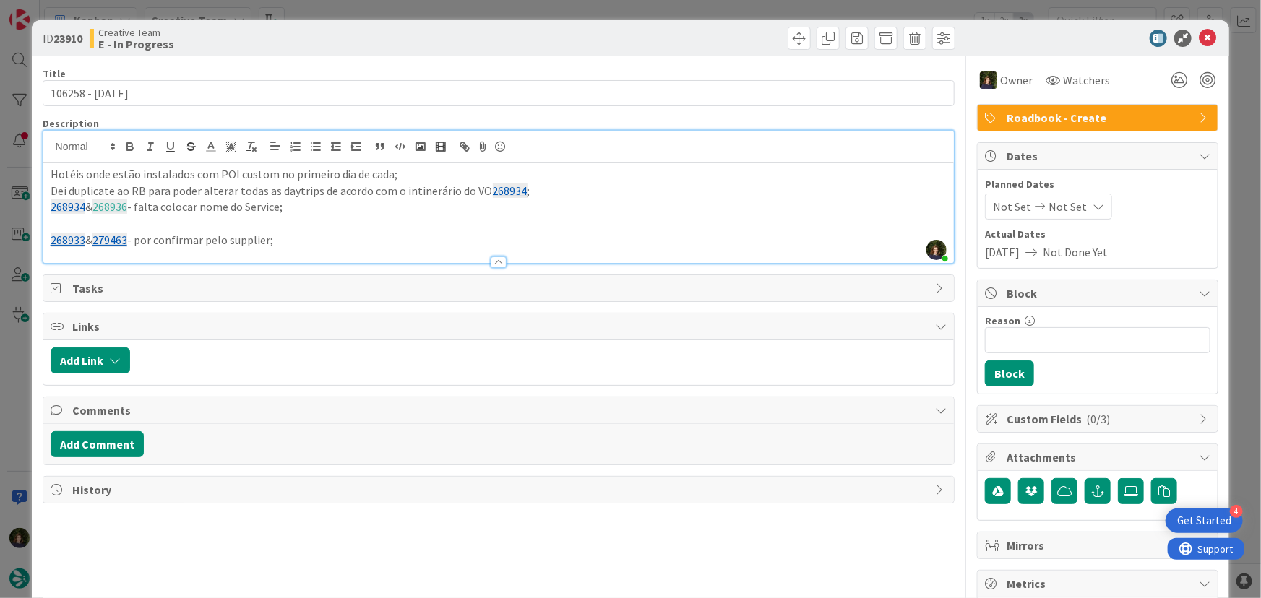
click at [553, 189] on p "Dei duplicate ao RB para poder alterar todas as daytrips de acordo com o intine…" at bounding box center [499, 191] width 897 height 17
drag, startPoint x: 752, startPoint y: 217, endPoint x: 764, endPoint y: 220, distance: 11.9
click at [752, 217] on p at bounding box center [499, 223] width 897 height 17
drag, startPoint x: 51, startPoint y: 190, endPoint x: 275, endPoint y: 190, distance: 224.0
click at [275, 190] on p "Dei duplicate ao RB para poder alterar todas as daytrips de acordo com o intine…" at bounding box center [499, 191] width 897 height 17
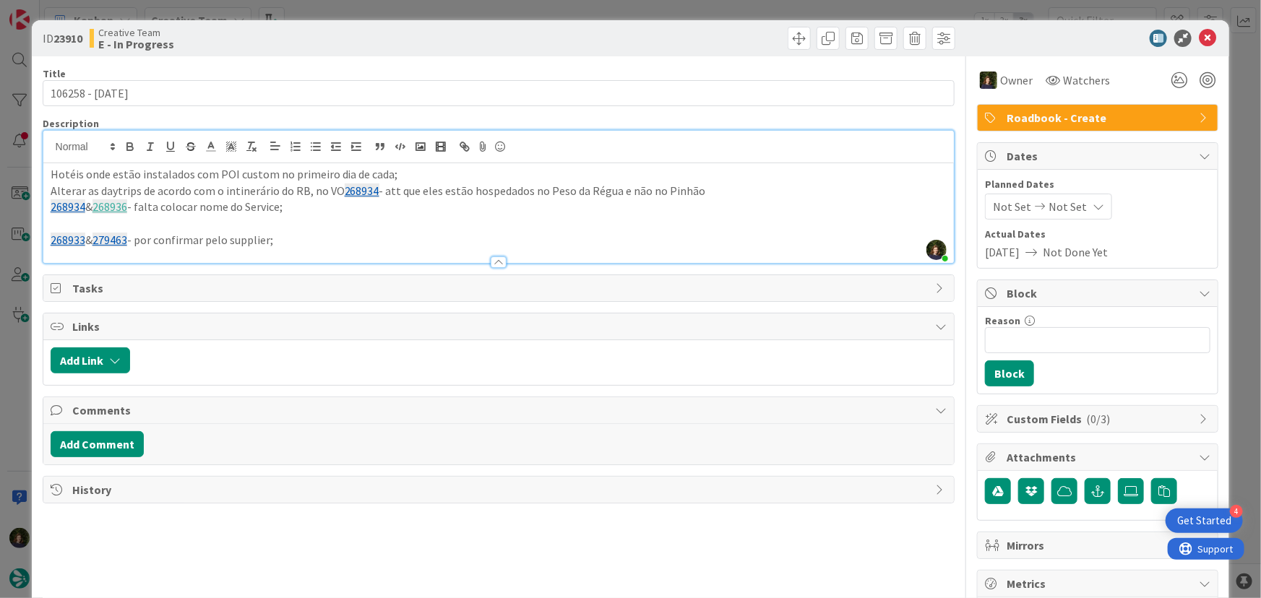
click at [383, 193] on p "Alterar as daytrips de acordo com o intinerário do RB, no VO 268934 - att que e…" at bounding box center [499, 191] width 897 height 17
click at [668, 194] on p "Alterar as daytrips de acordo com o intinerário do RB, no VO 268934 ( eles estã…" at bounding box center [499, 191] width 897 height 17
click at [304, 236] on p "268933 & 279463 - por confirmar pelo supplier;" at bounding box center [499, 240] width 897 height 17
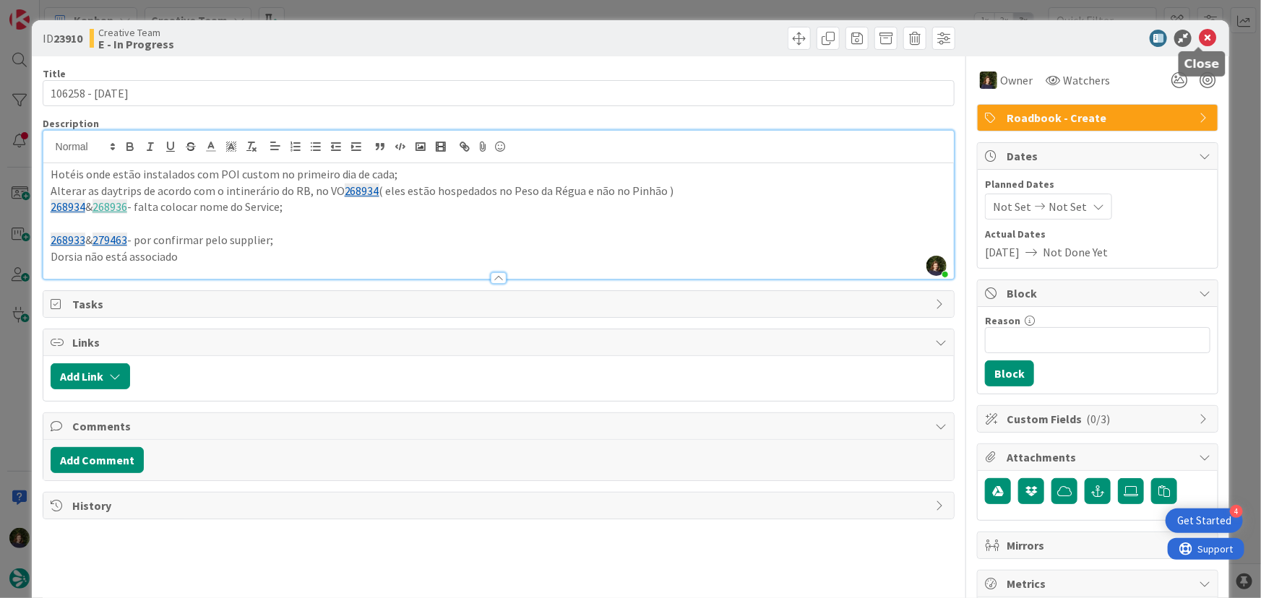
click at [1200, 35] on icon at bounding box center [1207, 38] width 17 height 17
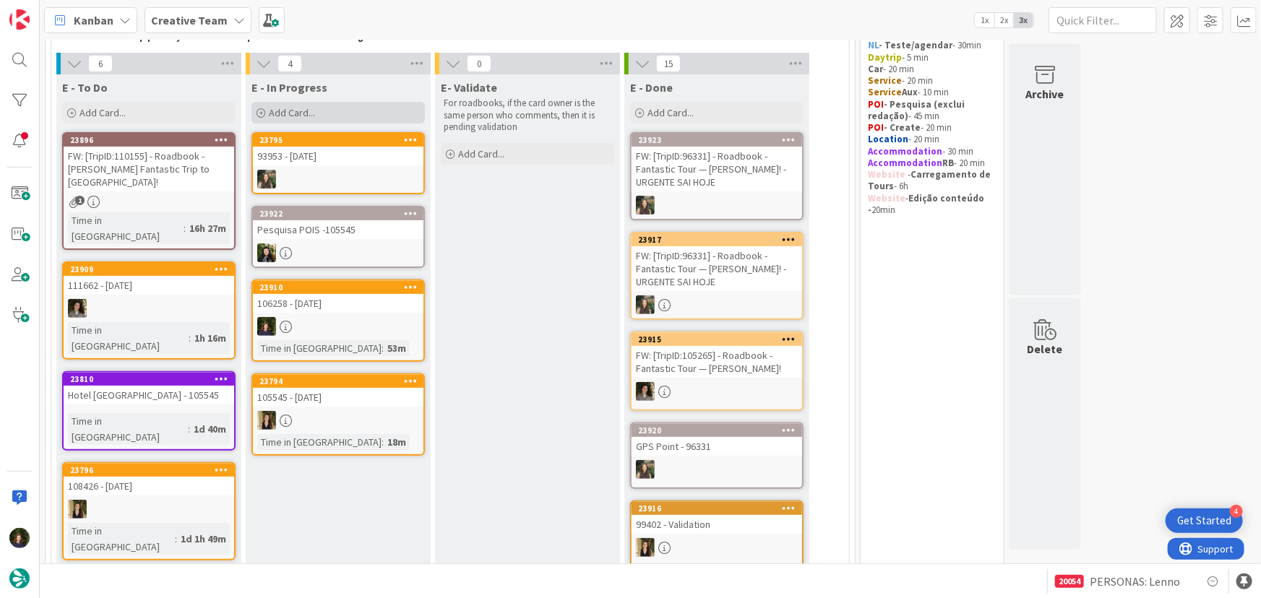
click at [316, 116] on div "Add Card..." at bounding box center [337, 113] width 173 height 22
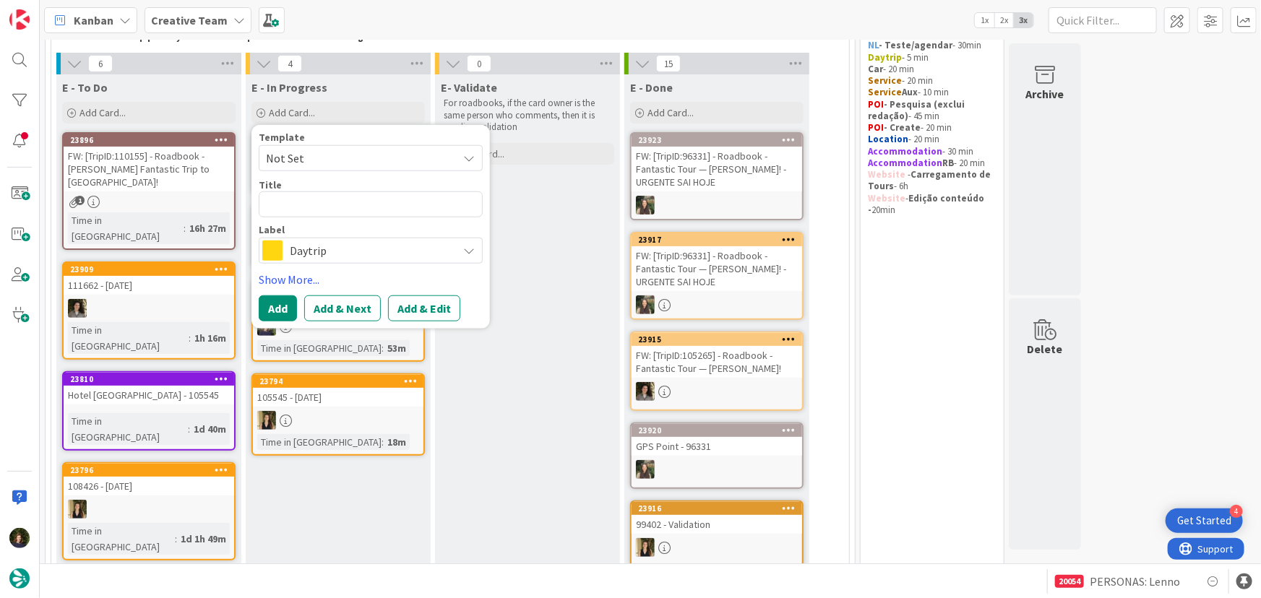
click at [368, 255] on span "Daytrip" at bounding box center [370, 251] width 160 height 20
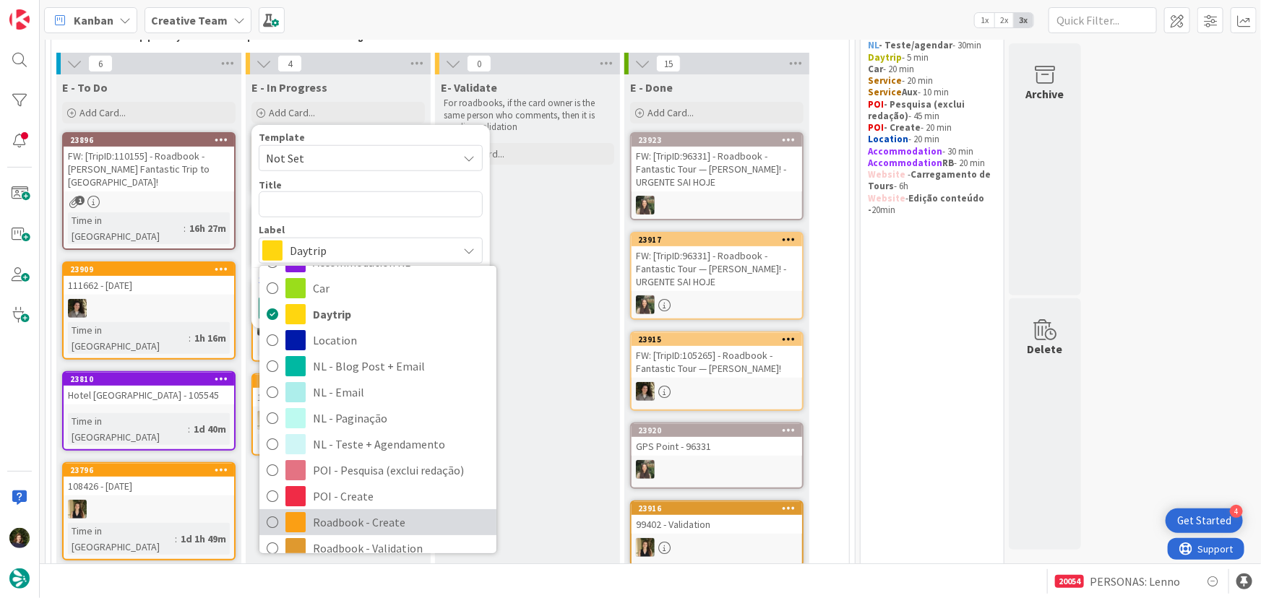
scroll to position [131, 0]
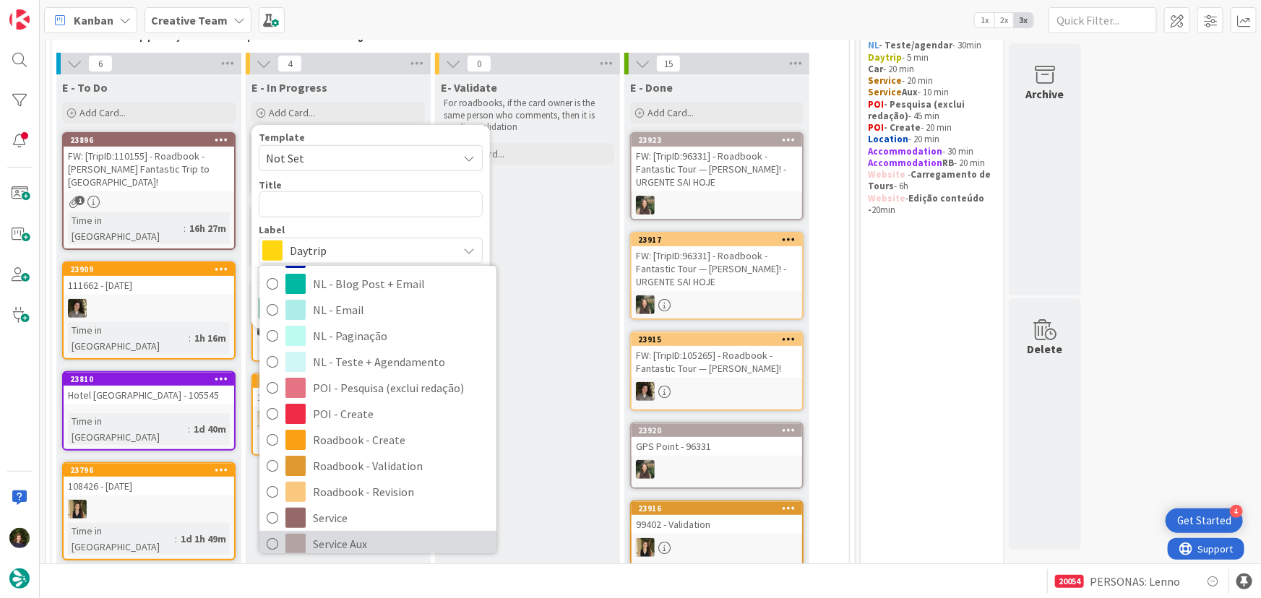
click at [353, 549] on span "Service Aux" at bounding box center [401, 544] width 176 height 22
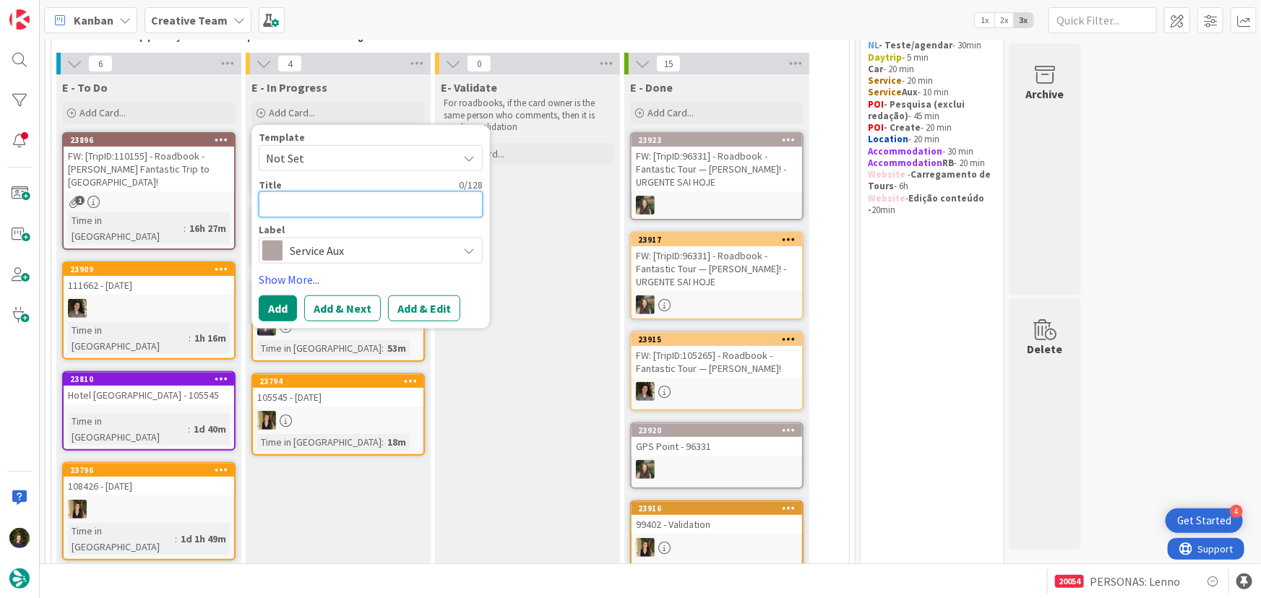
click at [297, 201] on textarea at bounding box center [371, 205] width 224 height 26
type textarea "x"
type textarea "A"
type textarea "x"
type textarea "As"
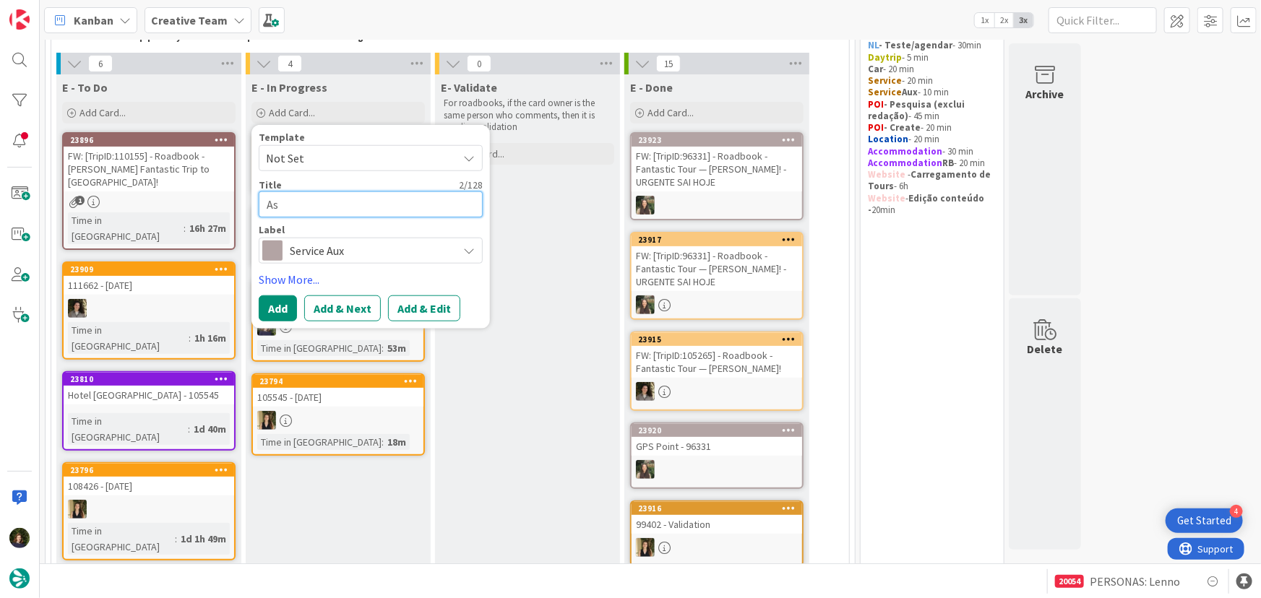
type textarea "x"
type textarea "Ass"
type textarea "x"
type textarea "Asso"
type textarea "x"
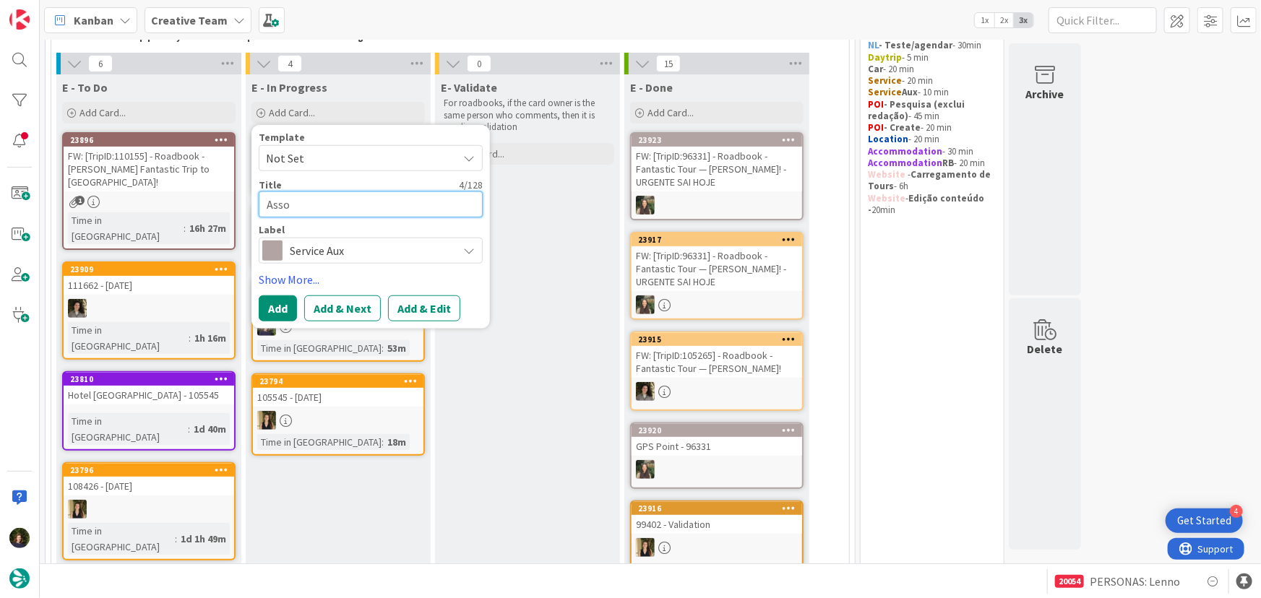
type textarea "Assoc"
type textarea "x"
type textarea "Associ"
type textarea "x"
type textarea "Associa"
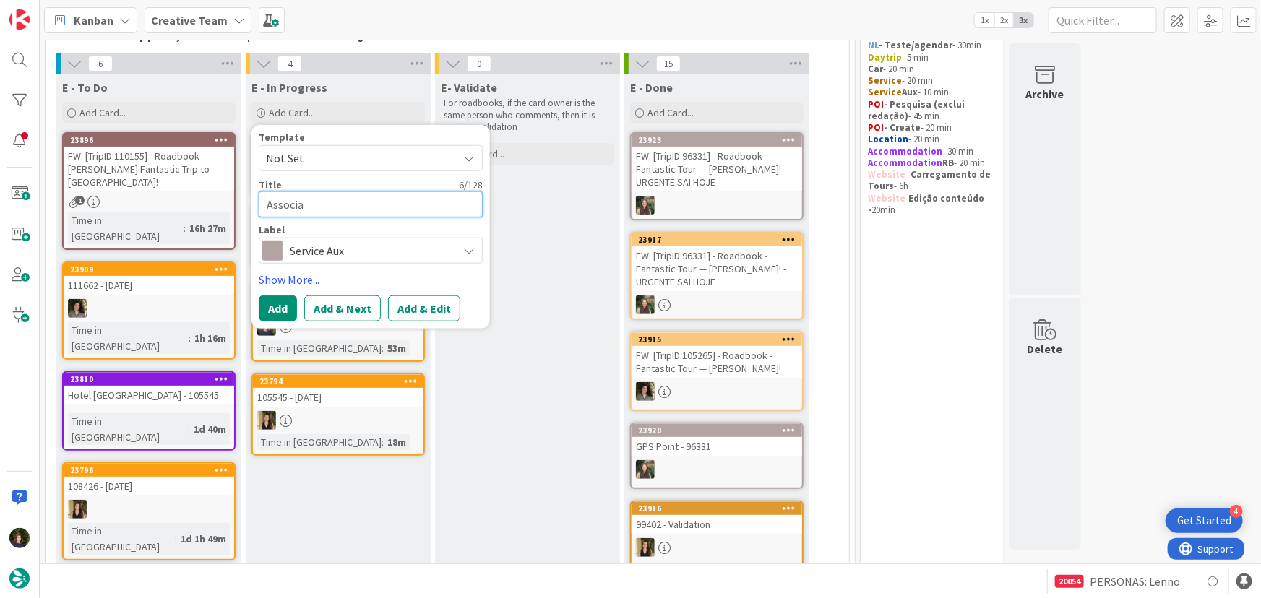
type textarea "x"
type textarea "Associar"
type textarea "x"
type textarea "Associar"
type textarea "x"
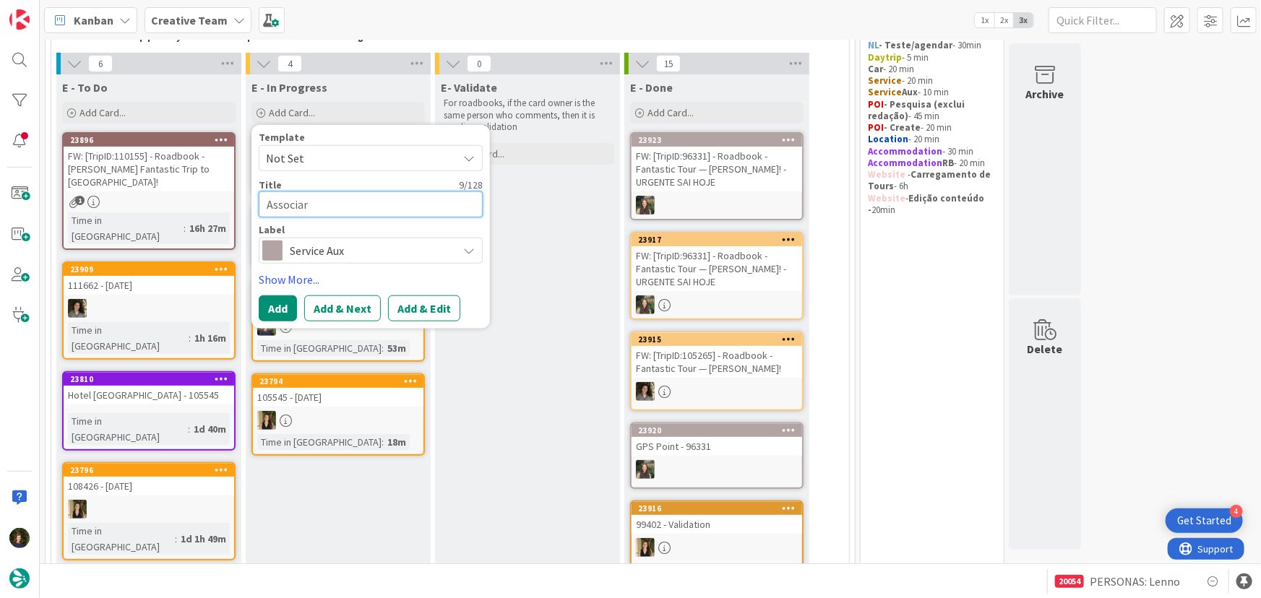
type textarea "Associar s"
type textarea "x"
type textarea "Associar su"
type textarea "x"
type textarea "Associar sup"
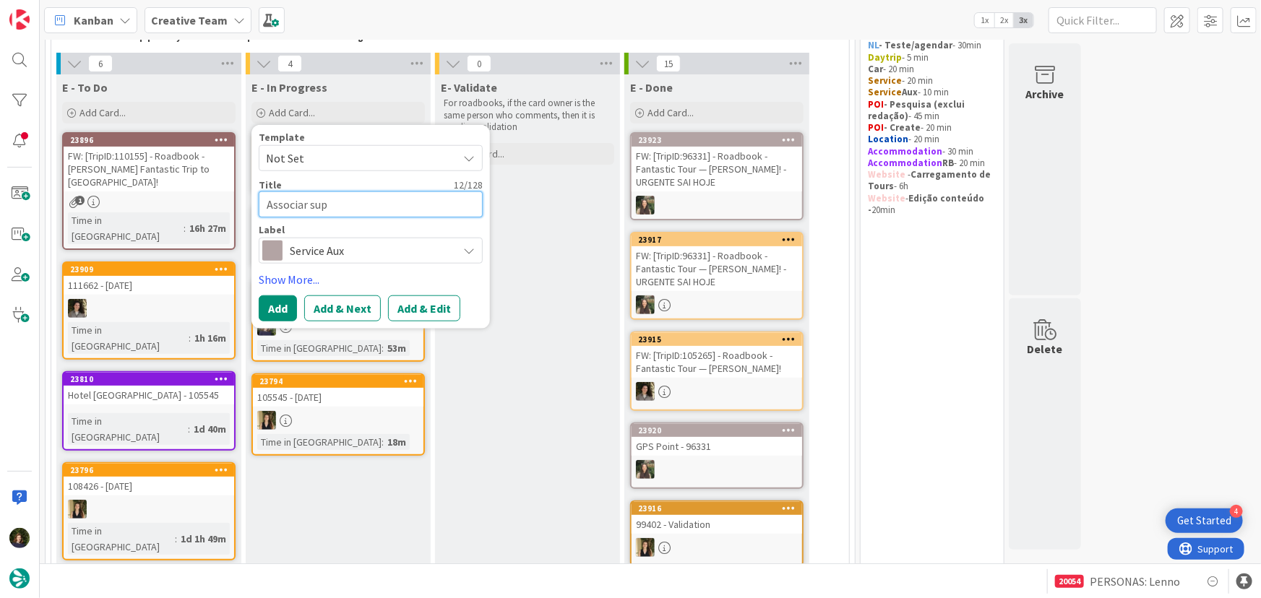
type textarea "x"
type textarea "Associar supp"
type textarea "x"
type textarea "Associar suppl"
type textarea "x"
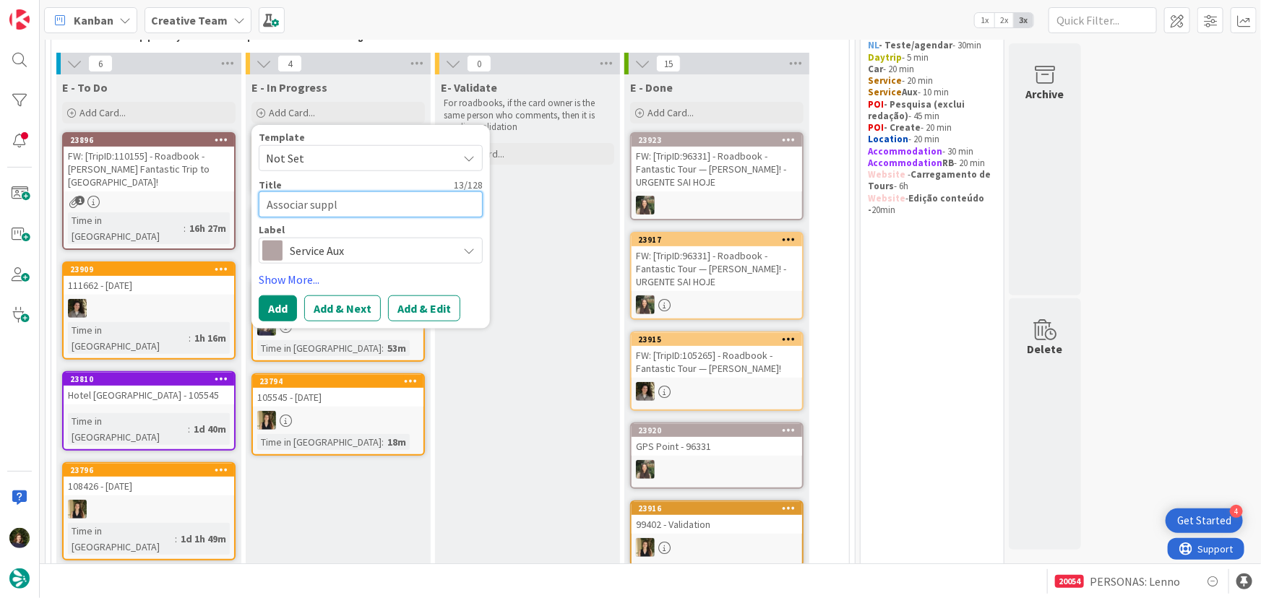
type textarea "Associar suppli"
type textarea "x"
type textarea "Associar supplie"
type textarea "x"
type textarea "Associar supplier"
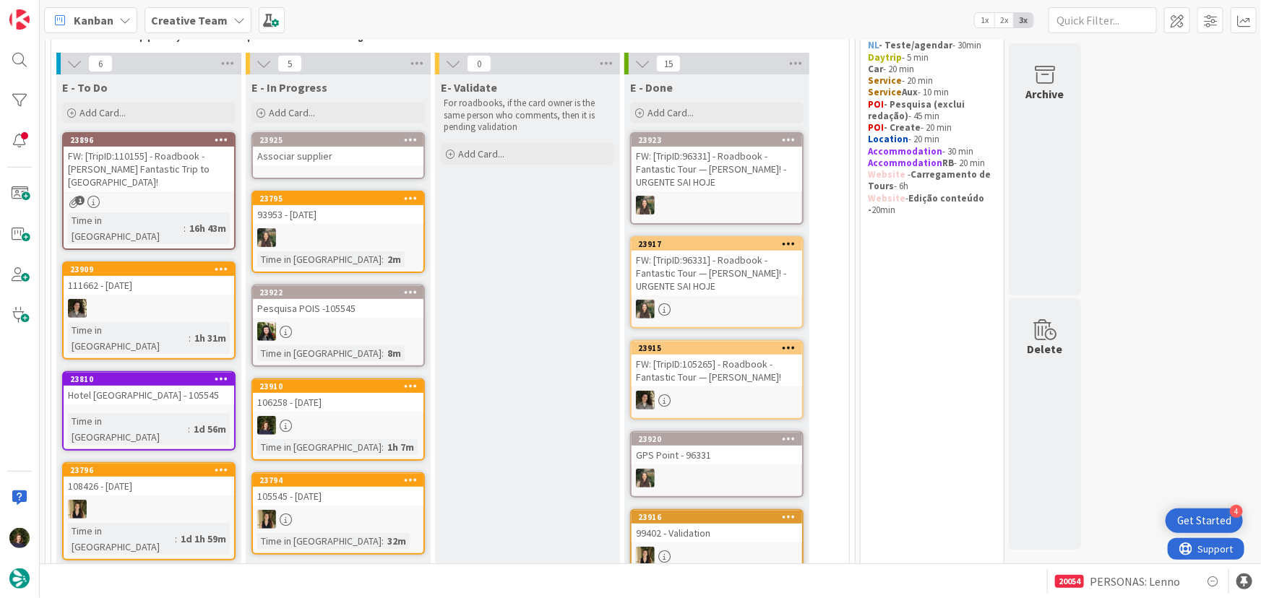
click at [282, 159] on div "Associar supplier" at bounding box center [338, 156] width 171 height 19
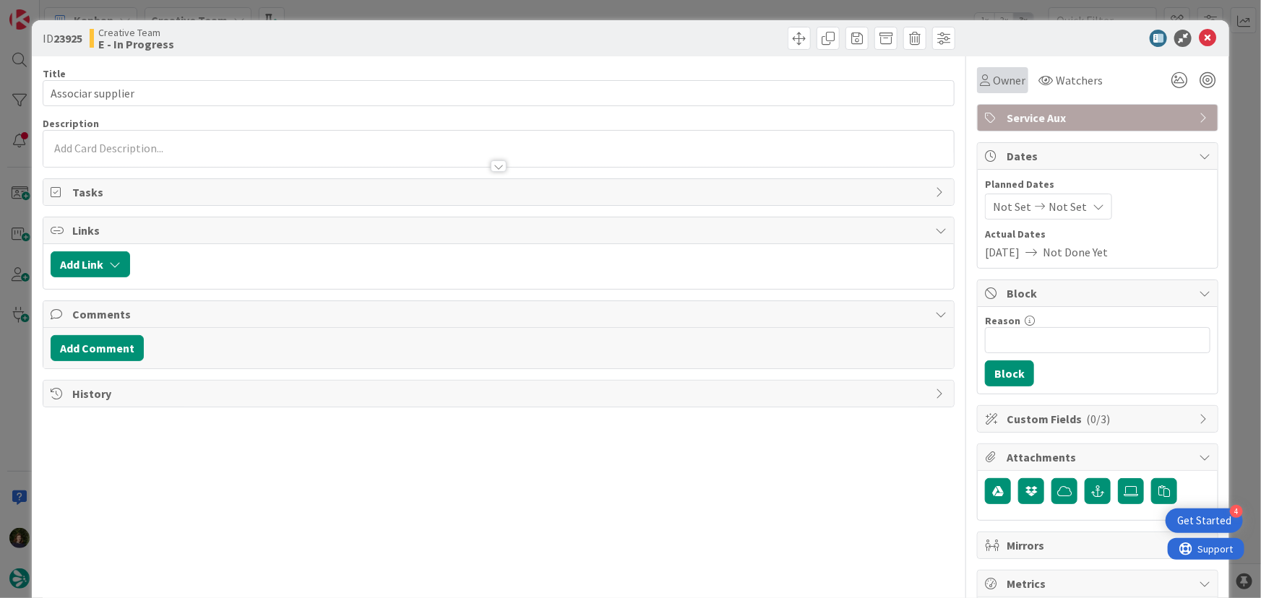
click at [997, 82] on span "Owner" at bounding box center [1009, 80] width 33 height 17
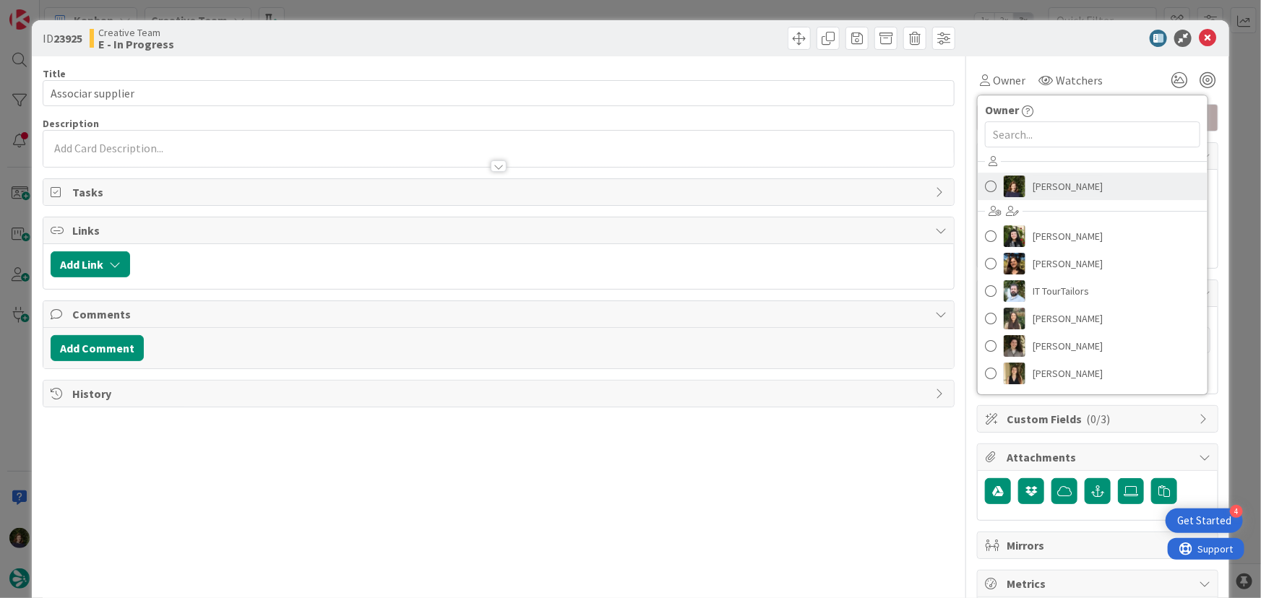
click at [1035, 188] on span "Margarida Carvalho" at bounding box center [1068, 187] width 70 height 22
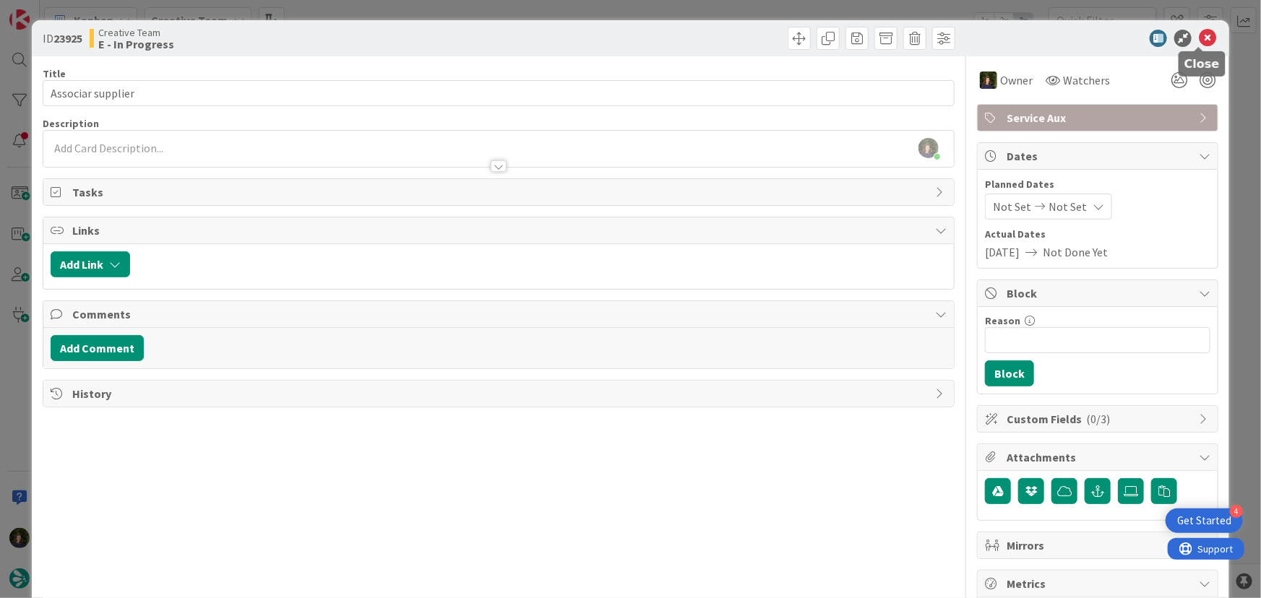
click at [1200, 40] on icon at bounding box center [1207, 38] width 17 height 17
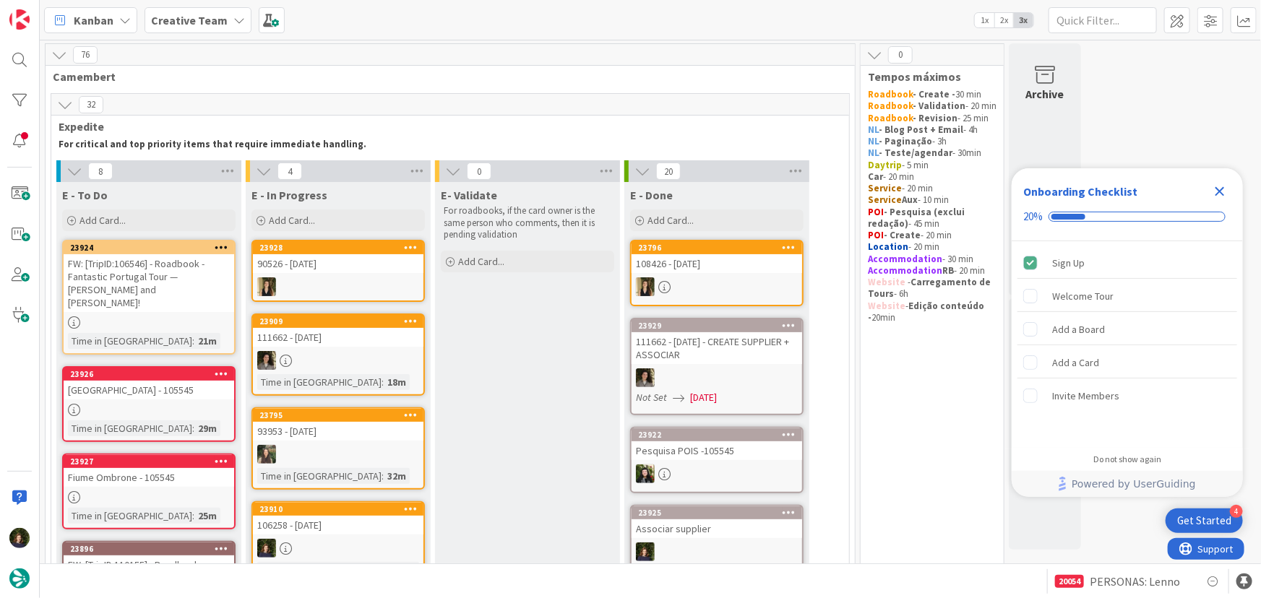
click at [1218, 187] on icon "Close Checklist" at bounding box center [1219, 191] width 17 height 17
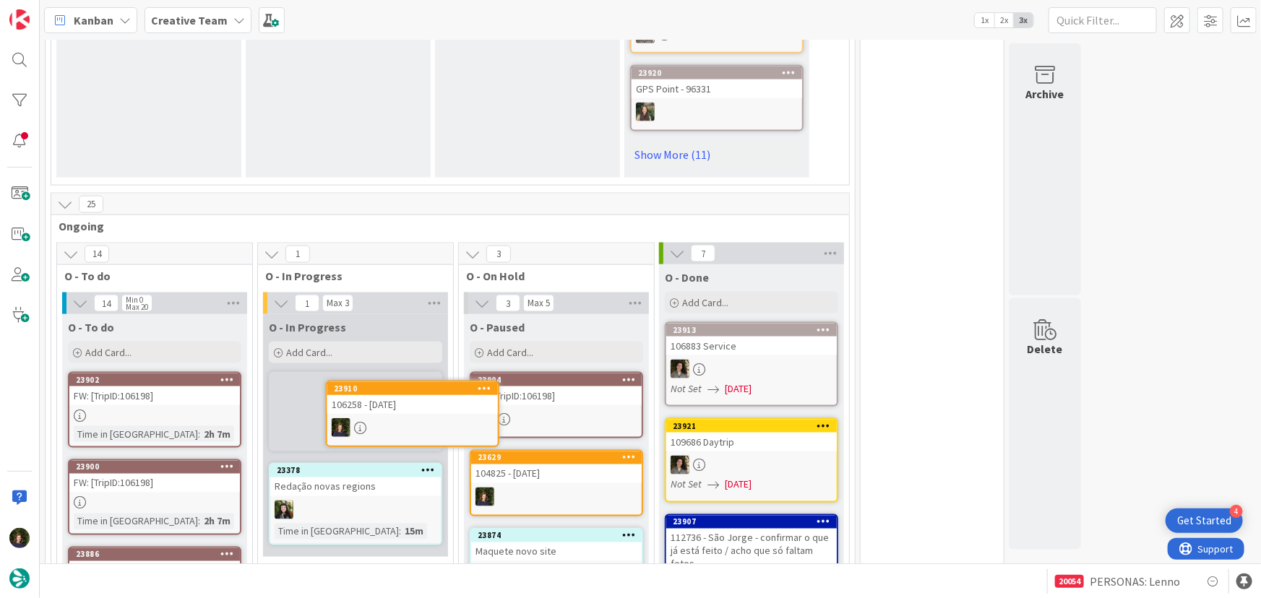
scroll to position [1008, 0]
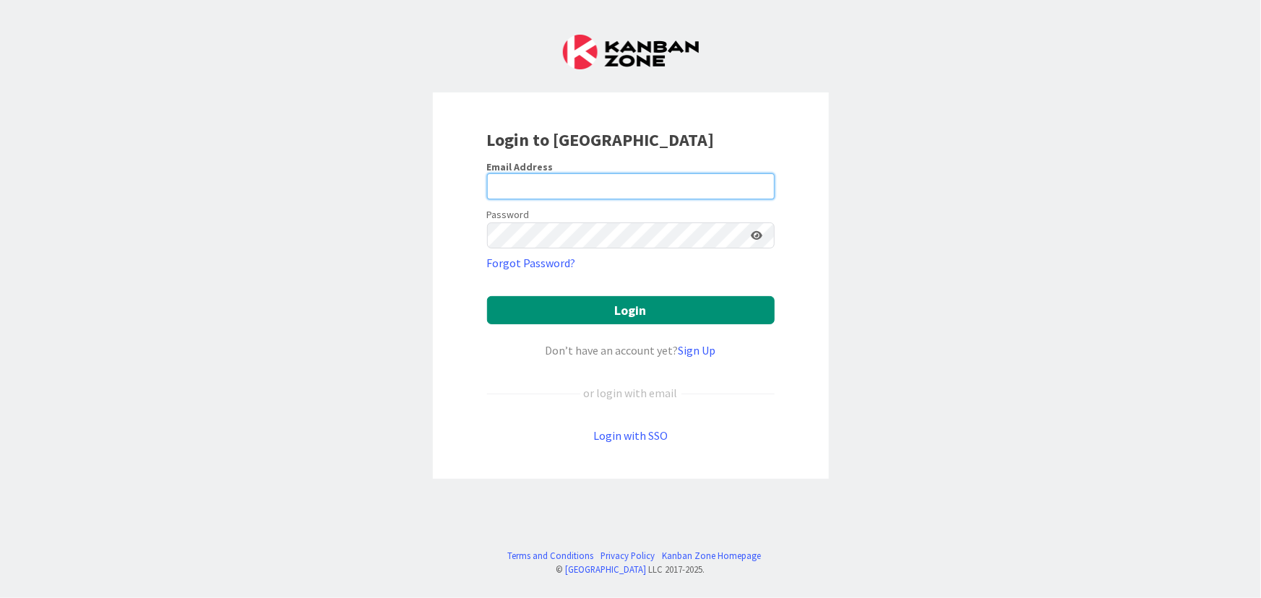
type input "[PERSON_NAME][EMAIL_ADDRESS][PERSON_NAME][DOMAIN_NAME]"
